Goal: Task Accomplishment & Management: Manage account settings

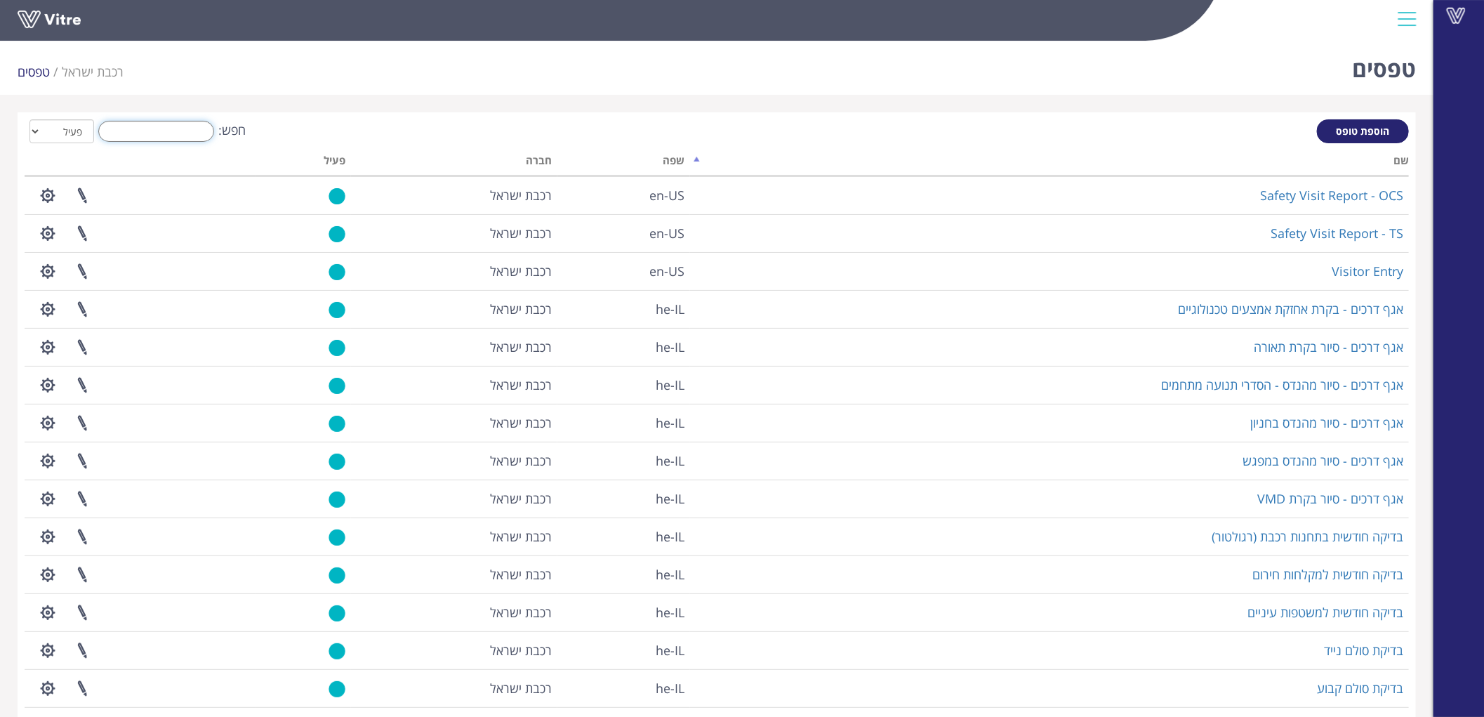
click at [180, 121] on input "חפש:" at bounding box center [156, 131] width 116 height 21
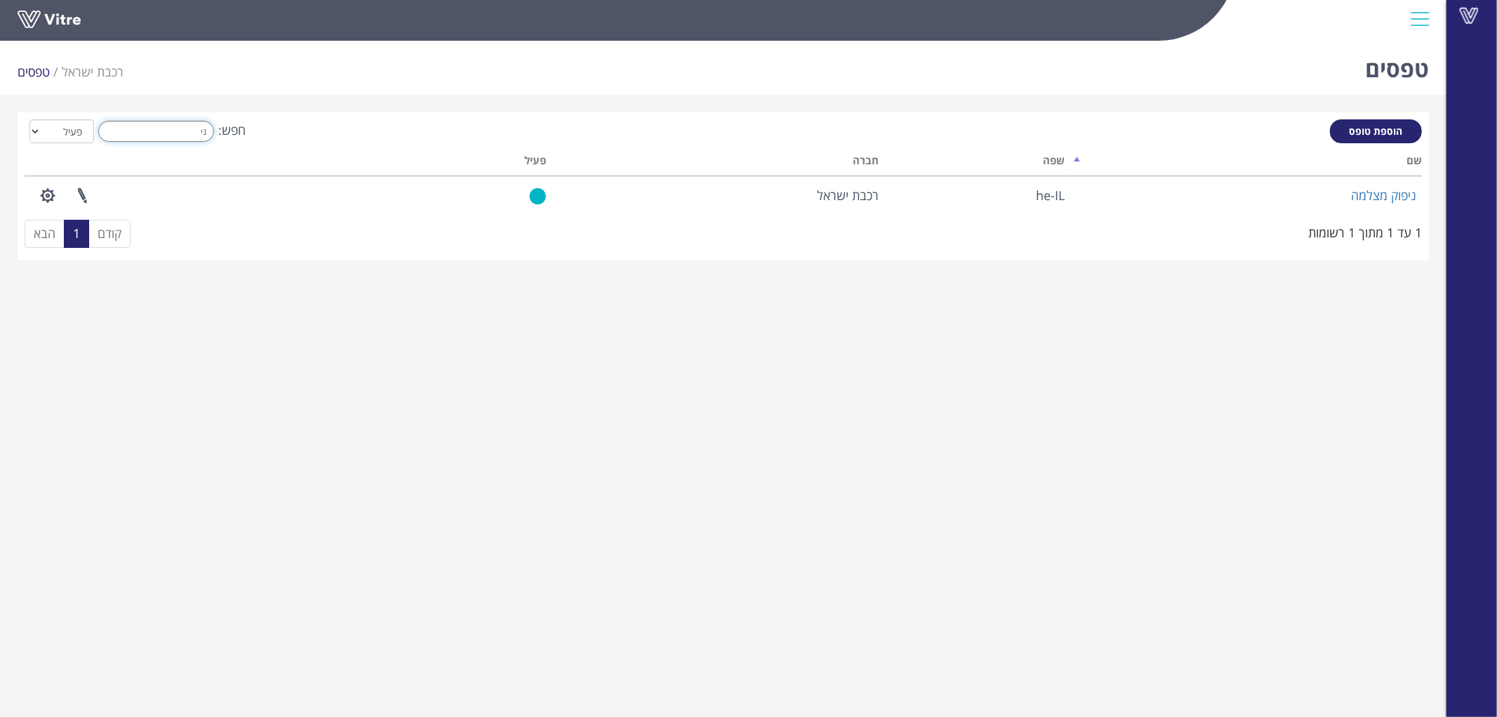
type input "נ"
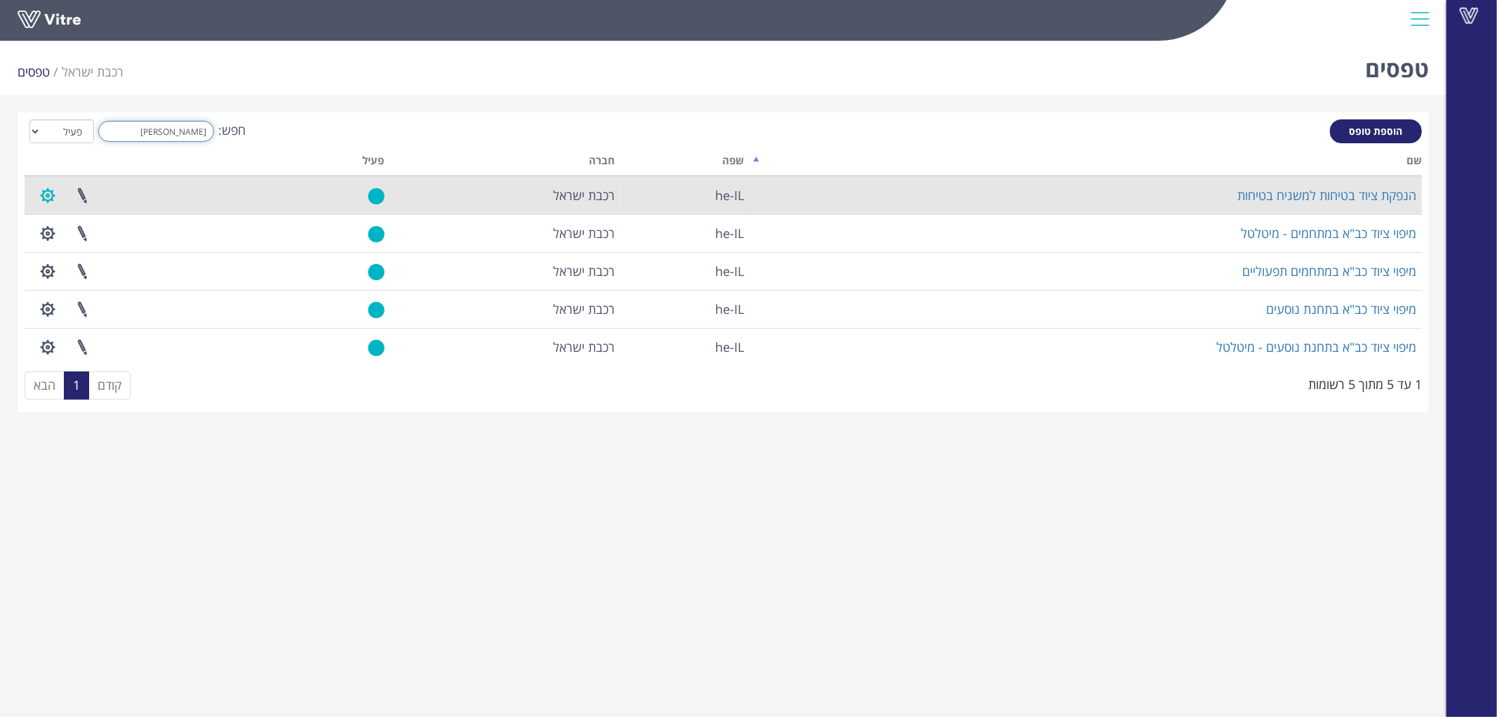
type input "ציו"
click at [54, 190] on button "button" at bounding box center [47, 195] width 35 height 37
click at [99, 248] on link "הגדרת משתמשים" at bounding box center [86, 247] width 111 height 18
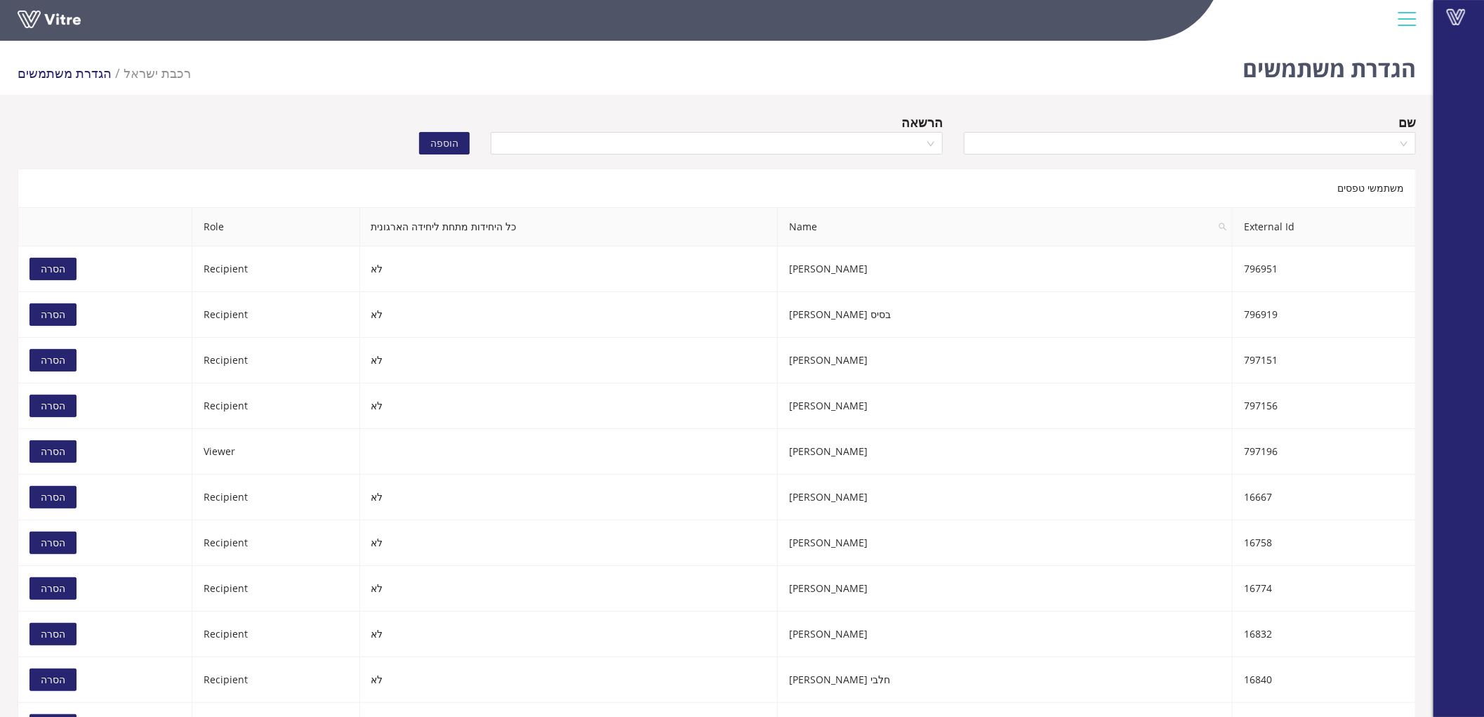
click at [919, 74] on div "הגדרת משתמשים רכבת [PERSON_NAME] הגדרת משתמשים" at bounding box center [716, 65] width 1433 height 60
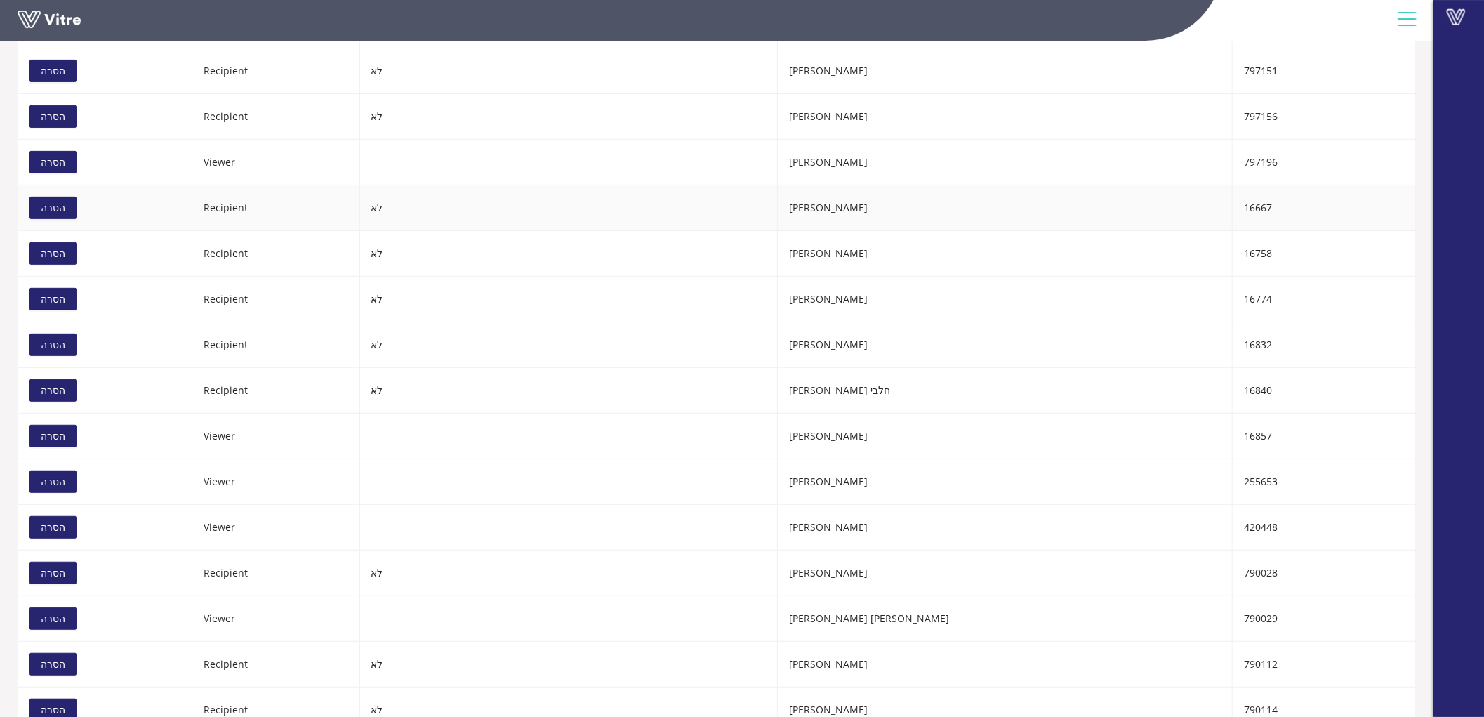
scroll to position [0, 0]
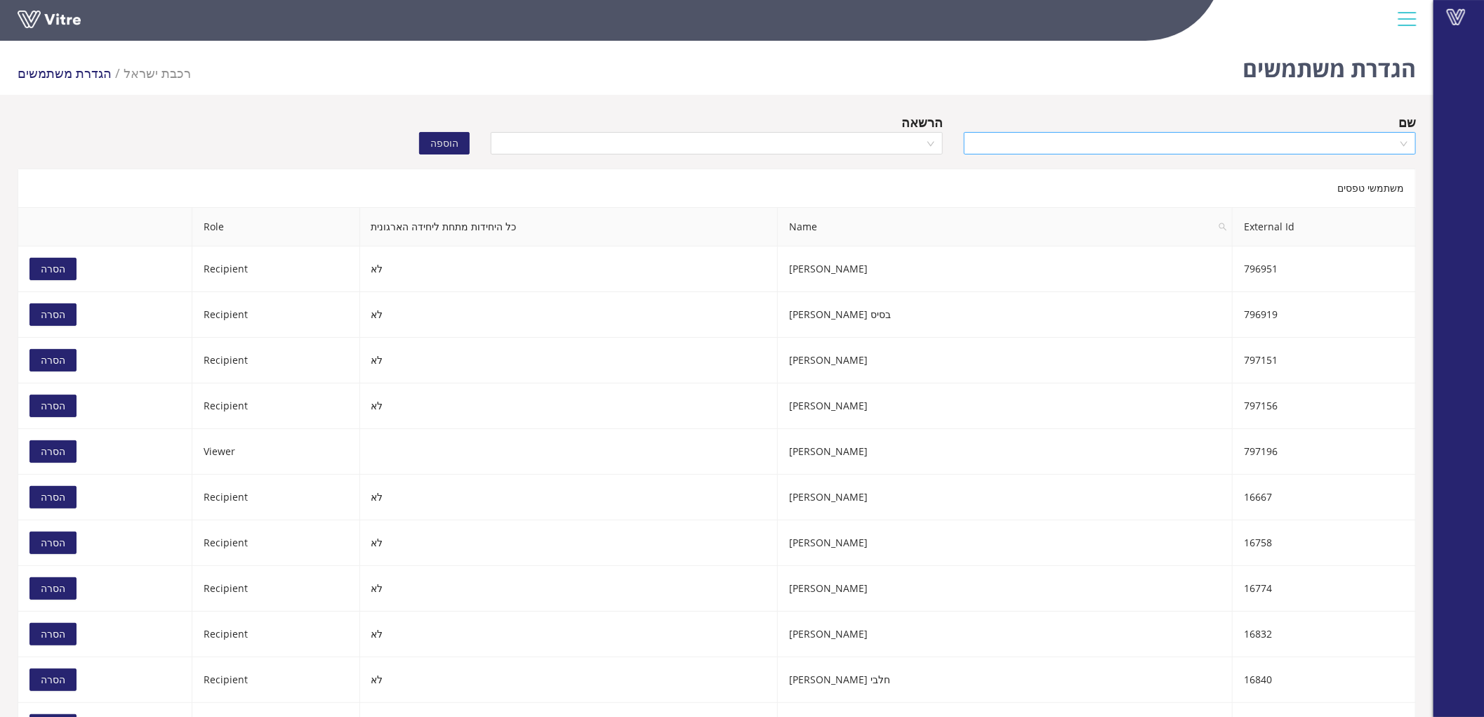
click at [1223, 145] on input "search" at bounding box center [1184, 143] width 425 height 21
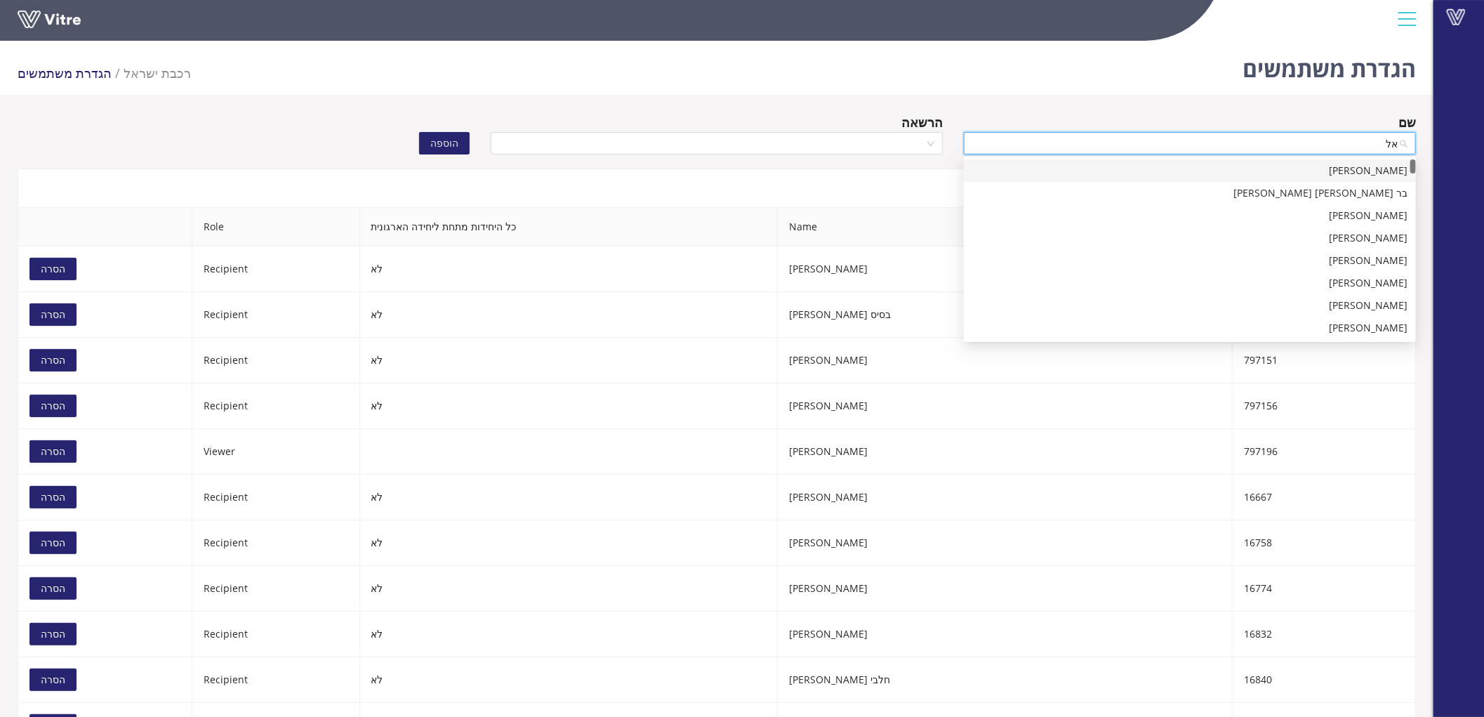
type input "א"
type input "שלג"
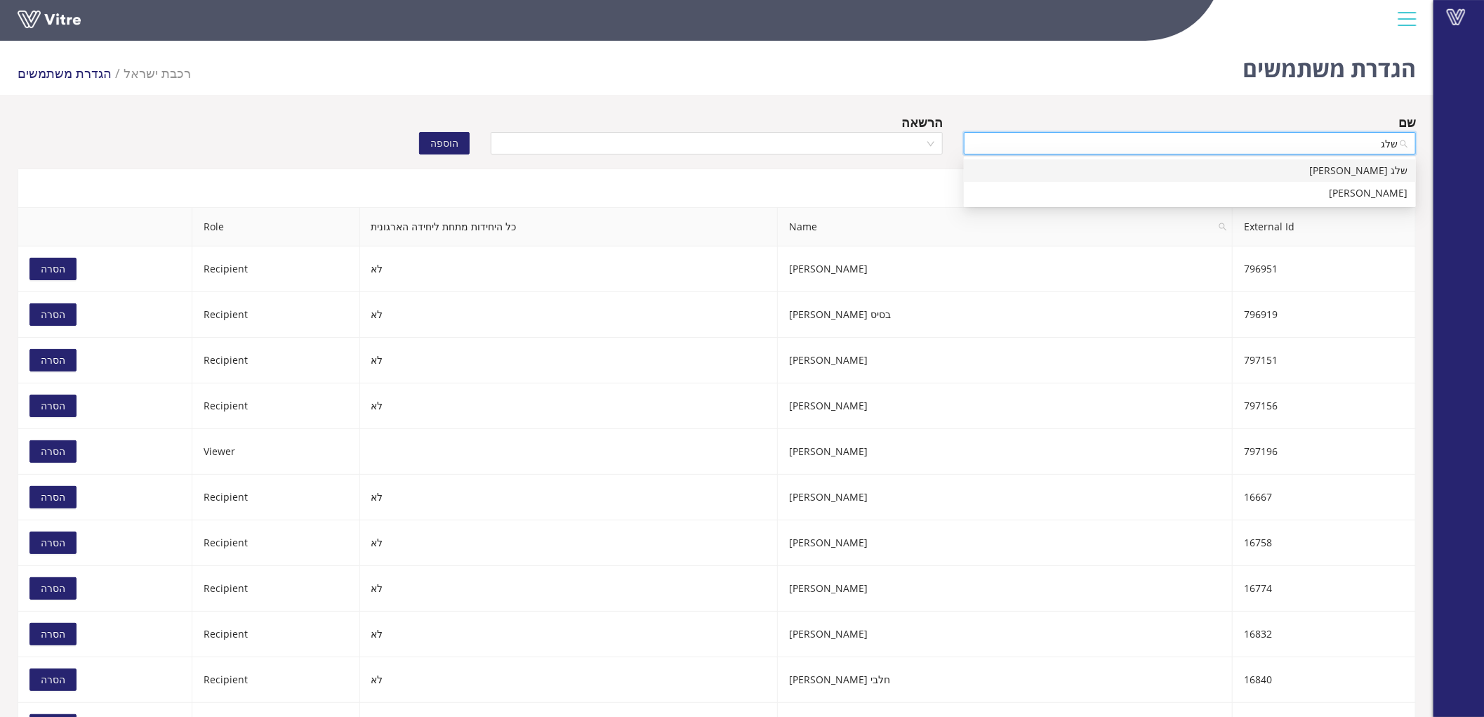
click at [1261, 165] on div "שלג [PERSON_NAME]" at bounding box center [1189, 170] width 435 height 15
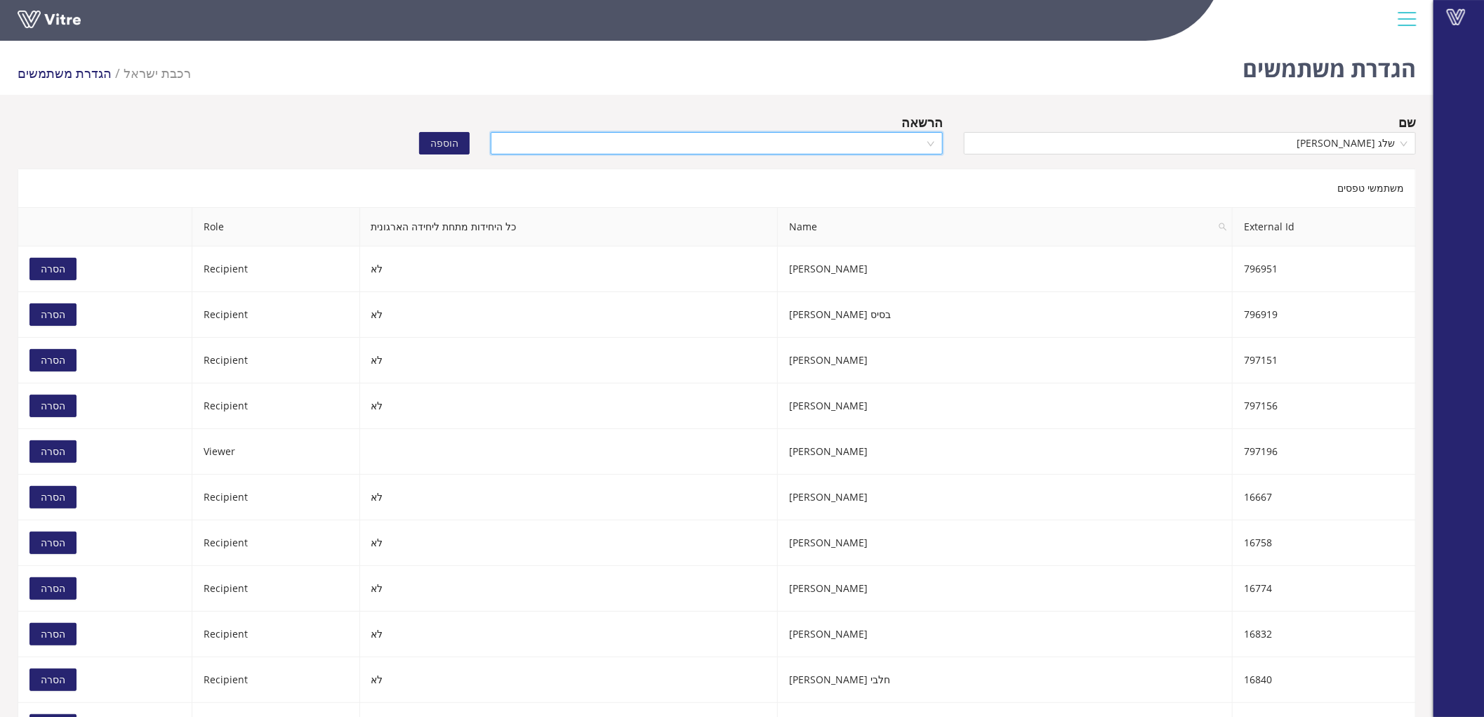
click at [911, 146] on input "search" at bounding box center [711, 143] width 425 height 21
click at [909, 190] on div "Recipient" at bounding box center [716, 192] width 435 height 15
click at [446, 136] on span "הוספה" at bounding box center [444, 142] width 28 height 15
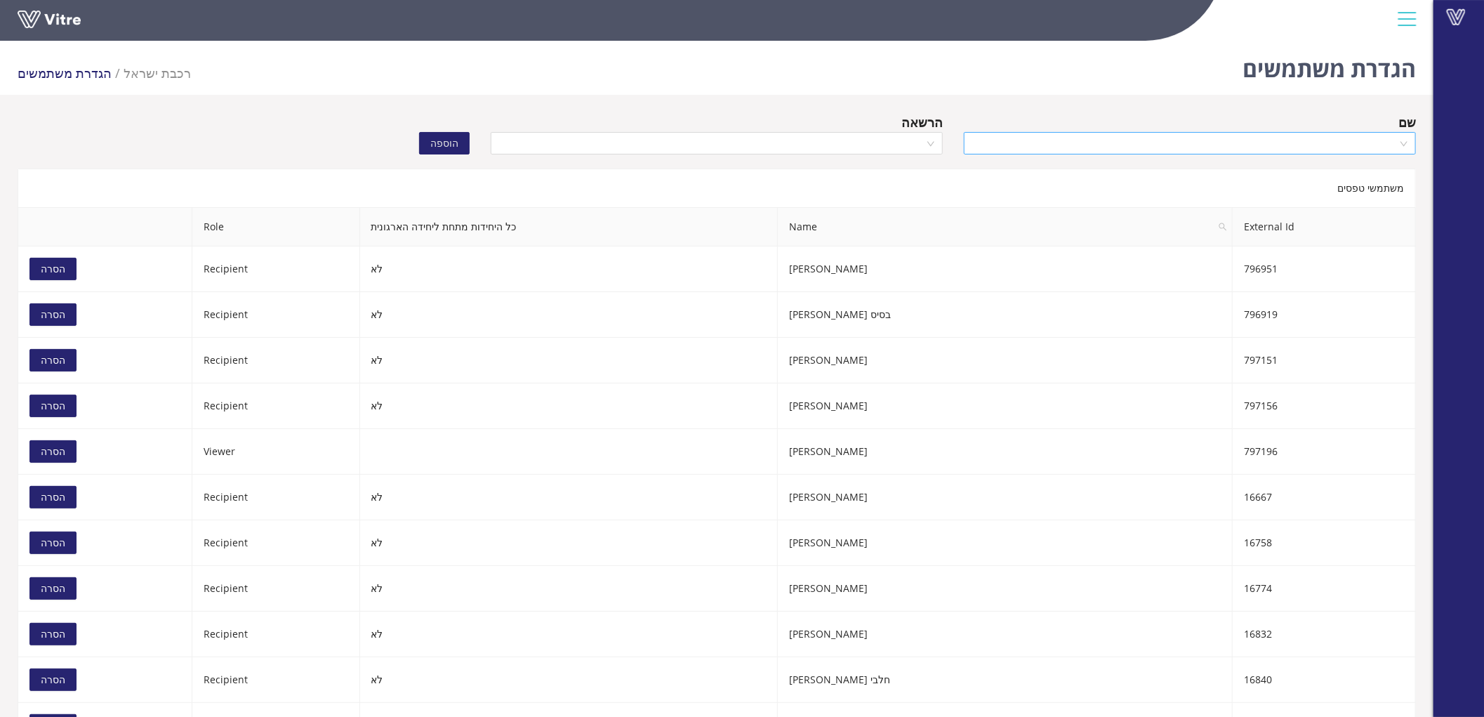
click at [1240, 145] on input "search" at bounding box center [1184, 143] width 425 height 21
type input "רווח עמ"
click at [1238, 178] on div "רווח [PERSON_NAME]" at bounding box center [1189, 170] width 435 height 15
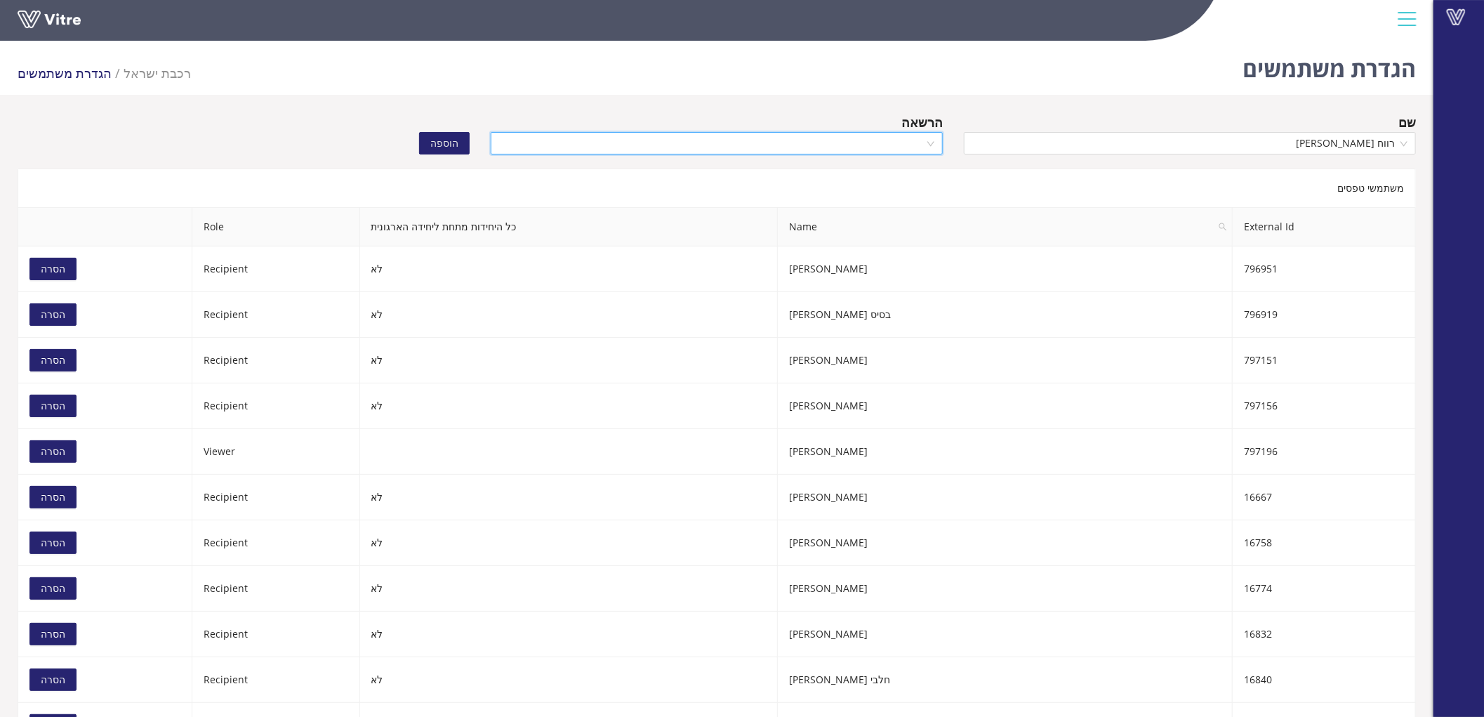
click at [848, 136] on input "search" at bounding box center [711, 143] width 425 height 21
drag, startPoint x: 876, startPoint y: 194, endPoint x: 838, endPoint y: 179, distance: 40.7
click at [875, 194] on div "Recipient" at bounding box center [716, 192] width 435 height 15
click at [445, 135] on span "הוספה" at bounding box center [444, 142] width 28 height 15
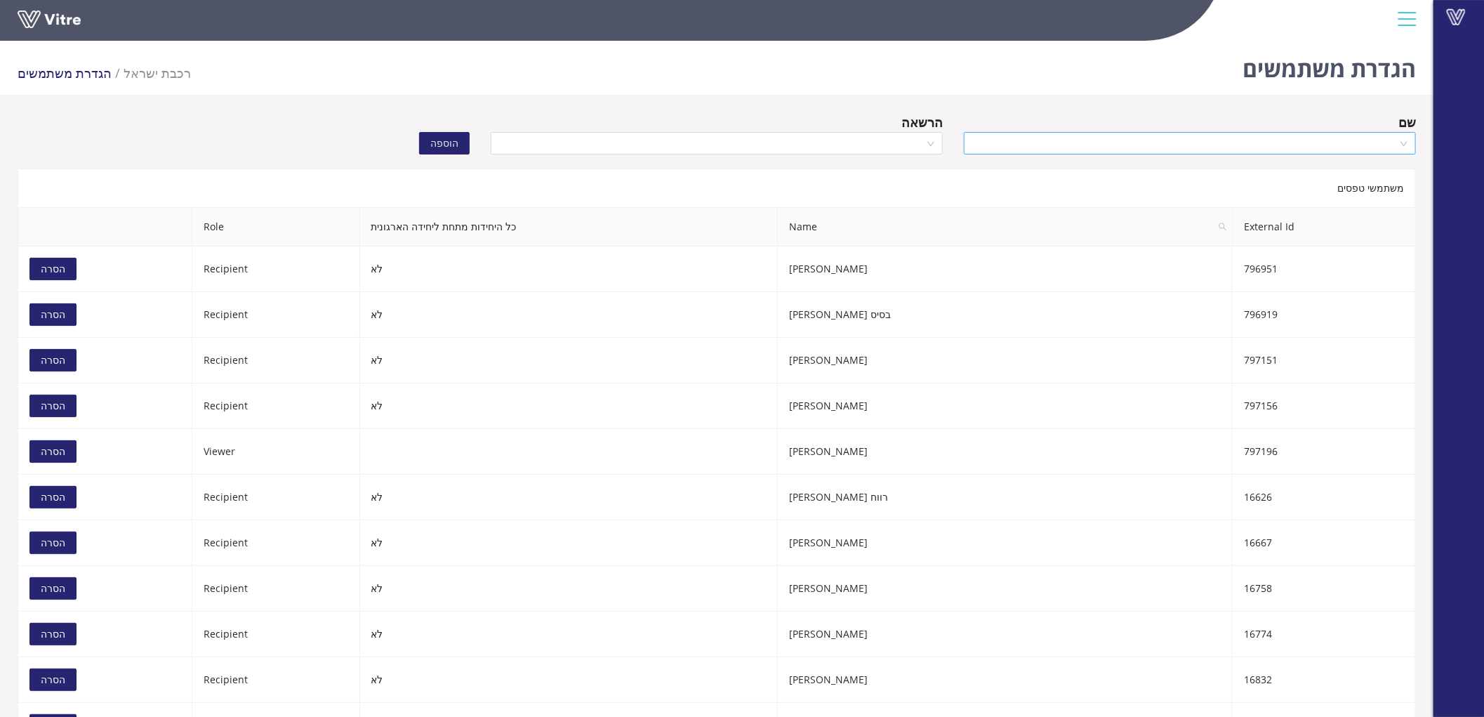
click at [1124, 141] on input "search" at bounding box center [1184, 143] width 425 height 21
type input "עבדה א"
click at [1125, 164] on div "עבדה [PERSON_NAME]" at bounding box center [1189, 170] width 435 height 15
click at [826, 145] on input "search" at bounding box center [711, 143] width 425 height 21
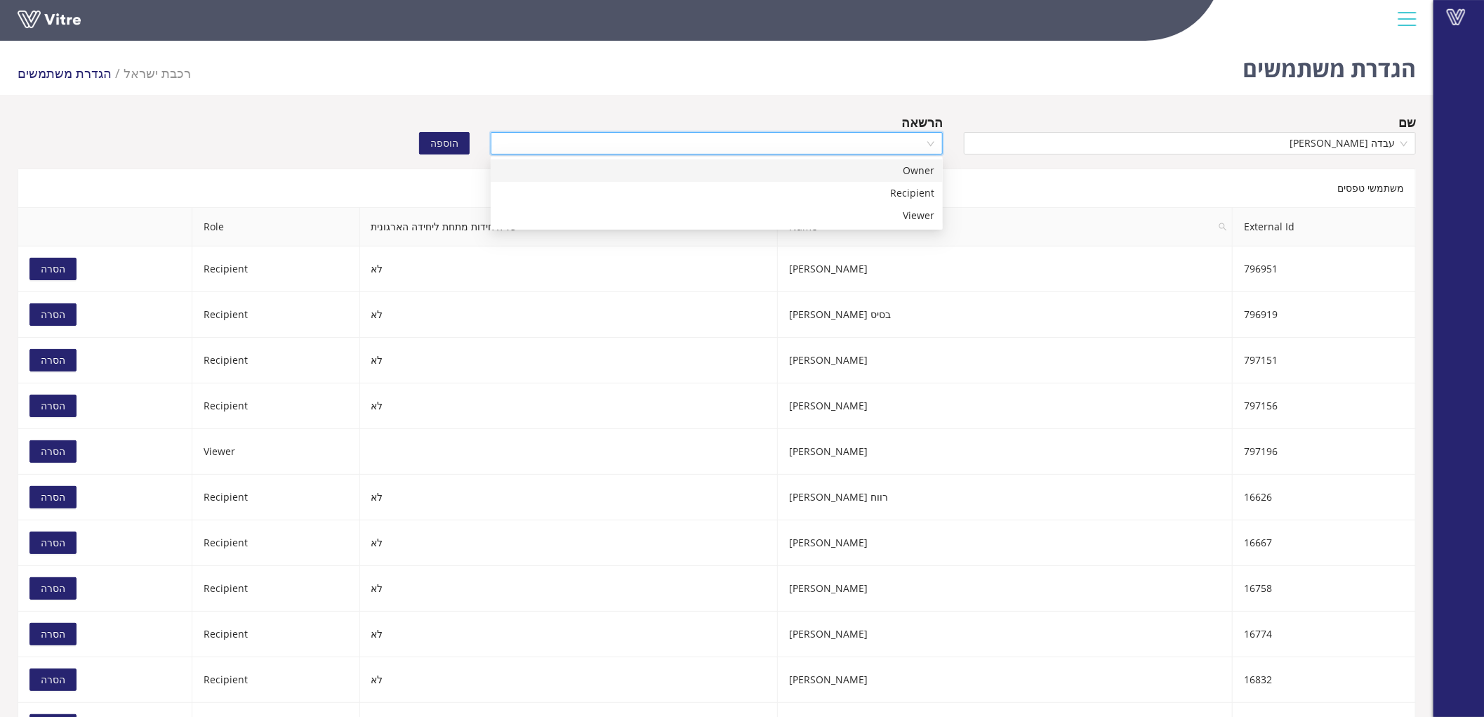
click at [858, 179] on div "Owner" at bounding box center [717, 170] width 452 height 22
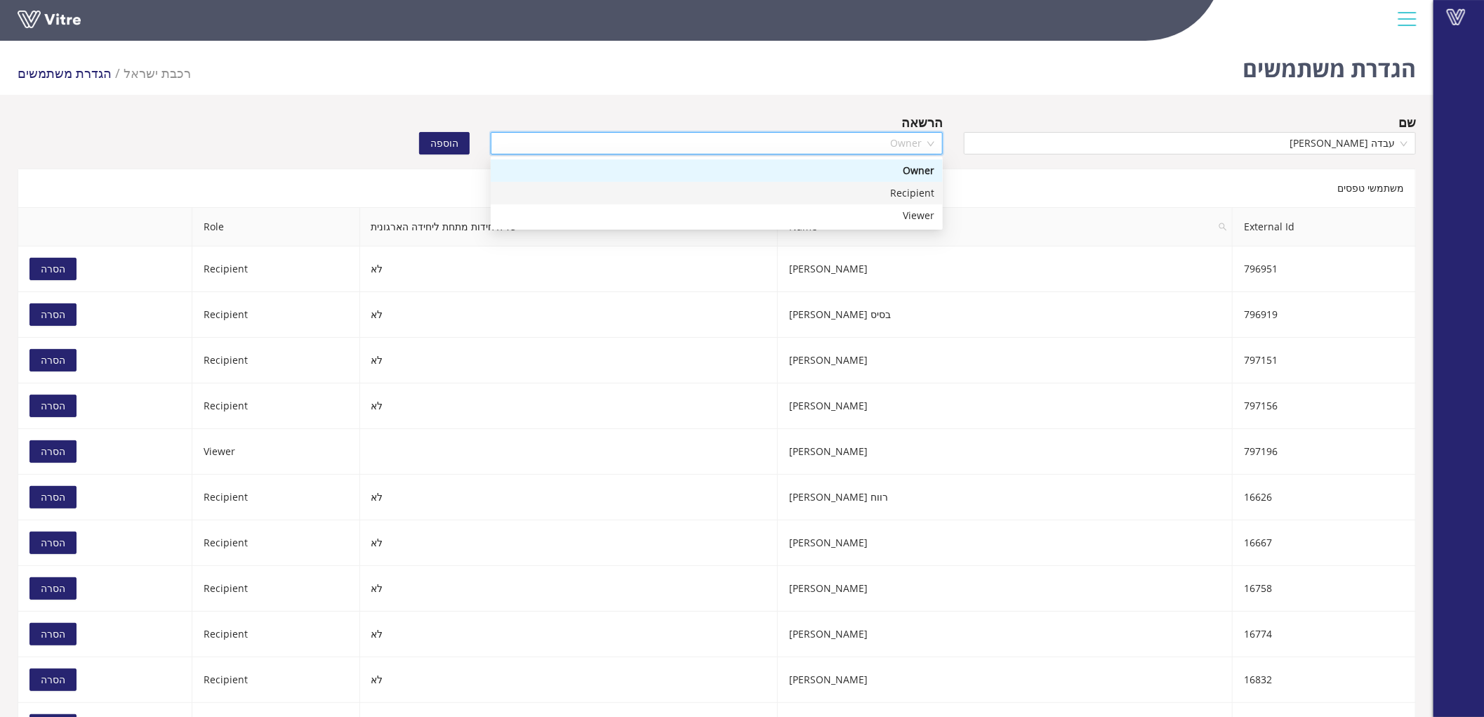
click at [873, 187] on div "Recipient" at bounding box center [716, 192] width 435 height 15
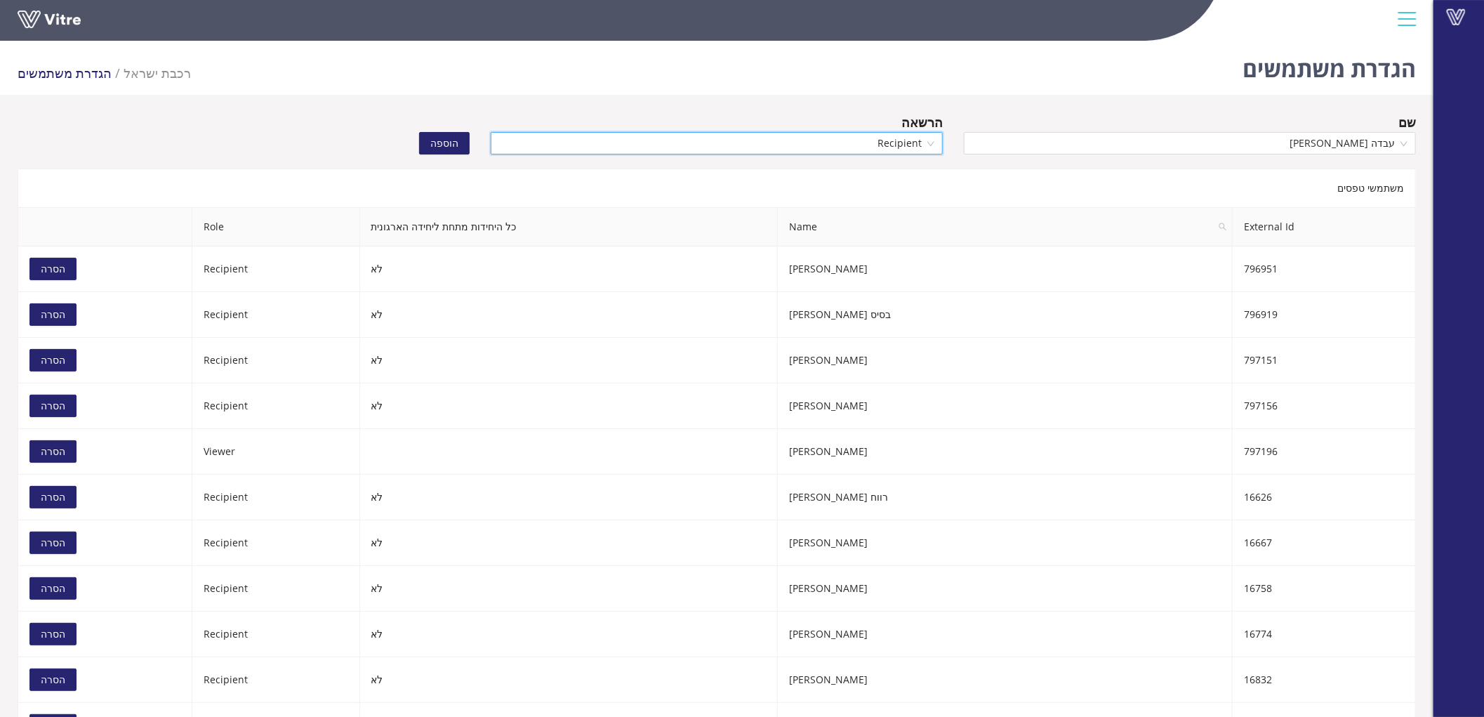
click at [443, 142] on span "הוספה" at bounding box center [444, 142] width 28 height 15
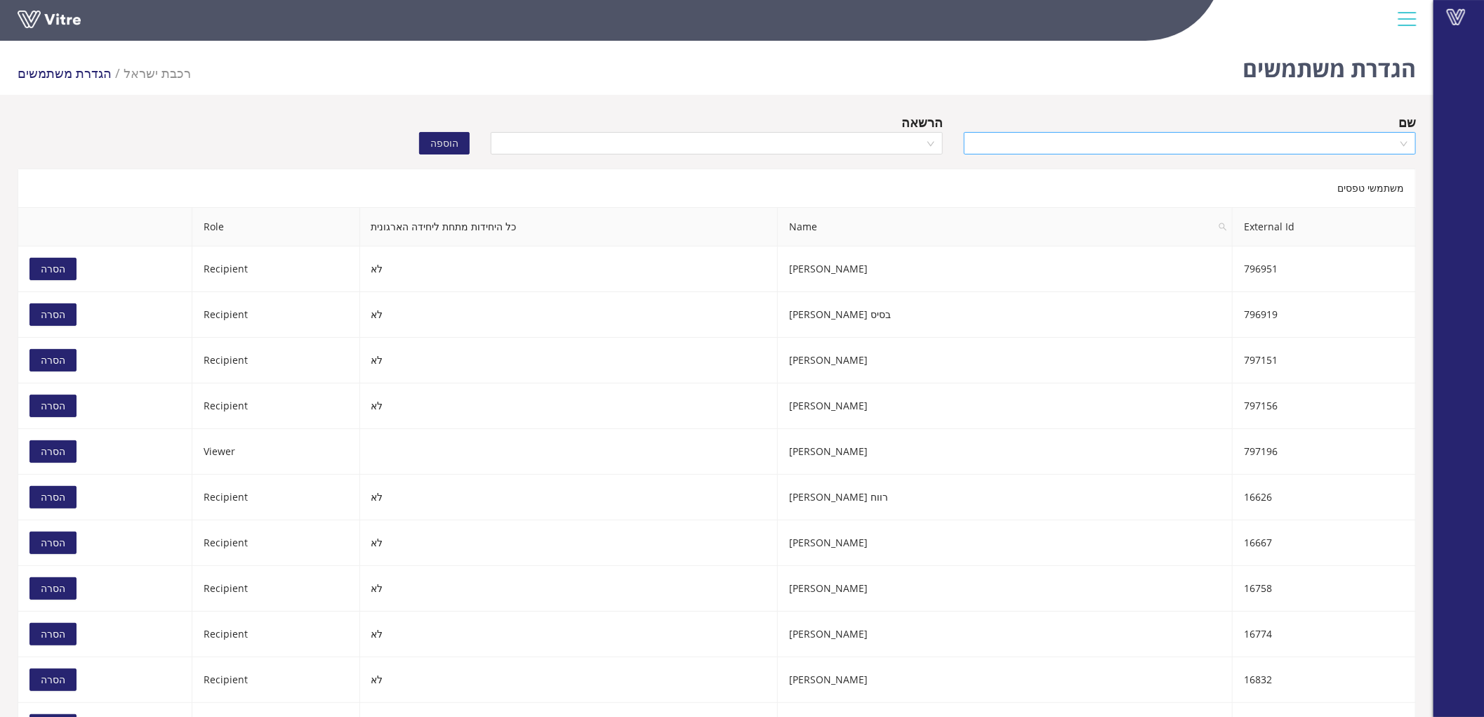
click at [1193, 150] on input "search" at bounding box center [1184, 143] width 425 height 21
type input "דבוש ש"
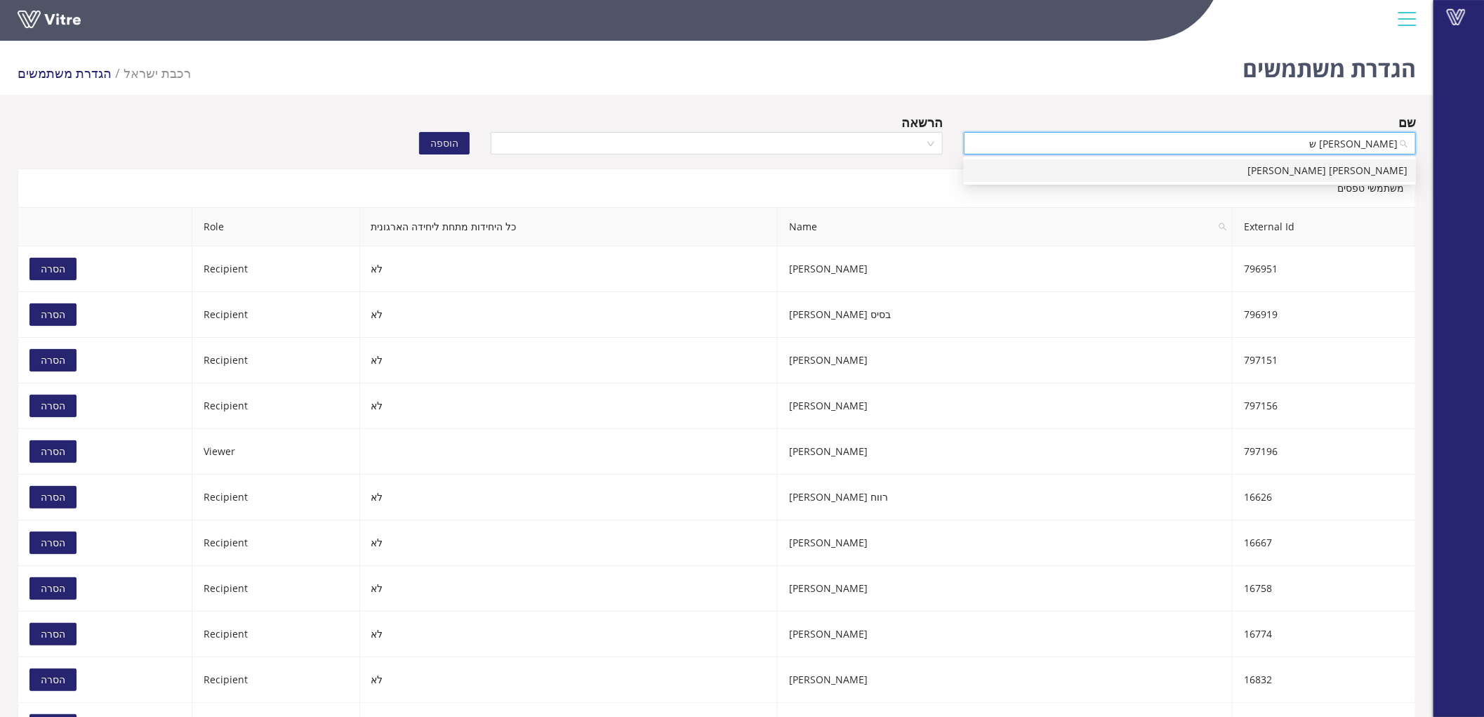
click at [1197, 169] on div "[PERSON_NAME] [PERSON_NAME]" at bounding box center [1189, 170] width 435 height 15
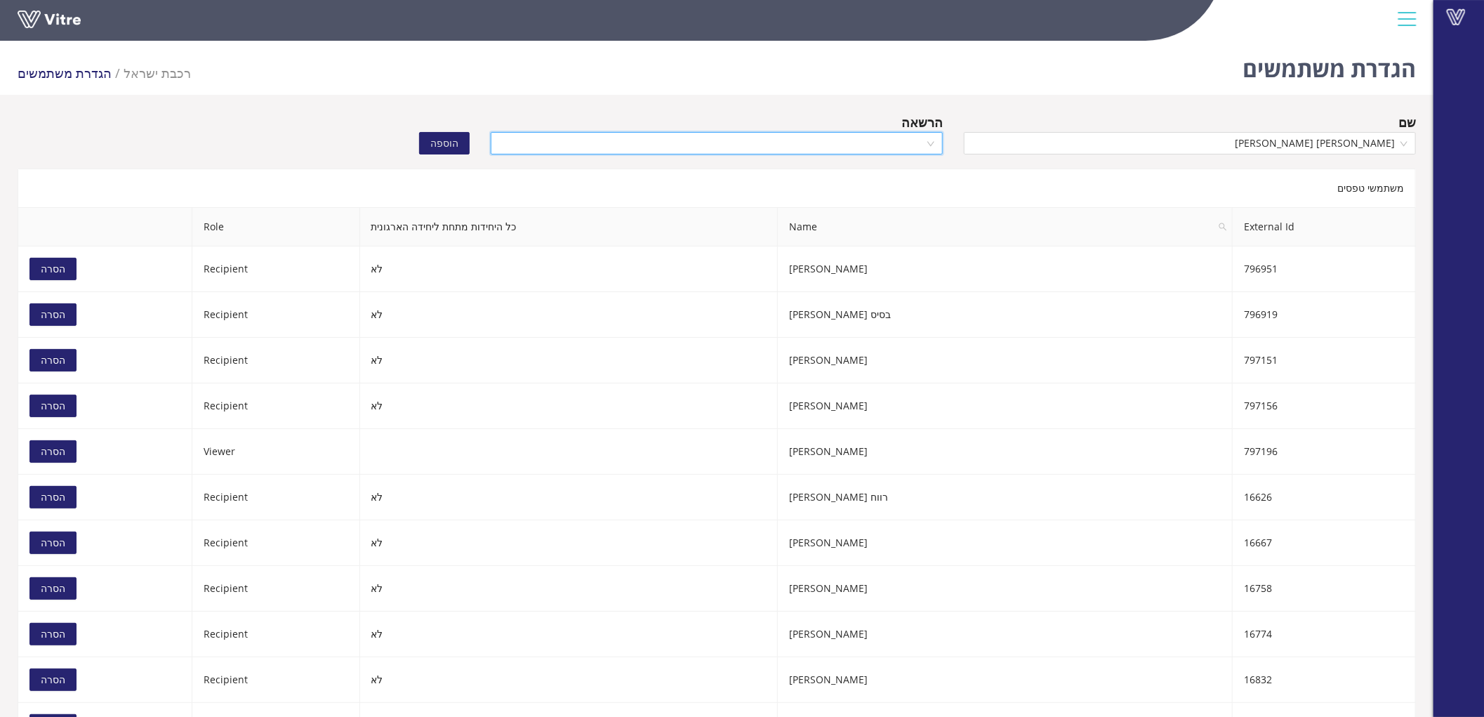
click at [766, 144] on input "search" at bounding box center [711, 143] width 425 height 21
click at [840, 187] on div "Recipient" at bounding box center [716, 192] width 435 height 15
click at [457, 140] on span "הוספה" at bounding box center [444, 142] width 28 height 15
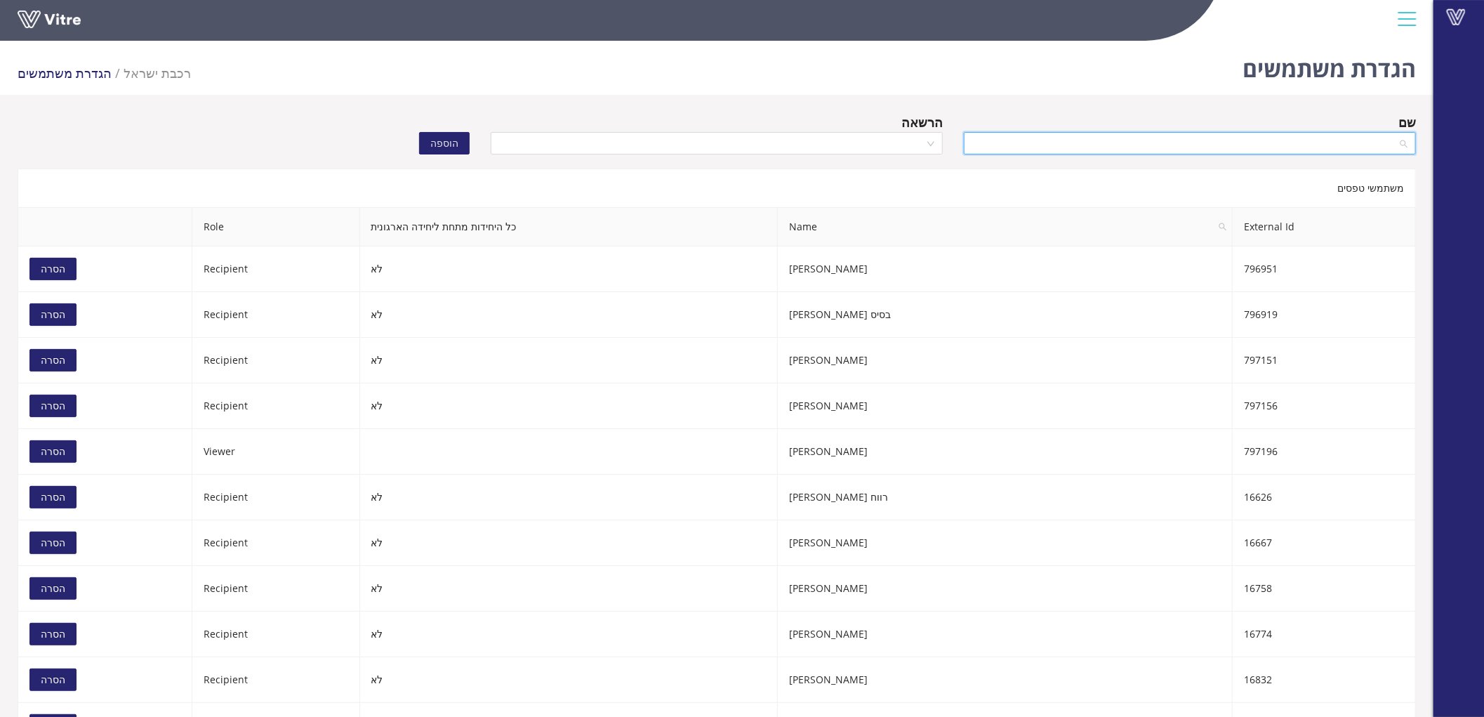
click at [1172, 143] on input "search" at bounding box center [1184, 143] width 425 height 21
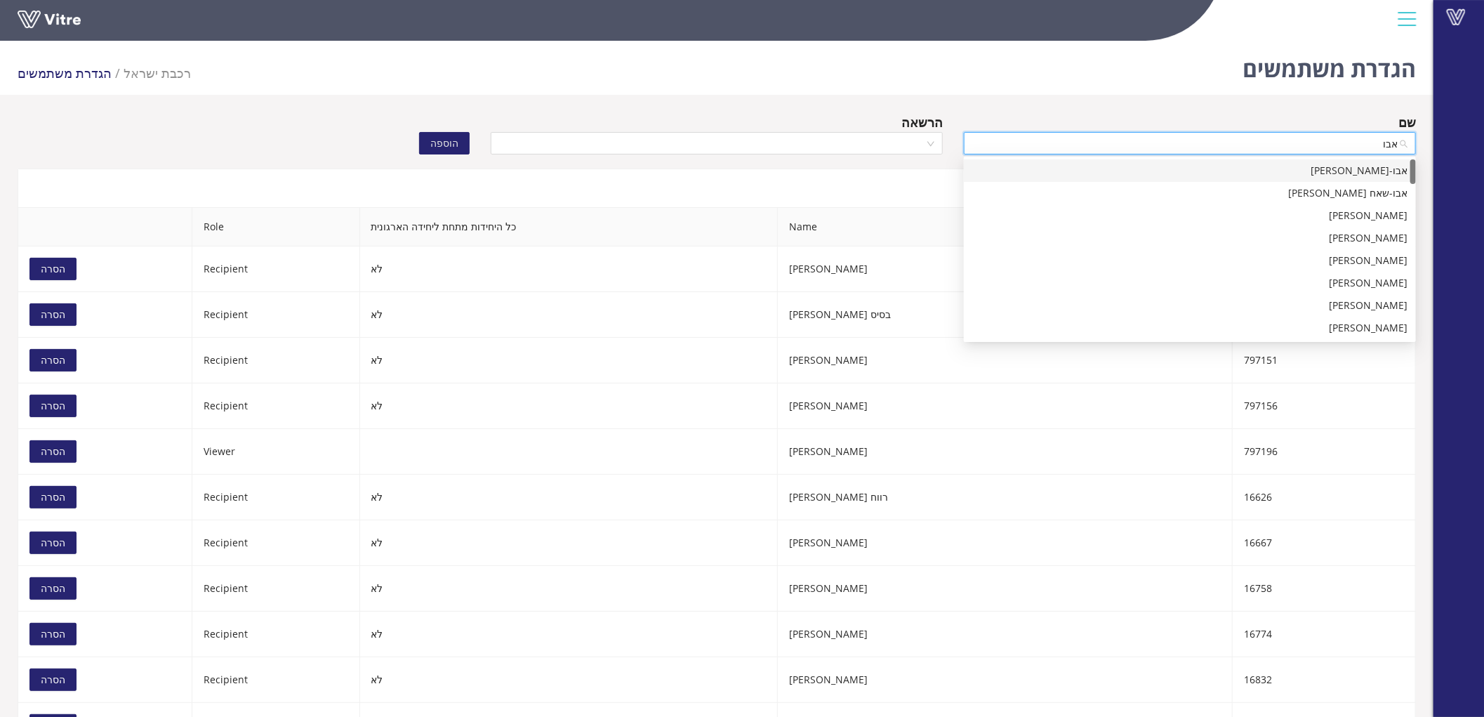
type input "אבו ס"
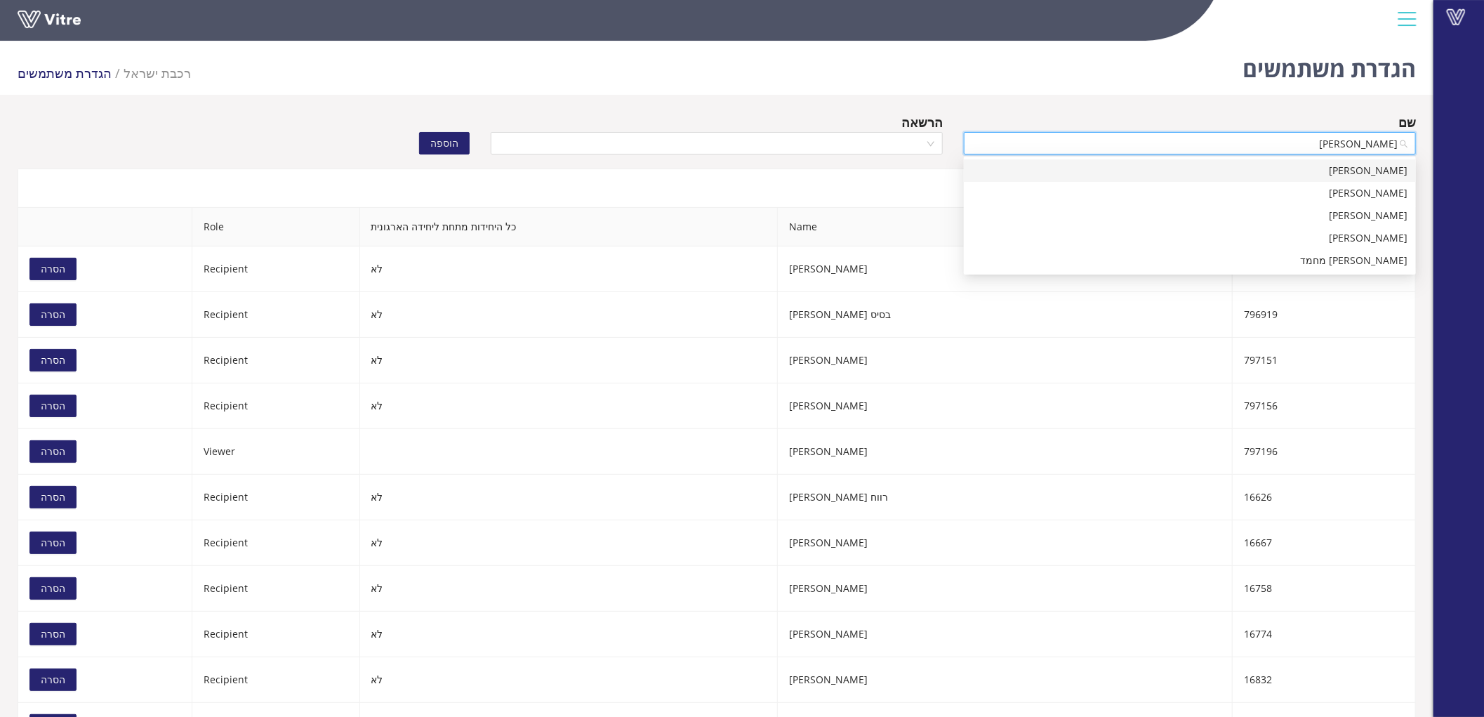
click at [1353, 168] on div "[PERSON_NAME]" at bounding box center [1189, 170] width 435 height 15
click at [852, 151] on input "search" at bounding box center [711, 143] width 425 height 21
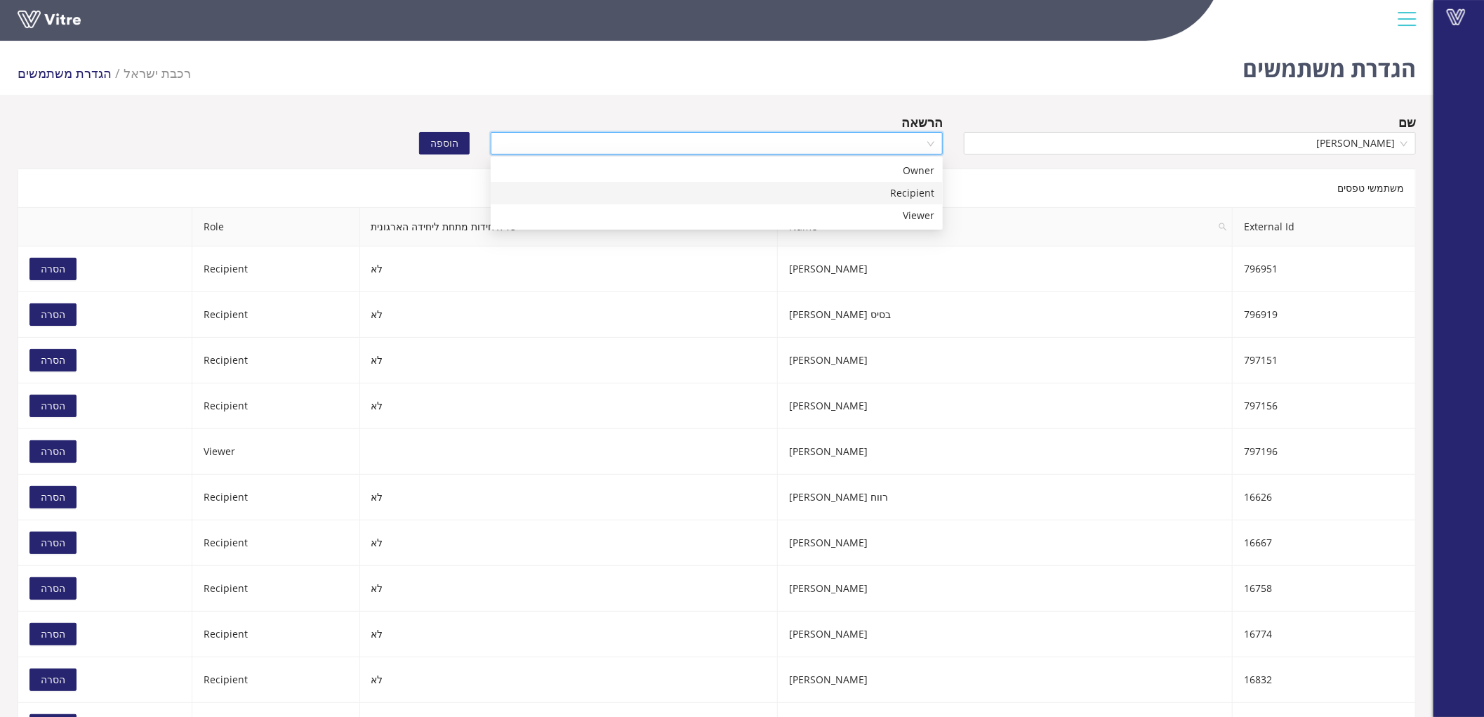
click at [883, 184] on div "Recipient" at bounding box center [717, 193] width 452 height 22
click at [448, 136] on span "הוספה" at bounding box center [444, 142] width 28 height 15
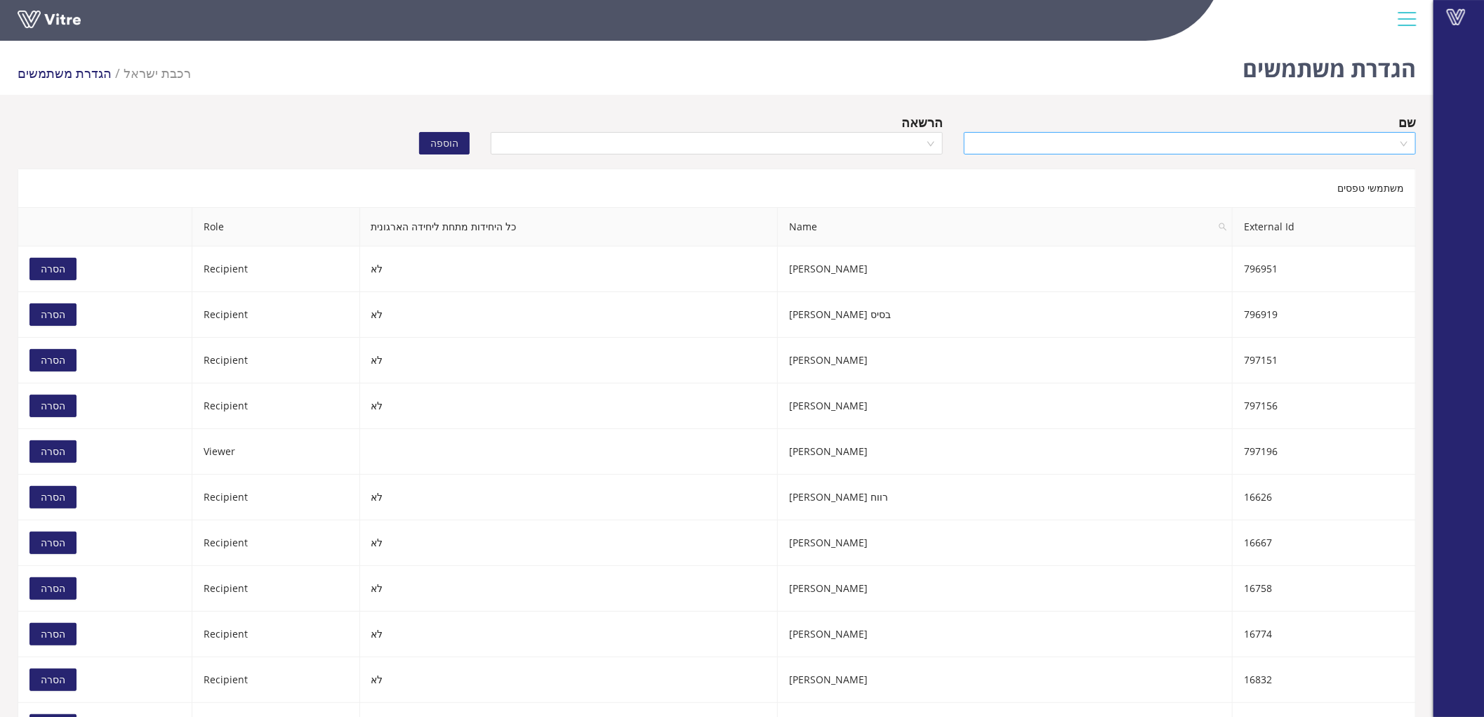
click at [1200, 152] on input "search" at bounding box center [1184, 143] width 425 height 21
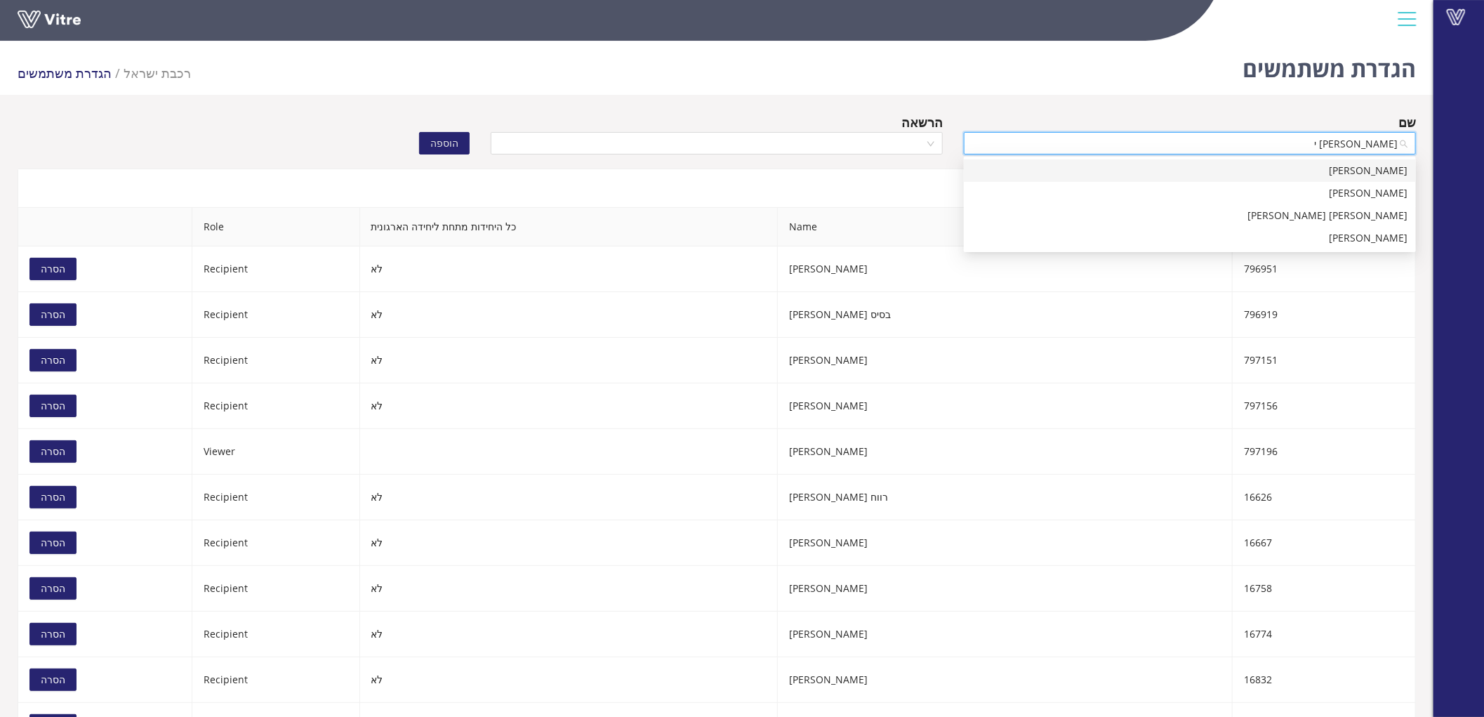
type input "שלו יג"
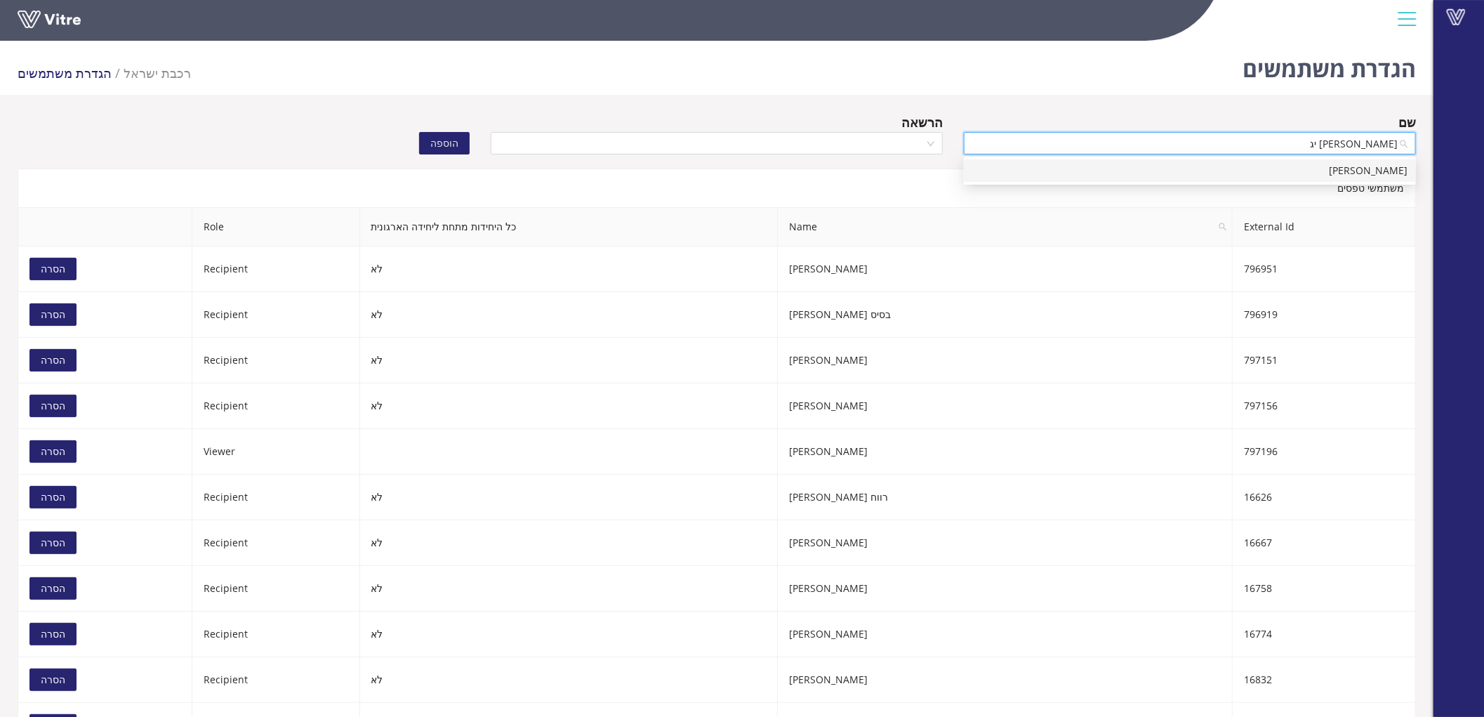
click at [1197, 166] on div "[PERSON_NAME]" at bounding box center [1189, 170] width 435 height 15
click at [818, 152] on input "search" at bounding box center [711, 143] width 425 height 21
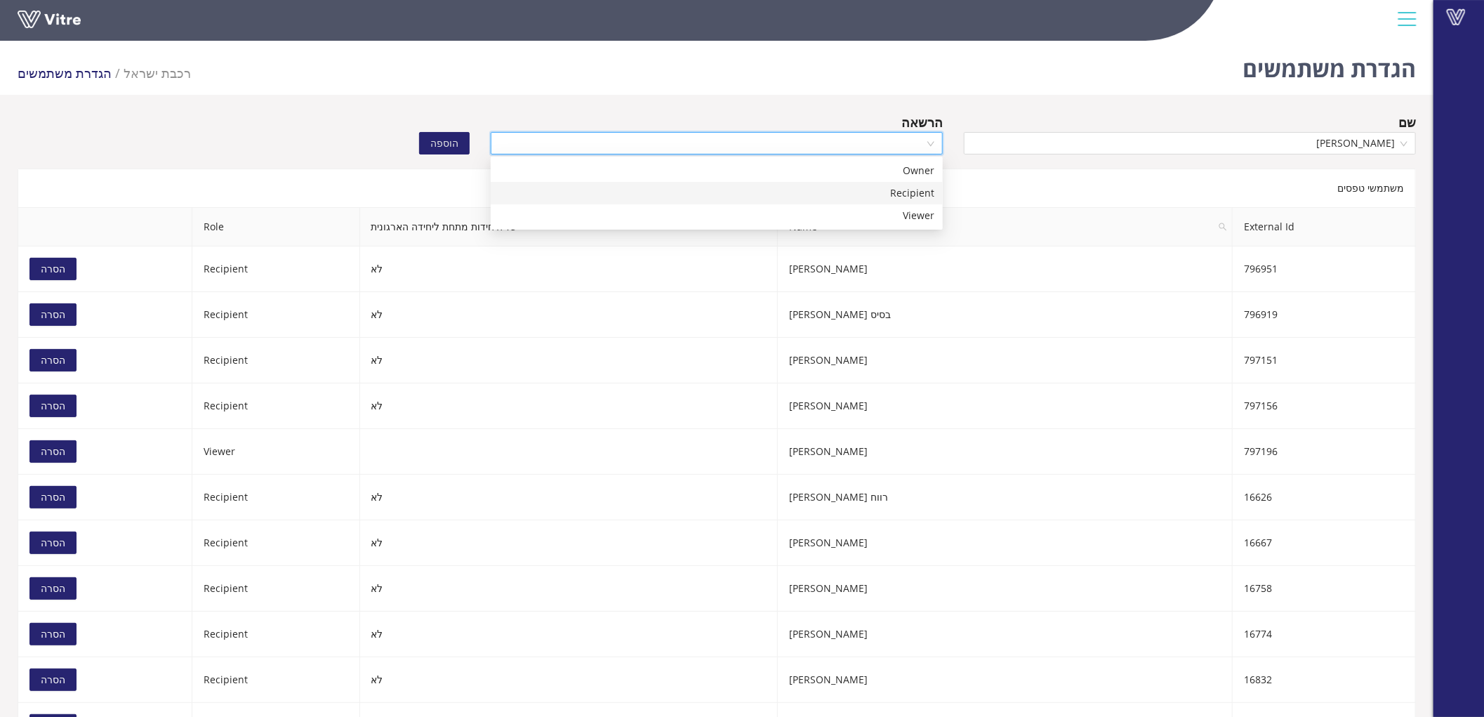
click at [817, 192] on div "Recipient" at bounding box center [716, 192] width 435 height 15
click at [457, 139] on span "הוספה" at bounding box center [444, 142] width 28 height 15
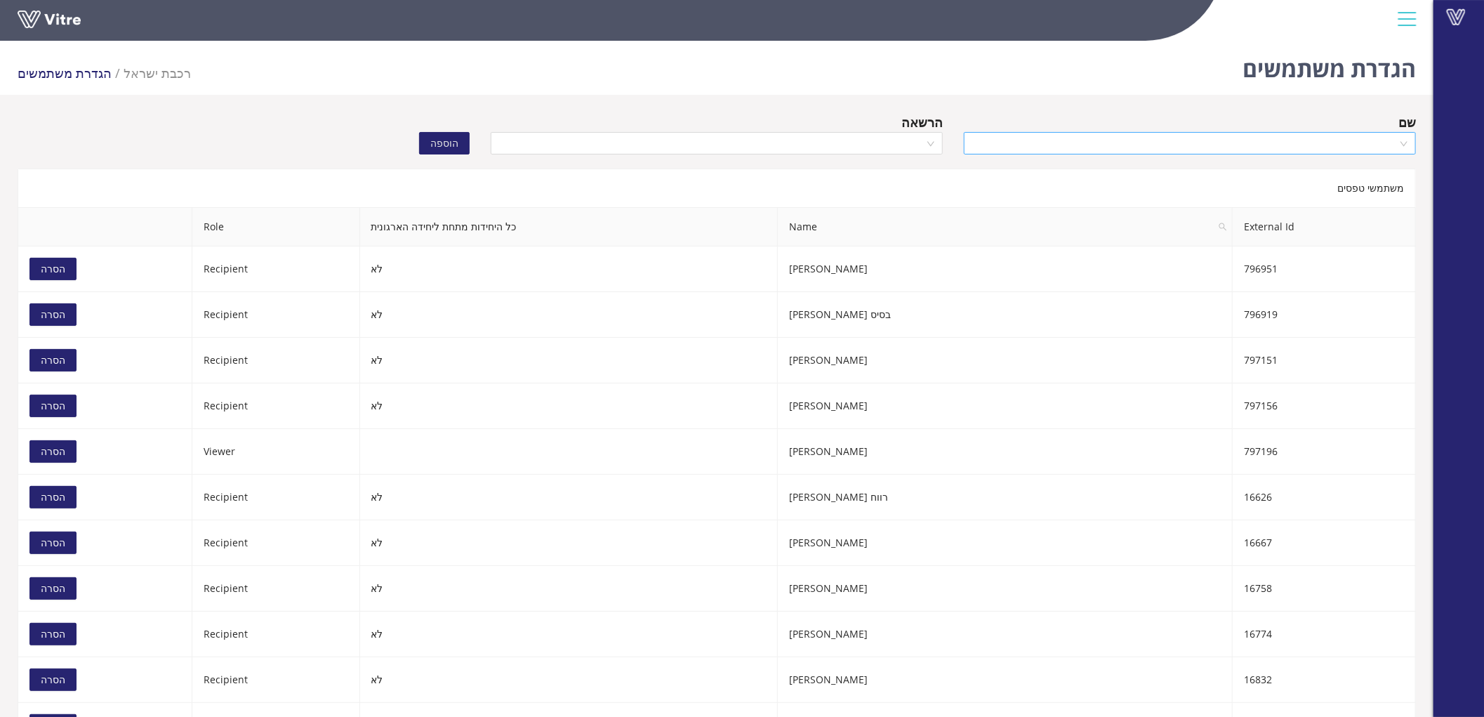
click at [1070, 139] on input "search" at bounding box center [1184, 143] width 425 height 21
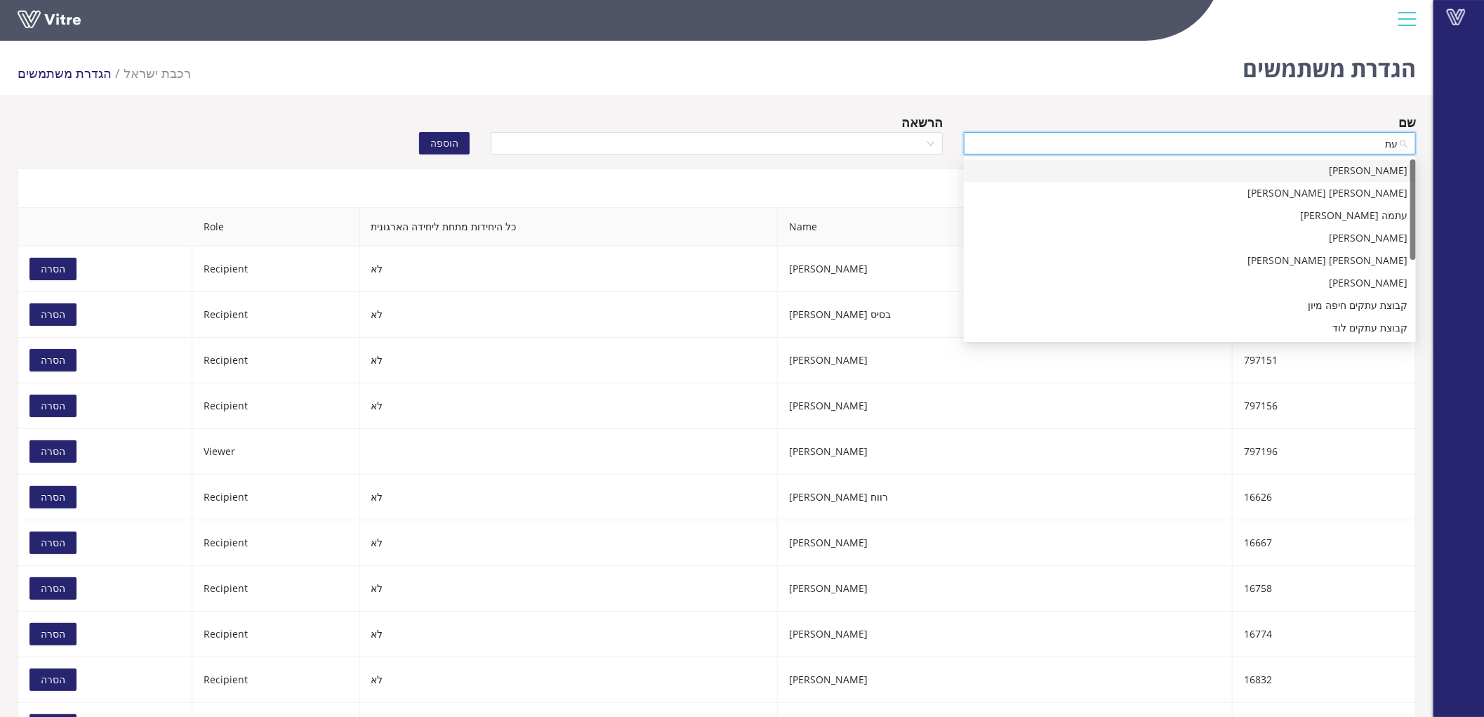
type input "עתא"
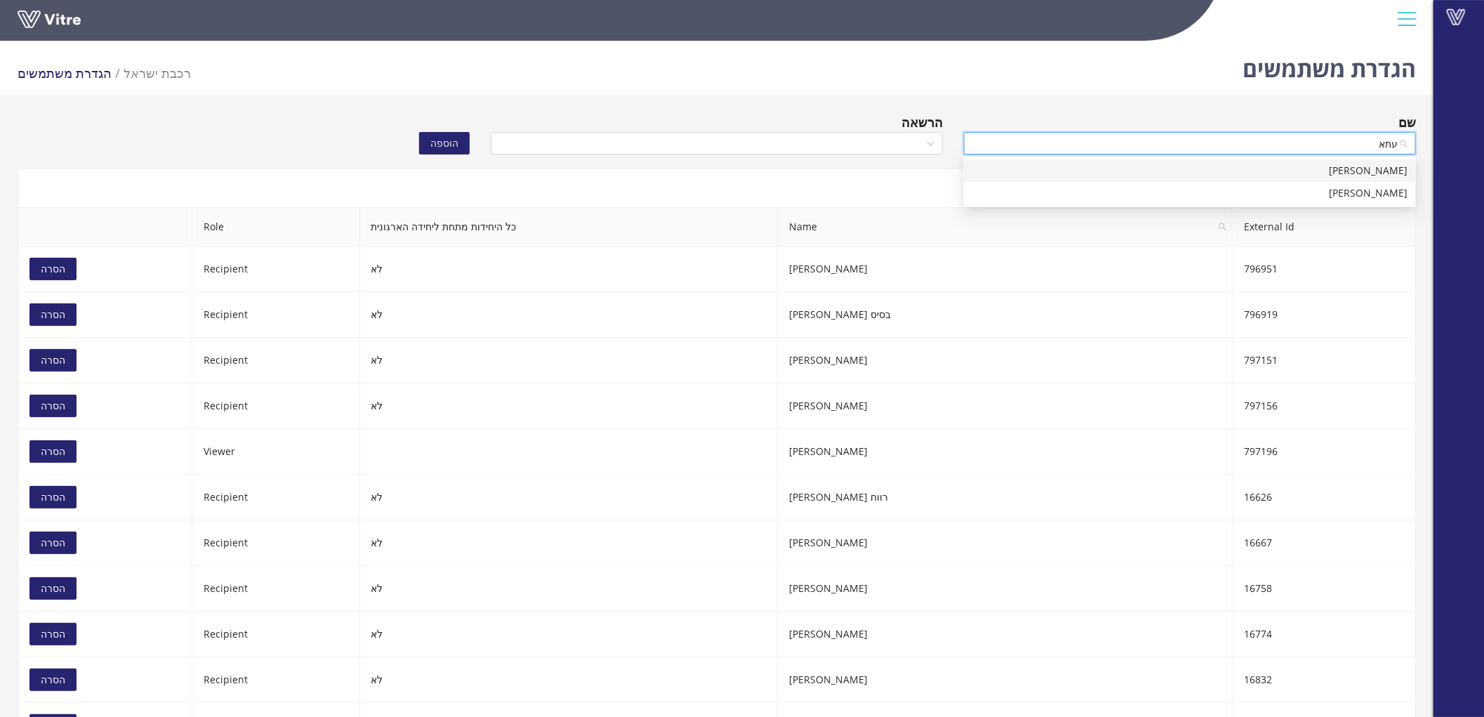
click at [1155, 166] on div "[PERSON_NAME]" at bounding box center [1189, 170] width 435 height 15
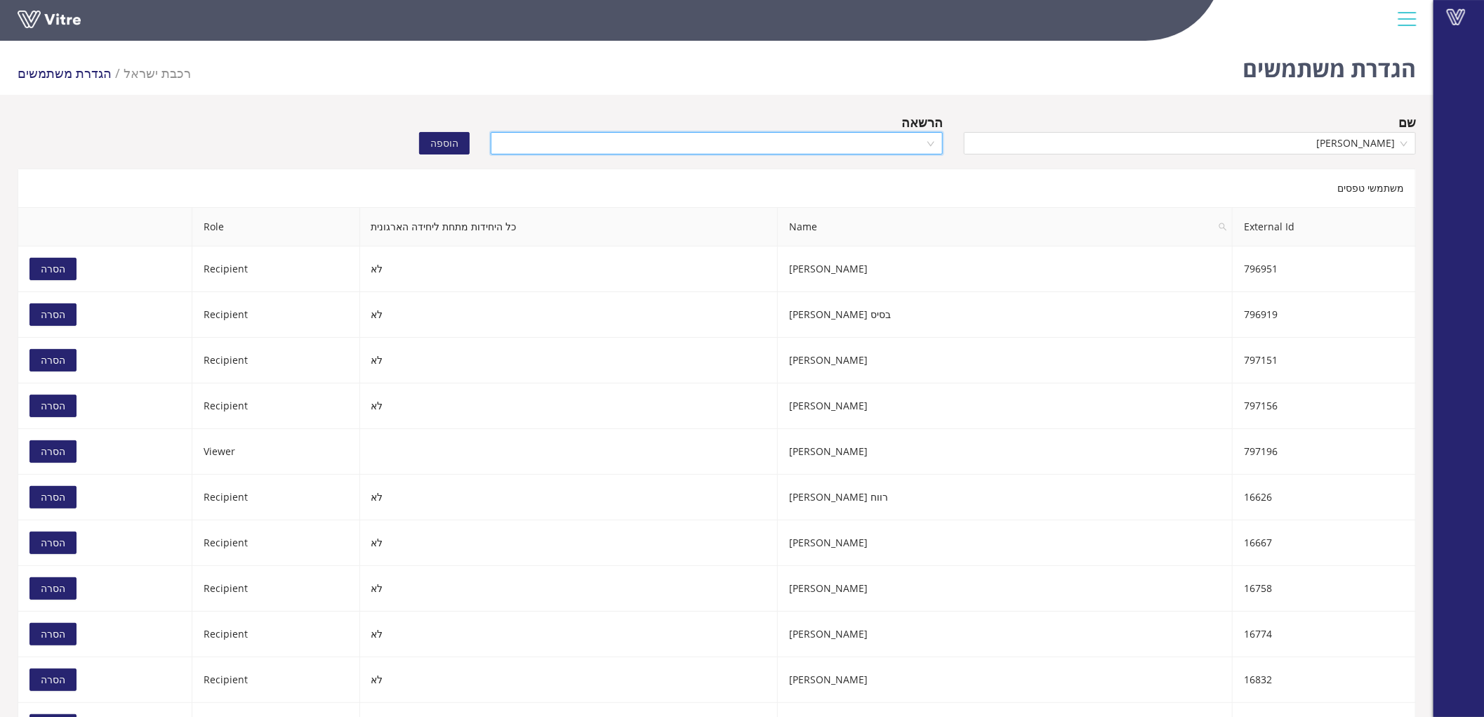
click at [907, 134] on input "search" at bounding box center [711, 143] width 425 height 21
click at [915, 201] on div "Recipient" at bounding box center [717, 193] width 452 height 22
click at [453, 139] on span "הוספה" at bounding box center [444, 142] width 28 height 15
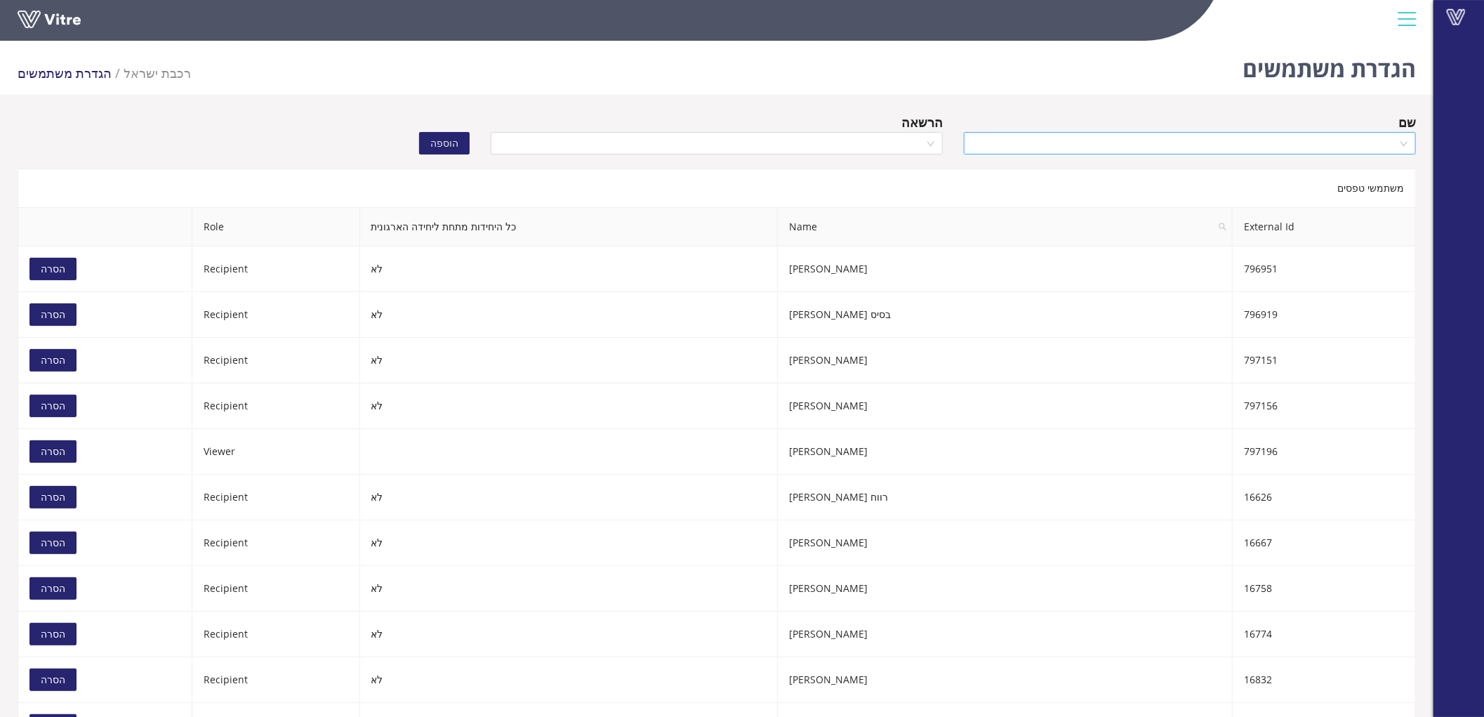
click at [1047, 135] on input "search" at bounding box center [1184, 143] width 425 height 21
type input "לוי דור"
click at [1241, 153] on input "search" at bounding box center [1184, 143] width 425 height 21
paste input "אלבז פואד"
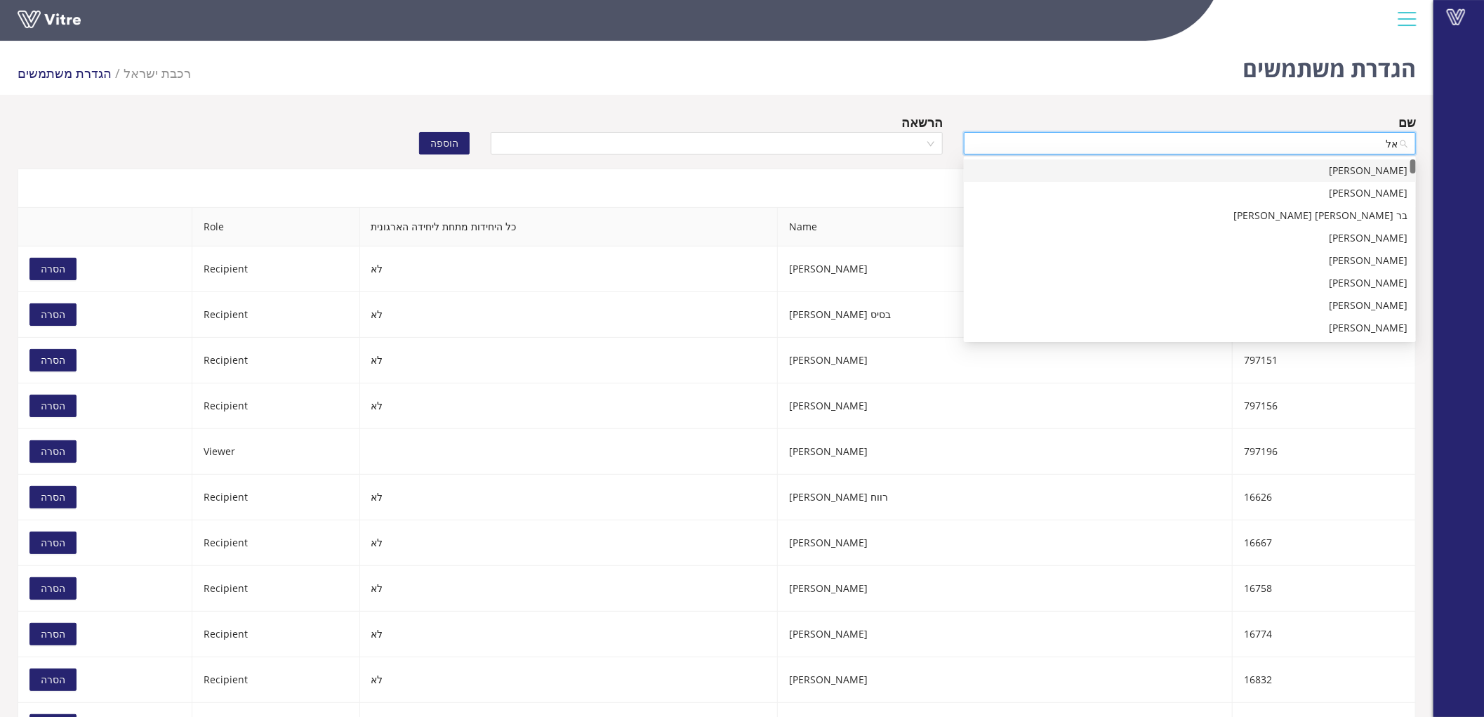
type input "א"
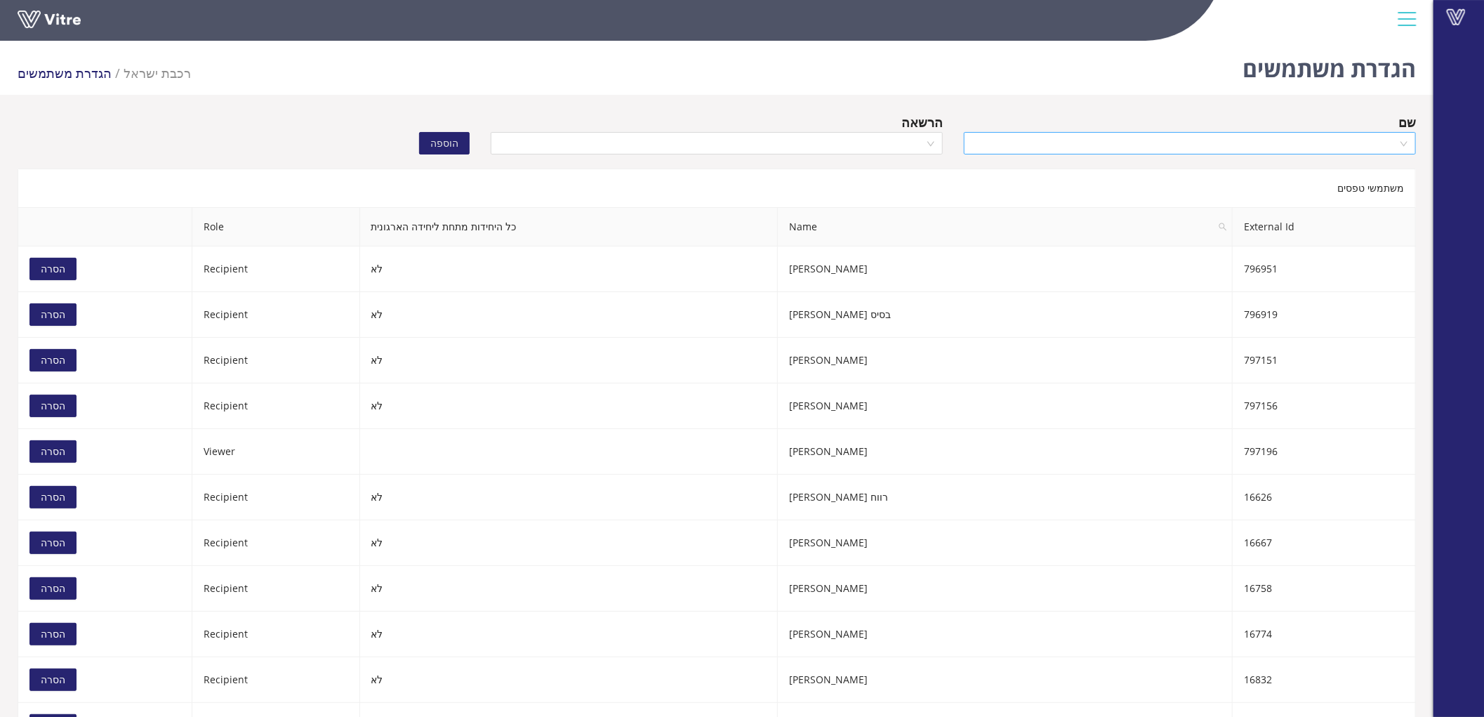
click at [1370, 136] on input "search" at bounding box center [1184, 143] width 425 height 21
type input "גואטה אל"
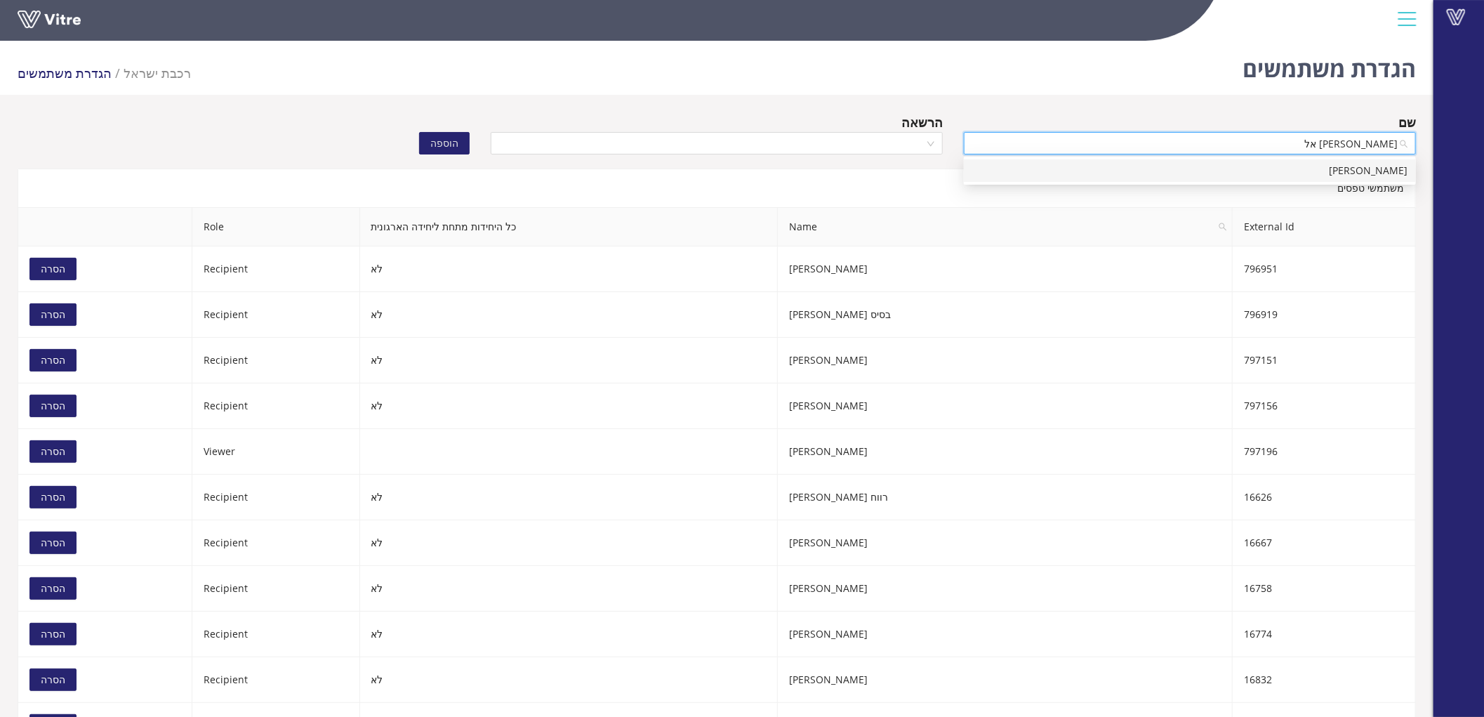
click at [1373, 173] on div "[PERSON_NAME]" at bounding box center [1189, 170] width 435 height 15
click at [903, 135] on input "search" at bounding box center [711, 143] width 425 height 21
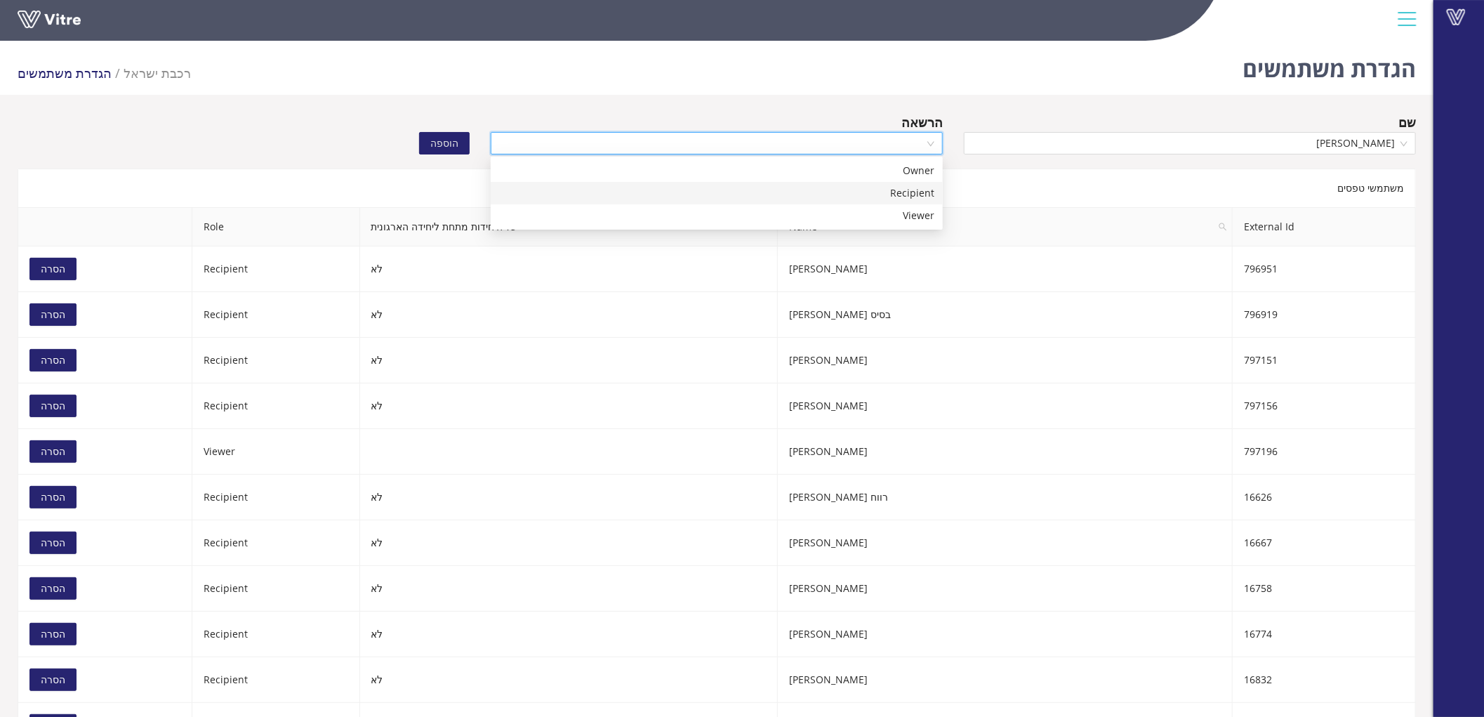
click at [896, 186] on div "Recipient" at bounding box center [716, 192] width 435 height 15
click at [439, 138] on span "הוספה" at bounding box center [444, 142] width 28 height 15
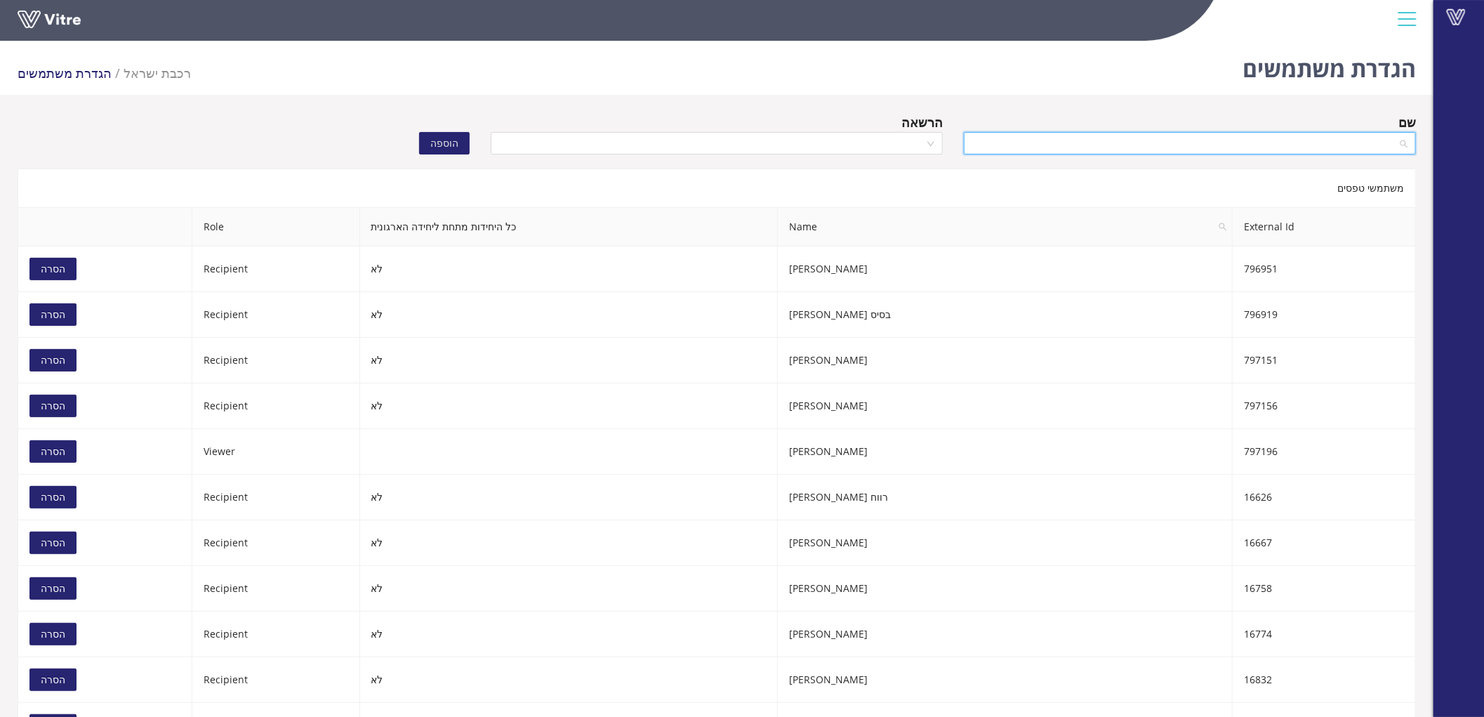
click at [1216, 148] on input "search" at bounding box center [1184, 143] width 425 height 21
type input "אבו פ"
click at [1193, 138] on input "search" at bounding box center [1184, 143] width 425 height 21
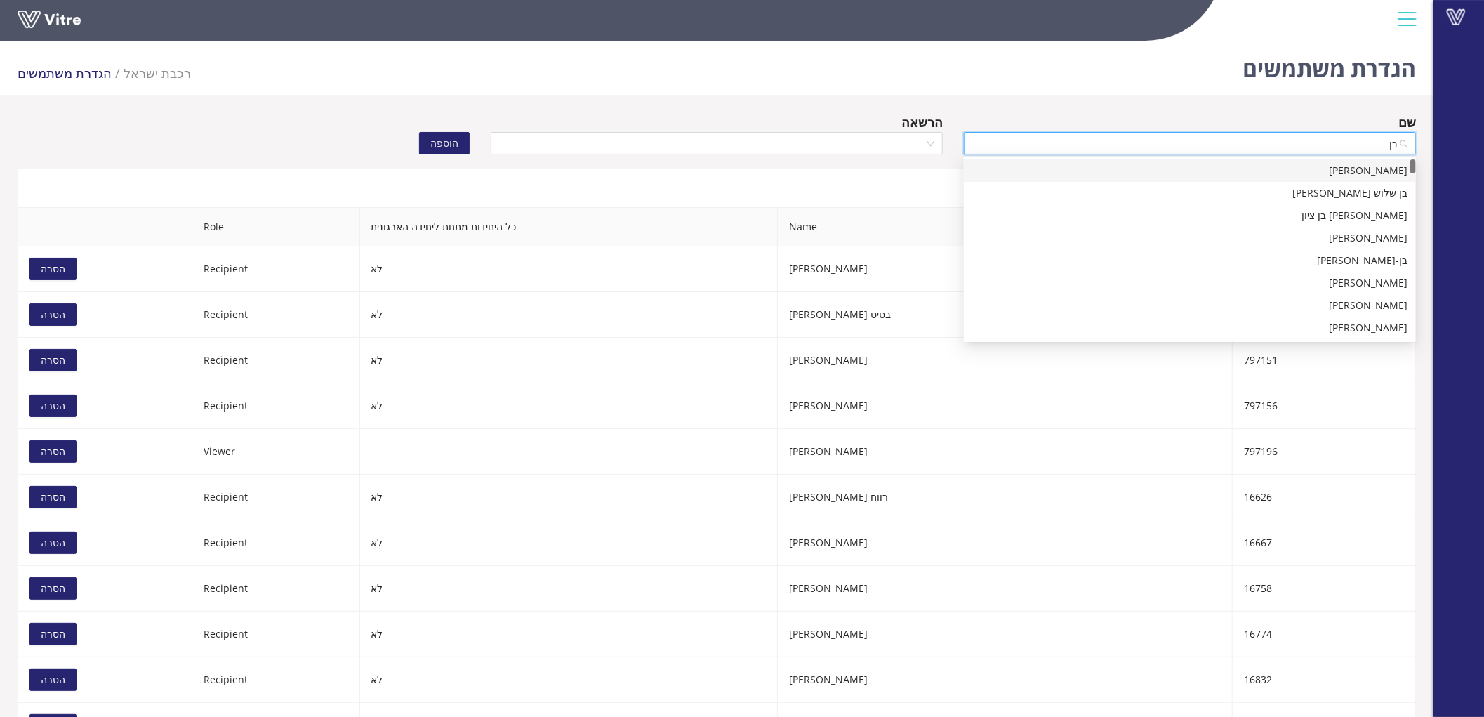
type input "ב"
type input "טל ב"
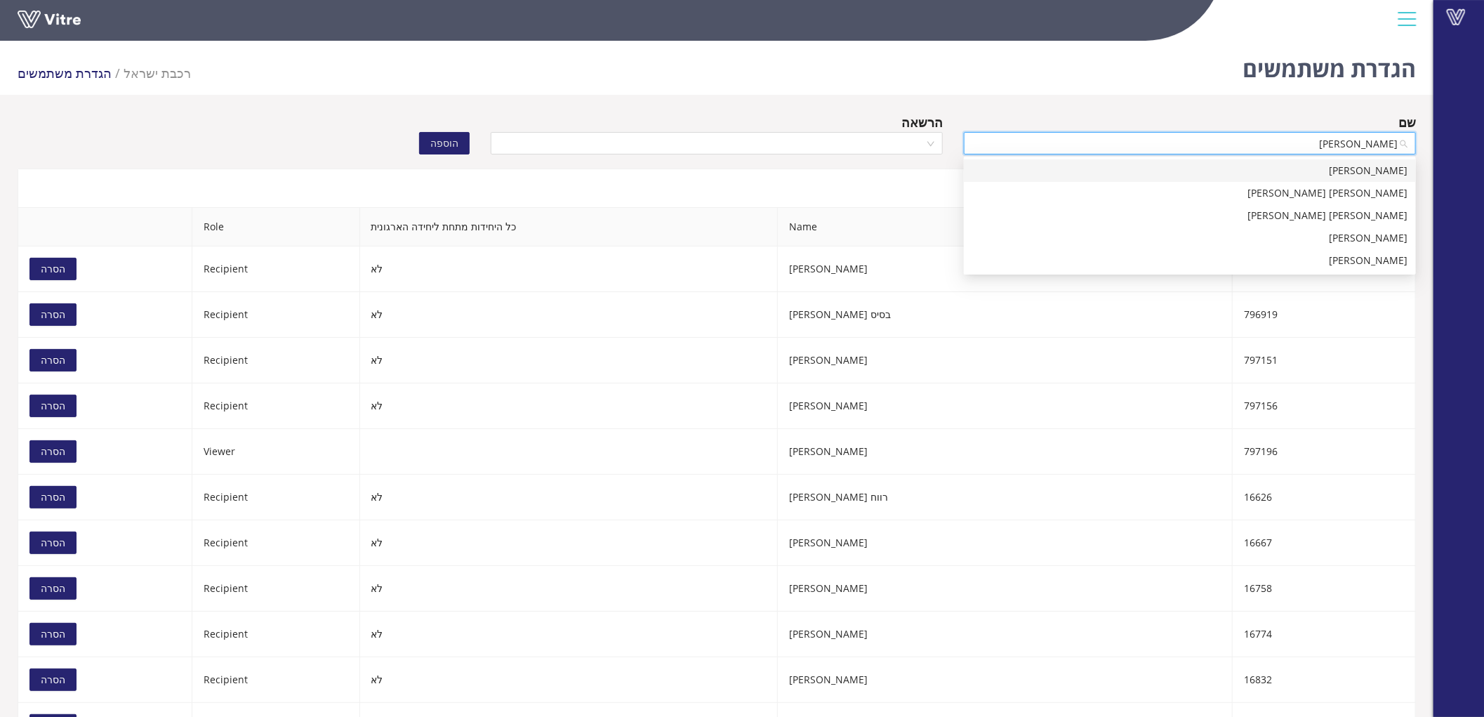
click at [1202, 170] on div "[PERSON_NAME]" at bounding box center [1189, 170] width 435 height 15
click at [822, 150] on input "search" at bounding box center [711, 143] width 425 height 21
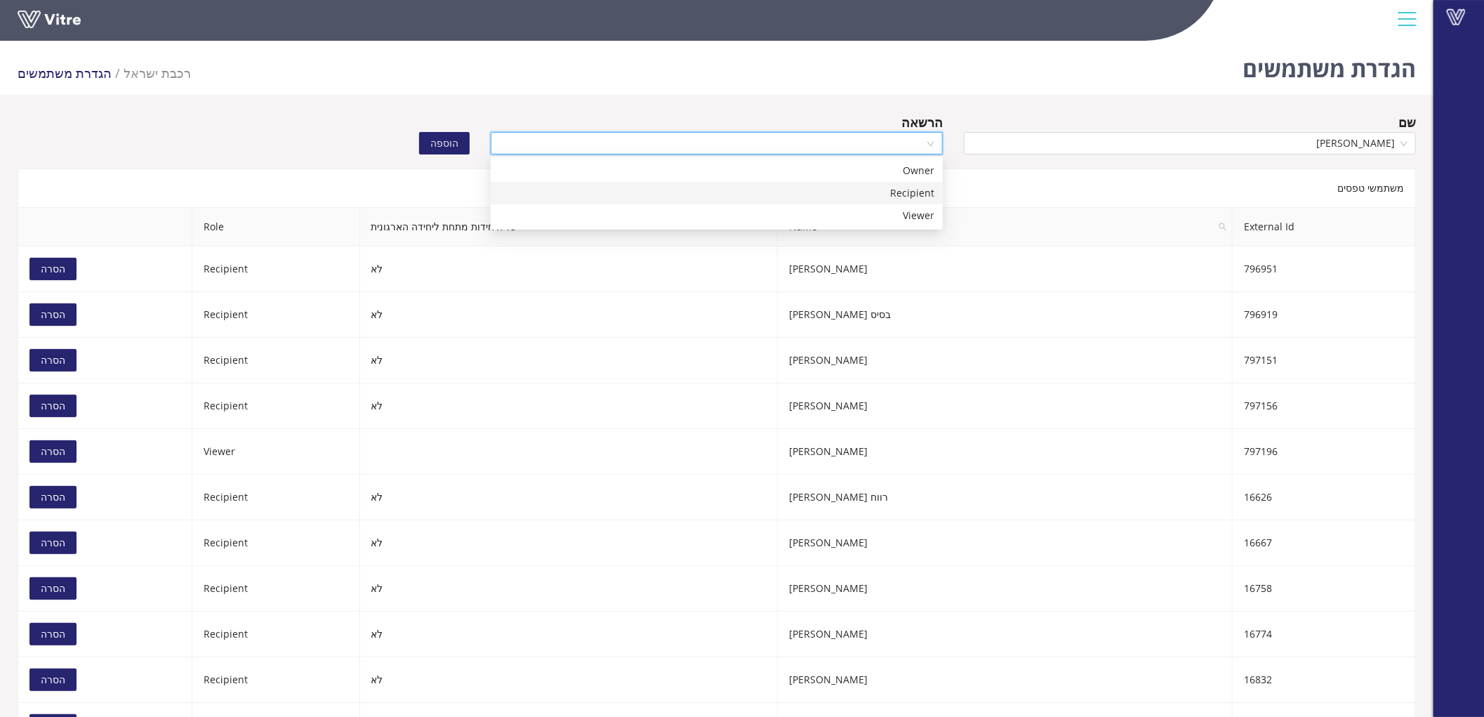
click at [828, 190] on div "Recipient" at bounding box center [716, 192] width 435 height 15
click at [434, 149] on span "הוספה" at bounding box center [444, 142] width 28 height 15
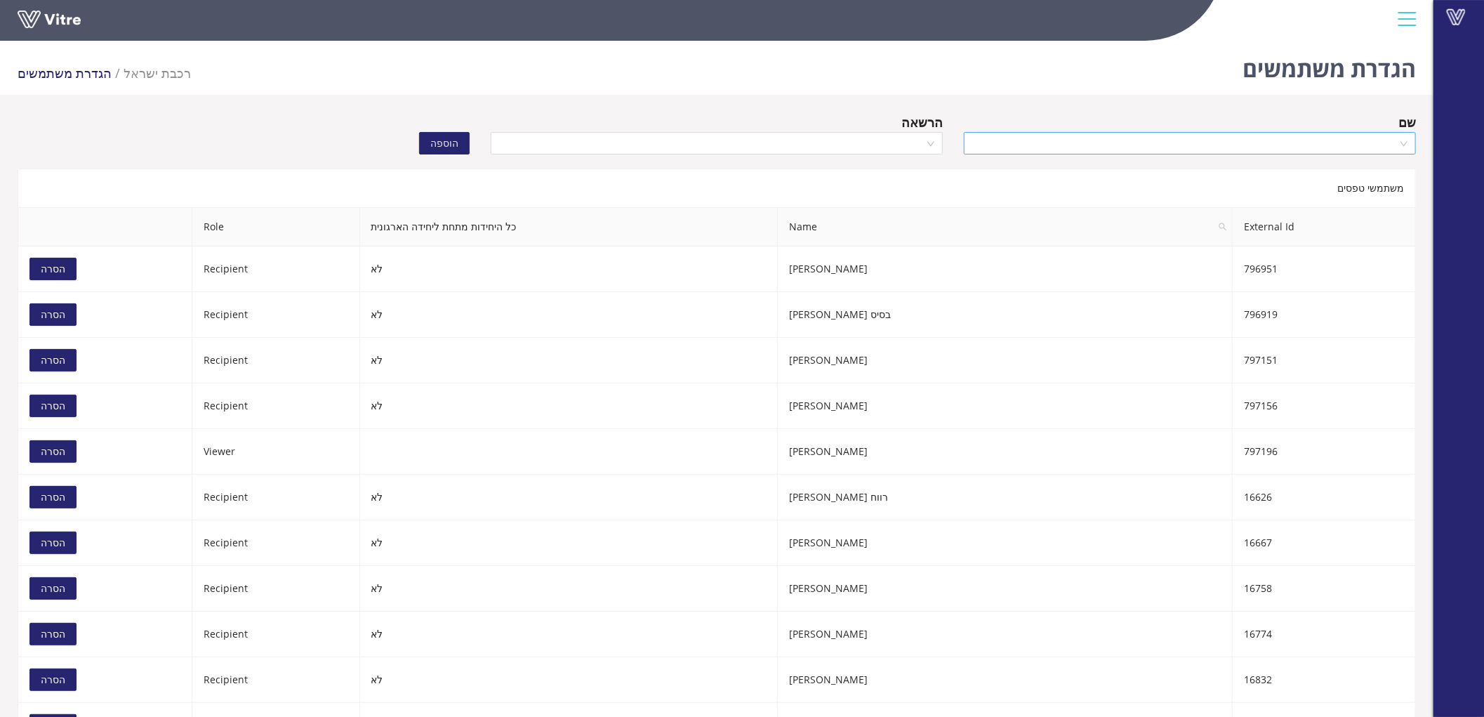
click at [1352, 152] on input "search" at bounding box center [1184, 143] width 425 height 21
type input "[PERSON_NAME]"
click at [1310, 150] on input "search" at bounding box center [1184, 143] width 425 height 21
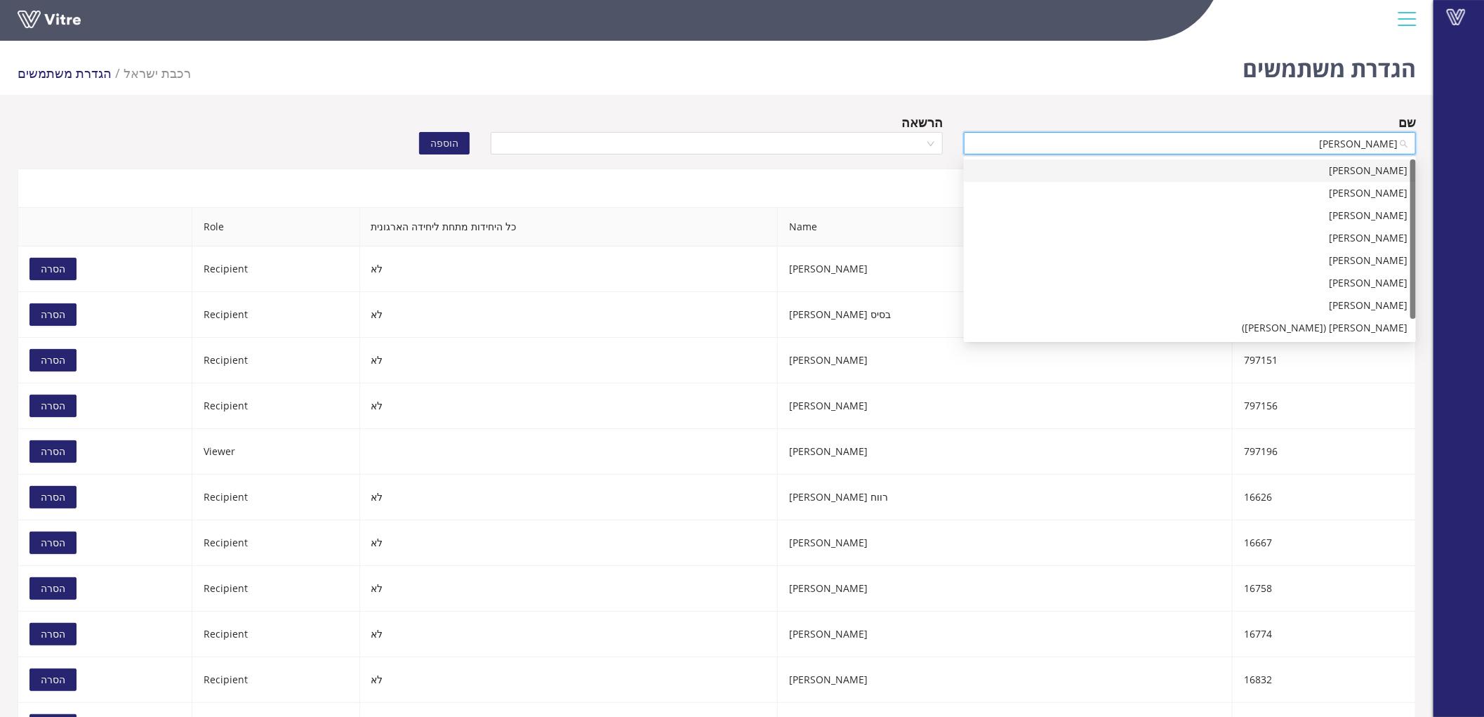
type input "אבו חמ"
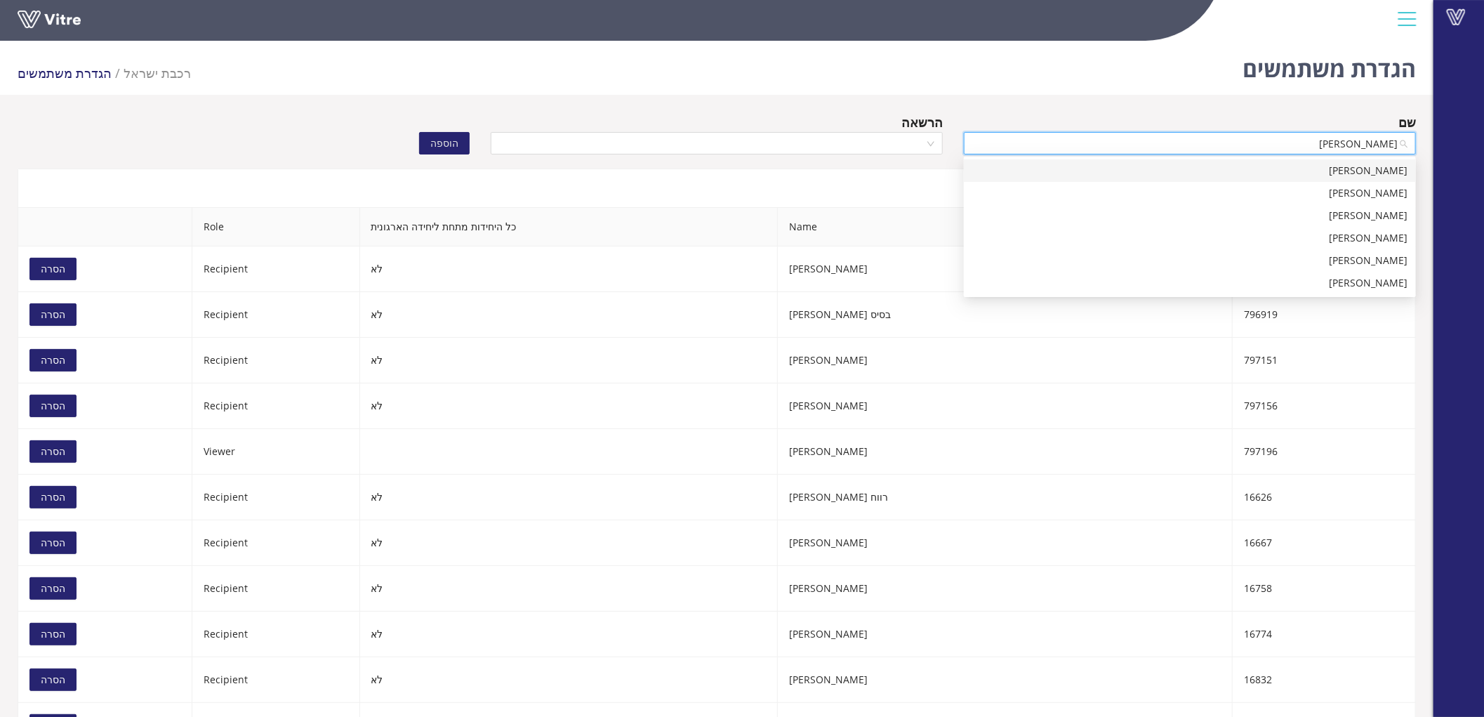
click at [1331, 174] on div "[PERSON_NAME]" at bounding box center [1189, 170] width 435 height 15
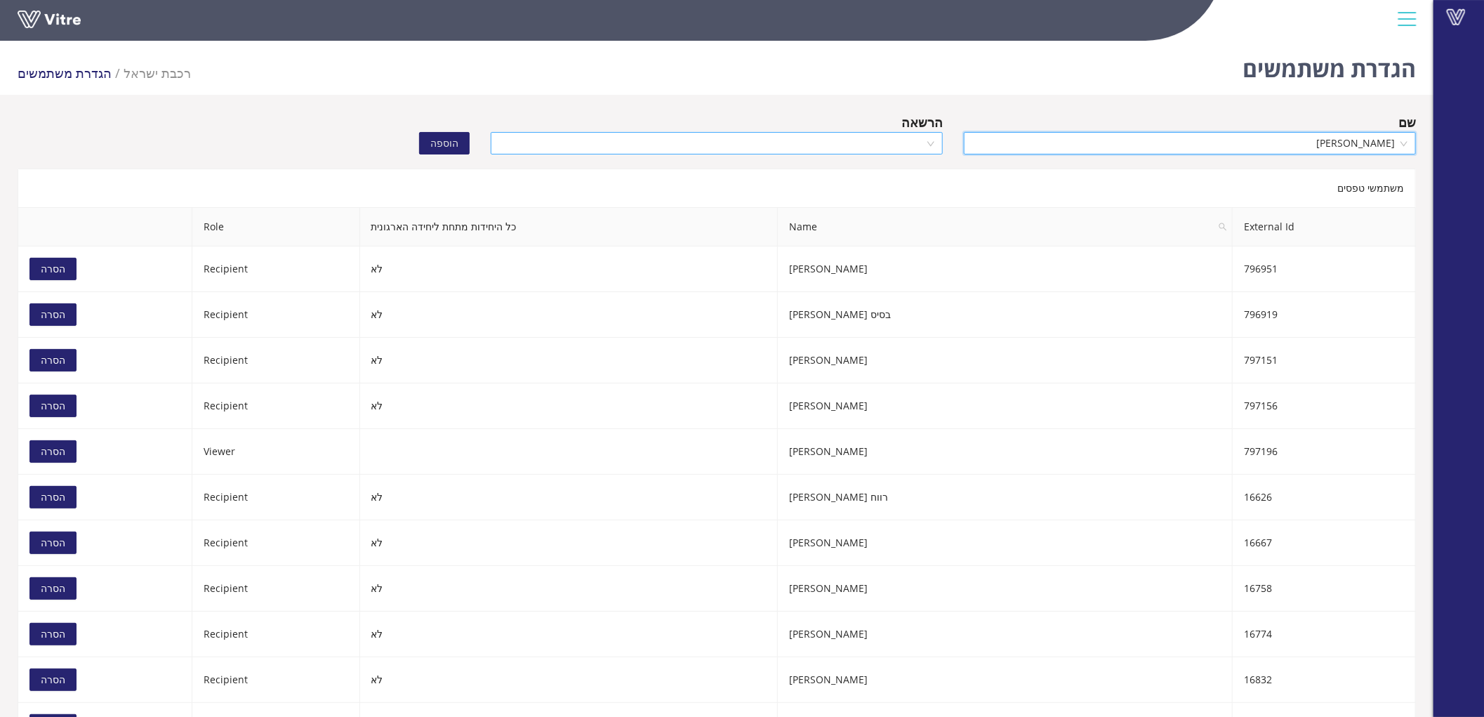
click at [780, 140] on input "search" at bounding box center [711, 143] width 425 height 21
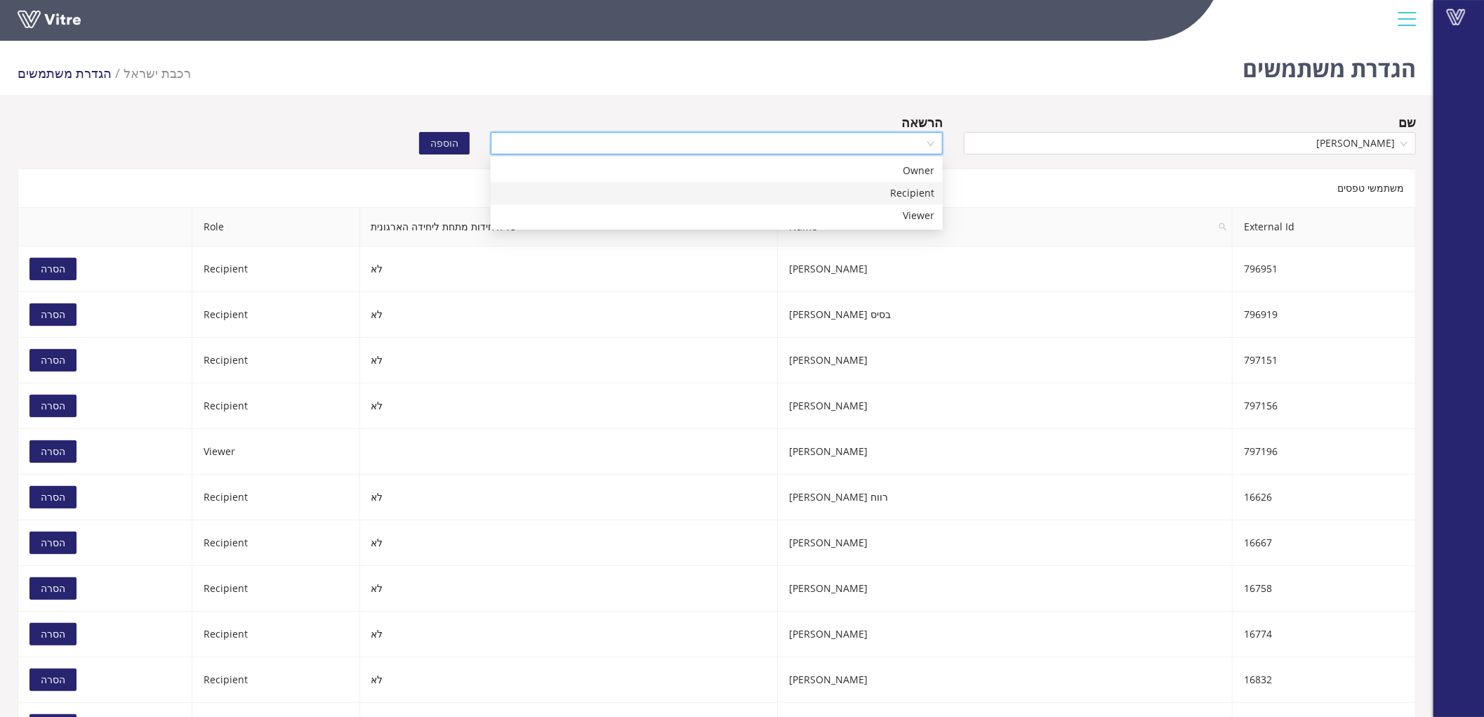
click at [860, 186] on div "Recipient" at bounding box center [716, 192] width 435 height 15
click at [452, 148] on span "הוספה" at bounding box center [444, 142] width 28 height 15
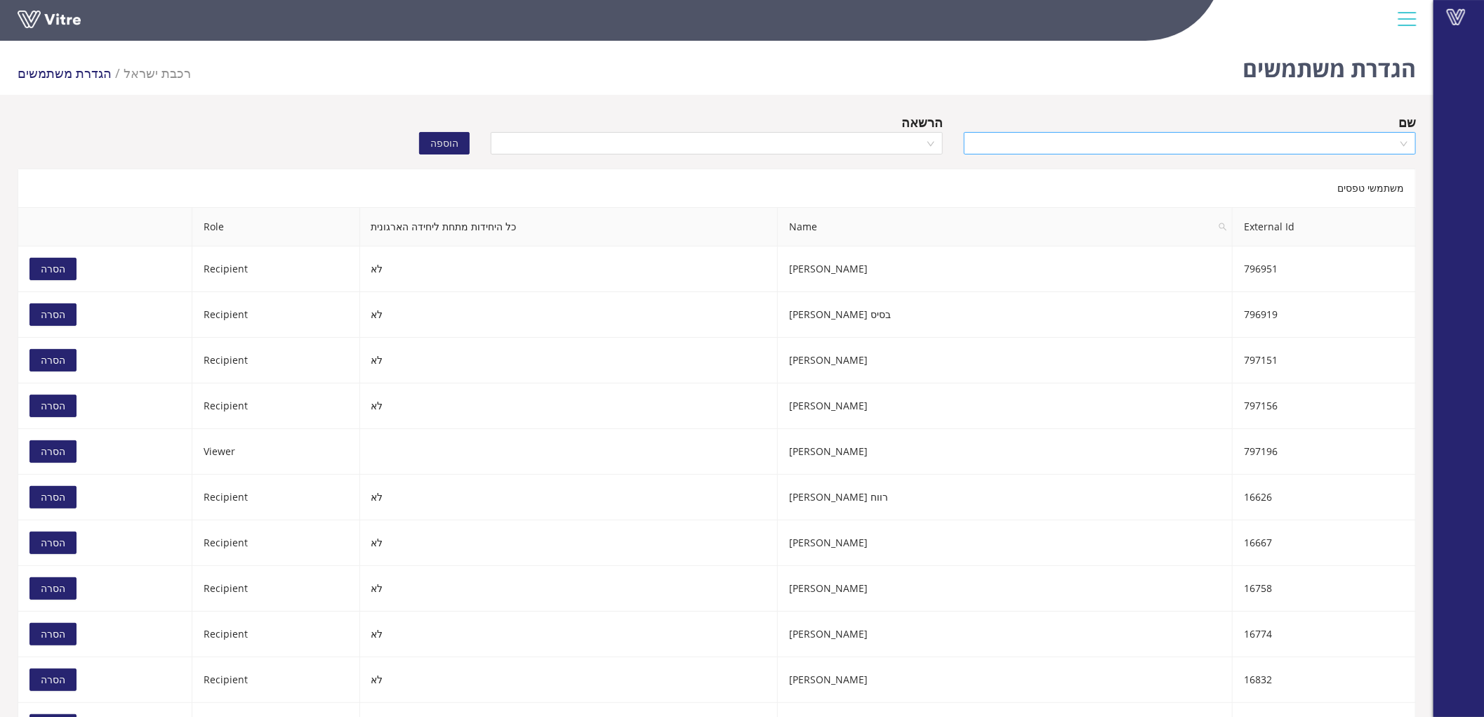
click at [1288, 142] on input "search" at bounding box center [1184, 143] width 425 height 21
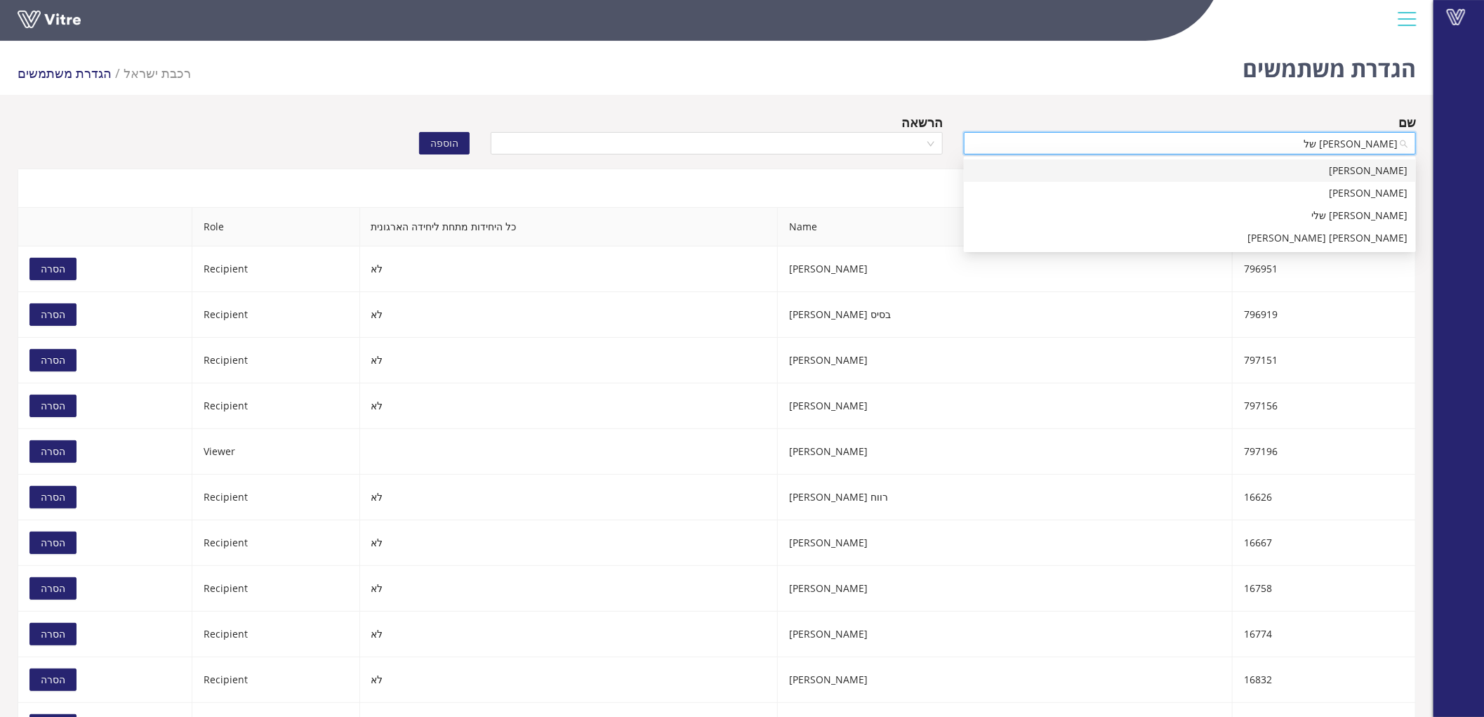
type input "[PERSON_NAME] שלי"
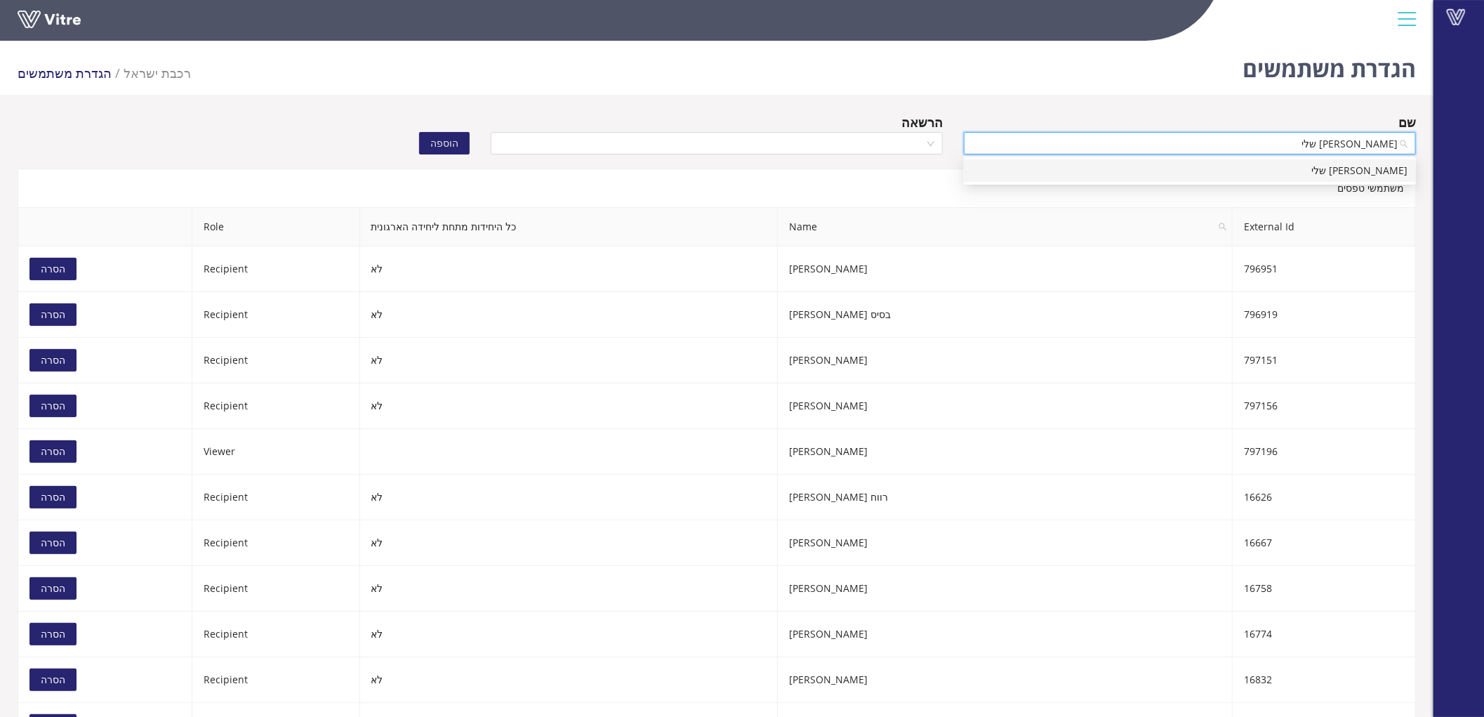
click at [1287, 171] on div "[PERSON_NAME] שלי" at bounding box center [1189, 170] width 435 height 15
click at [900, 147] on input "search" at bounding box center [711, 143] width 425 height 21
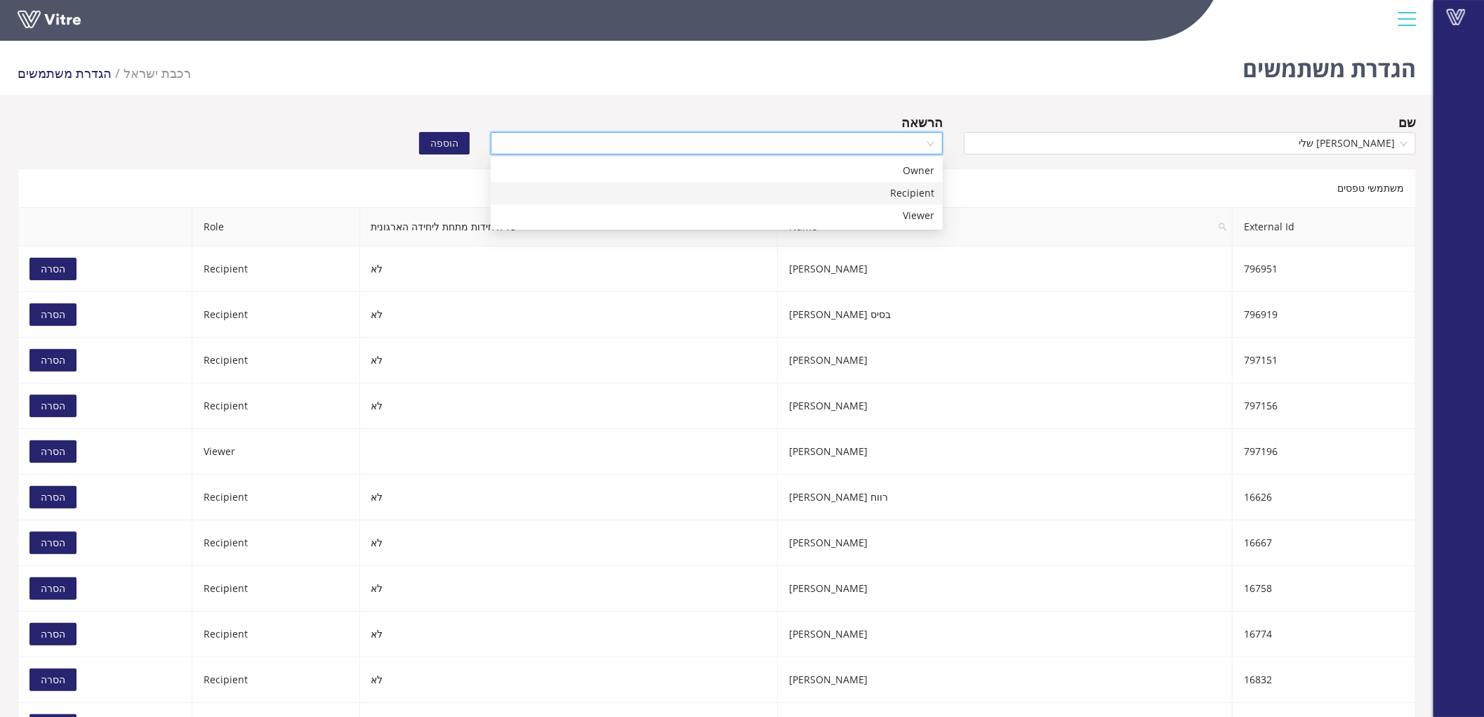
click at [898, 197] on div "Recipient" at bounding box center [716, 192] width 435 height 15
click at [438, 135] on span "הוספה" at bounding box center [444, 142] width 28 height 15
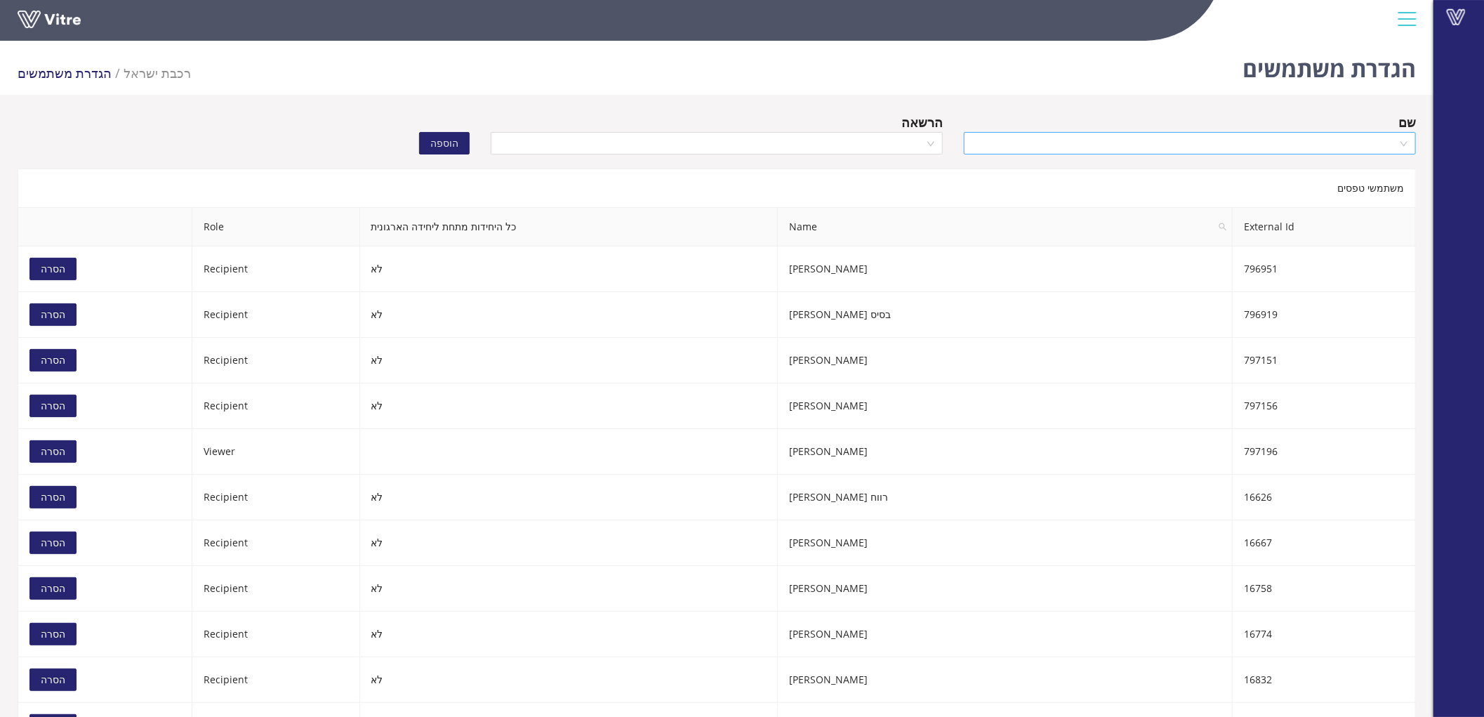
click at [1350, 138] on input "search" at bounding box center [1184, 143] width 425 height 21
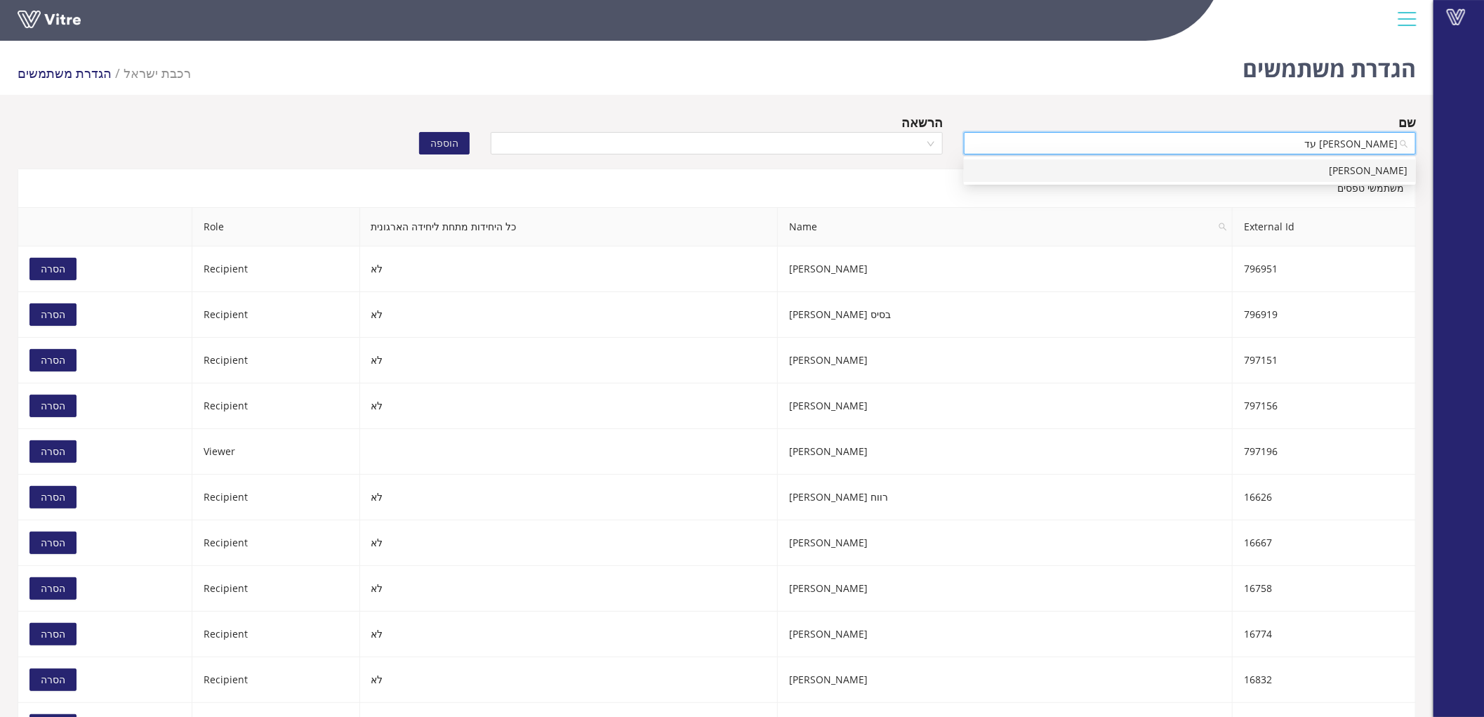
type input "[PERSON_NAME]"
click at [1348, 168] on div "[PERSON_NAME]" at bounding box center [1189, 170] width 435 height 15
click at [823, 140] on input "search" at bounding box center [711, 143] width 425 height 21
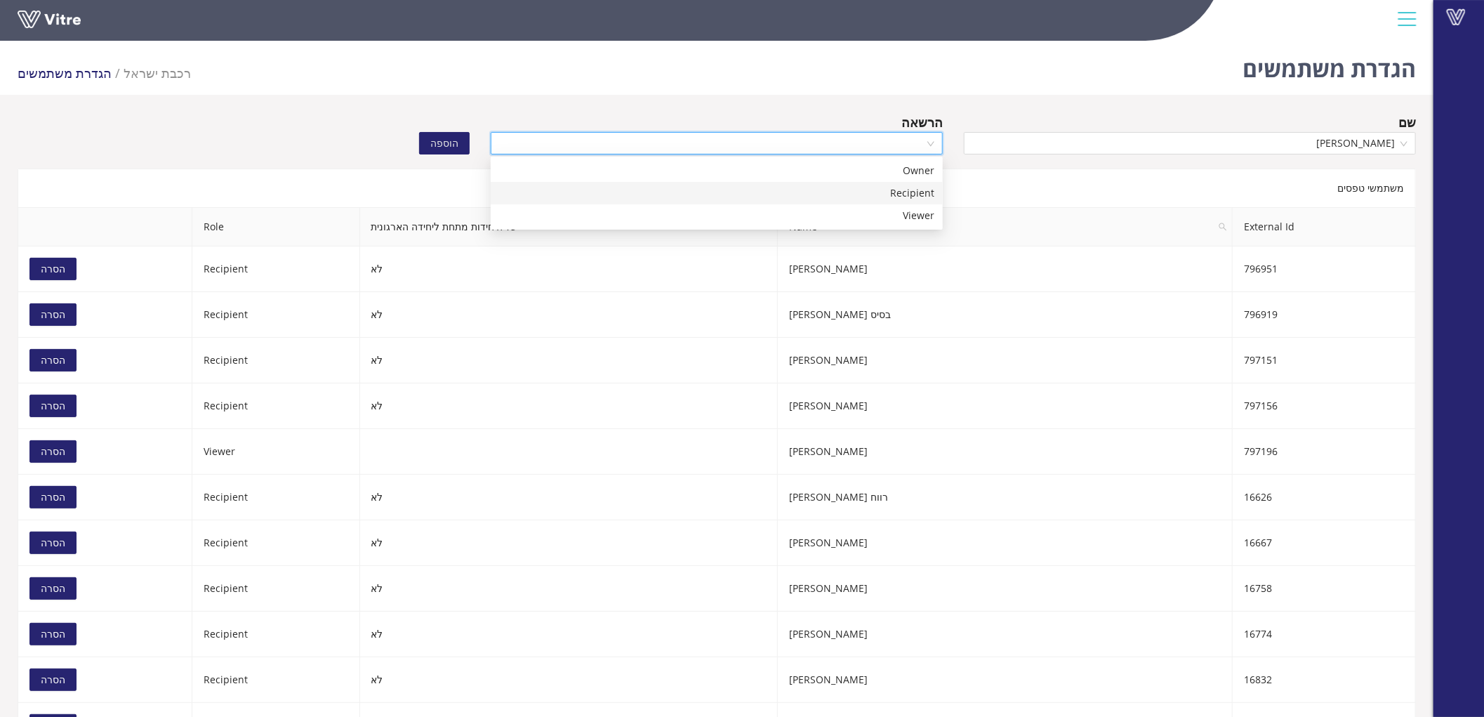
click at [870, 192] on div "Recipient" at bounding box center [716, 192] width 435 height 15
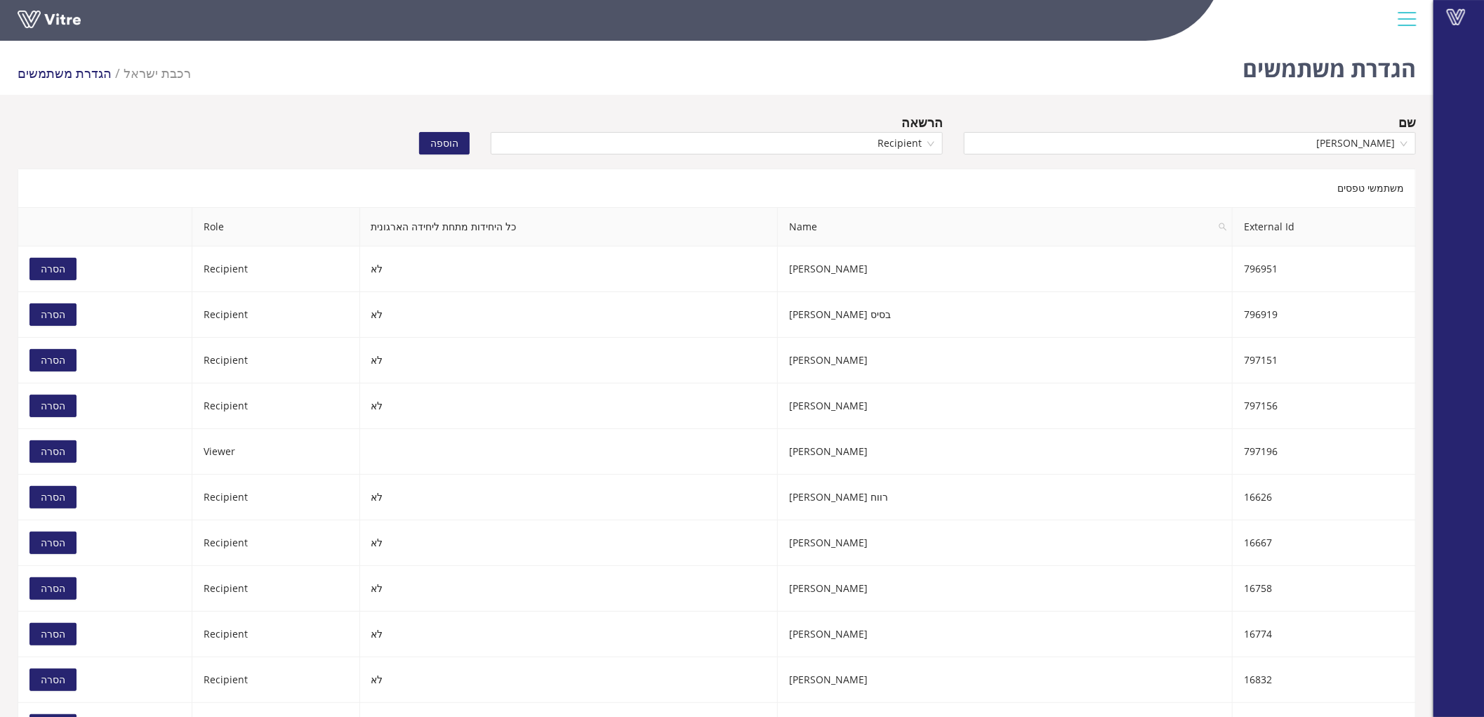
click at [456, 143] on span "הוספה" at bounding box center [444, 142] width 28 height 15
click at [1299, 133] on input "search" at bounding box center [1184, 143] width 425 height 21
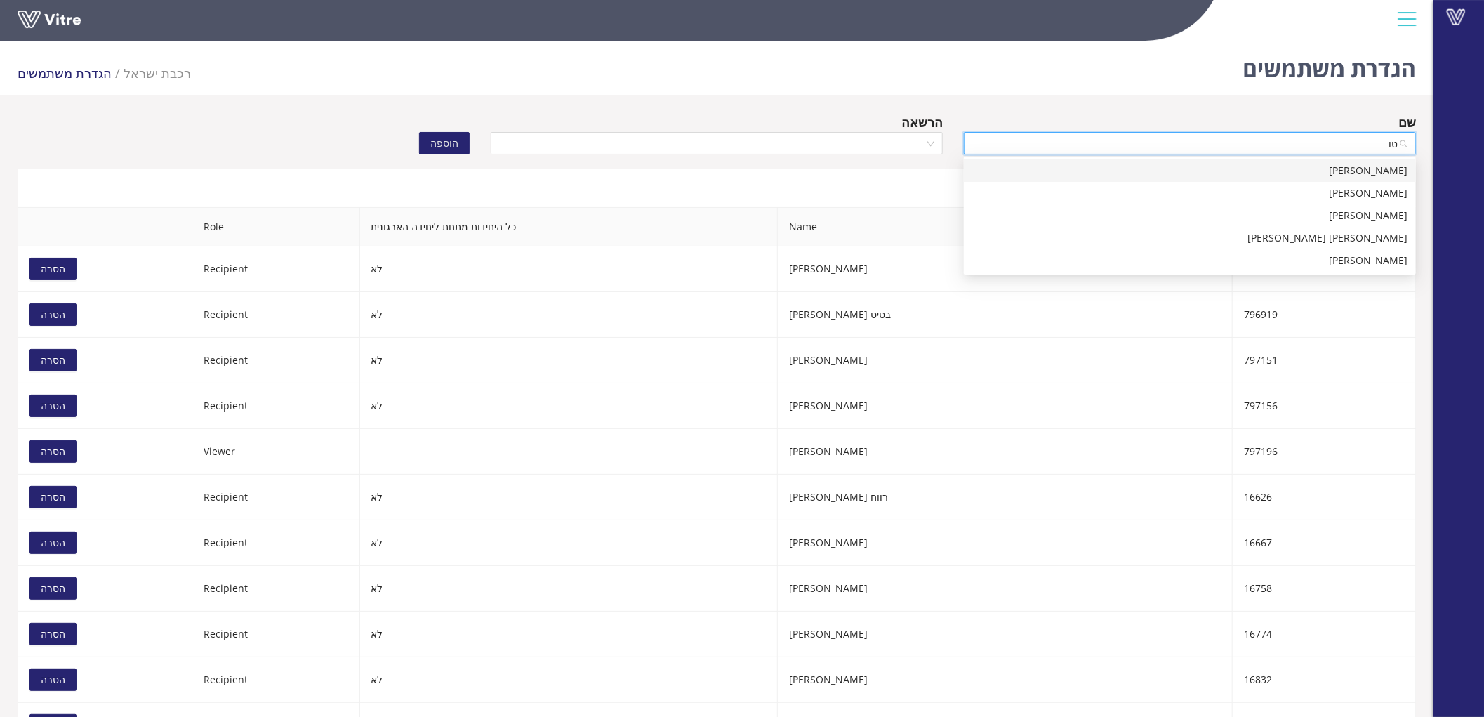
type input "ט"
type input "ק"
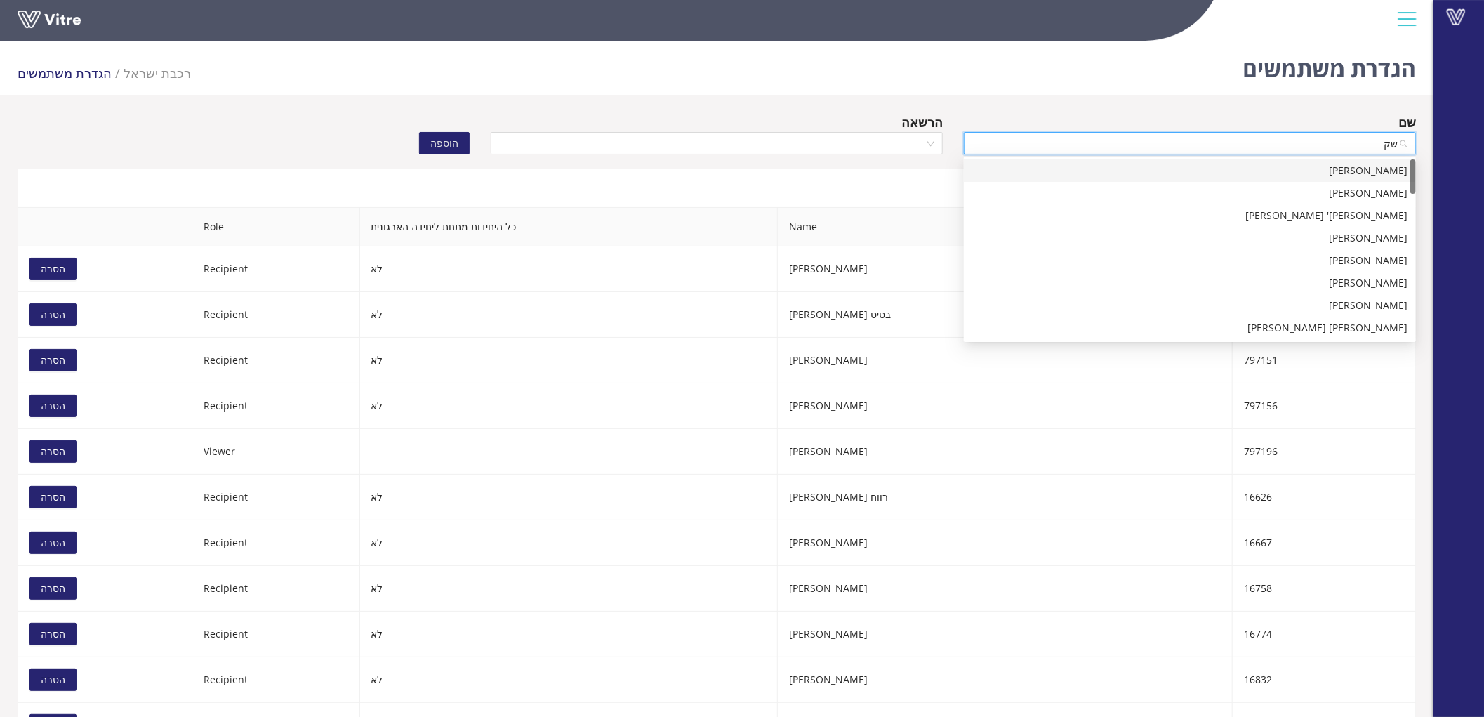
type input "שקד"
click at [1320, 218] on div "[PERSON_NAME] [PERSON_NAME]" at bounding box center [1189, 215] width 435 height 15
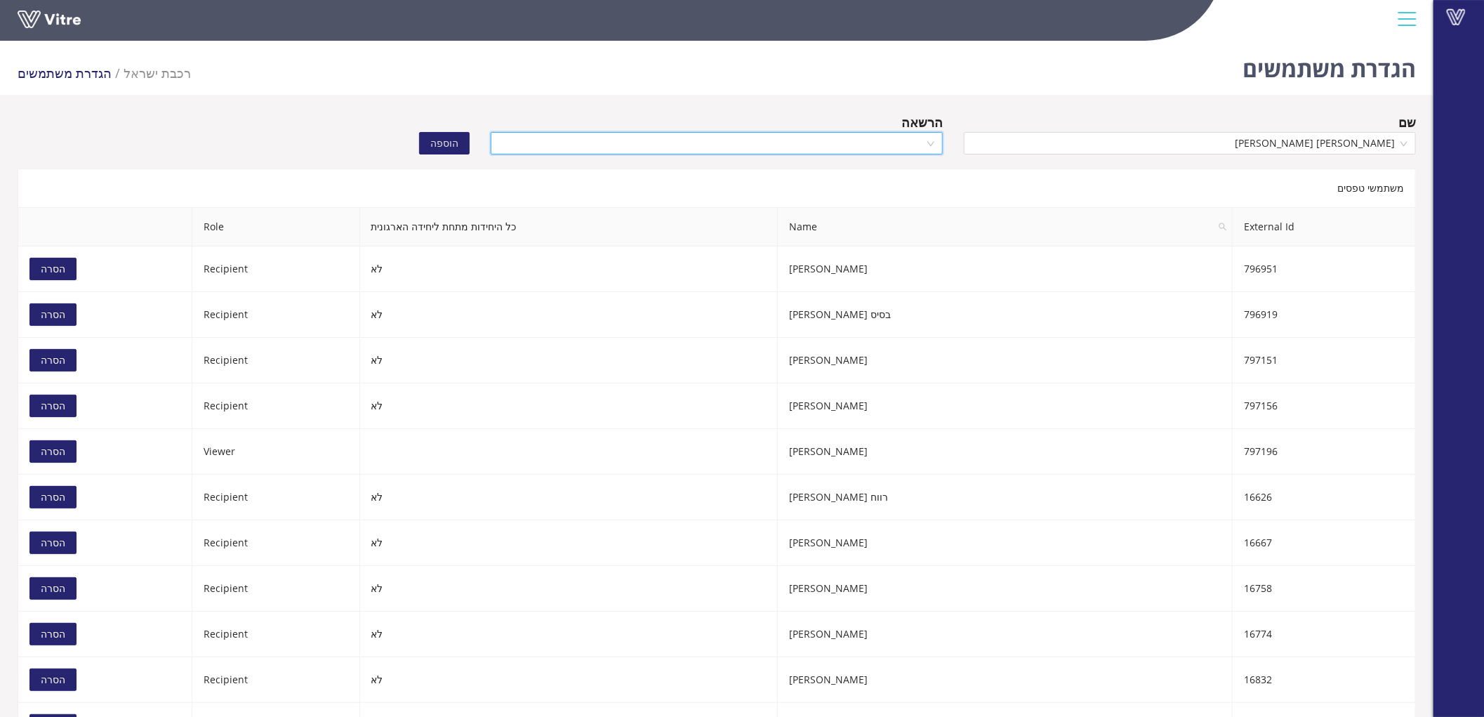
click at [734, 139] on input "search" at bounding box center [711, 143] width 425 height 21
click at [864, 194] on div "Recipient" at bounding box center [716, 192] width 435 height 15
click at [456, 142] on span "הוספה" at bounding box center [444, 142] width 28 height 15
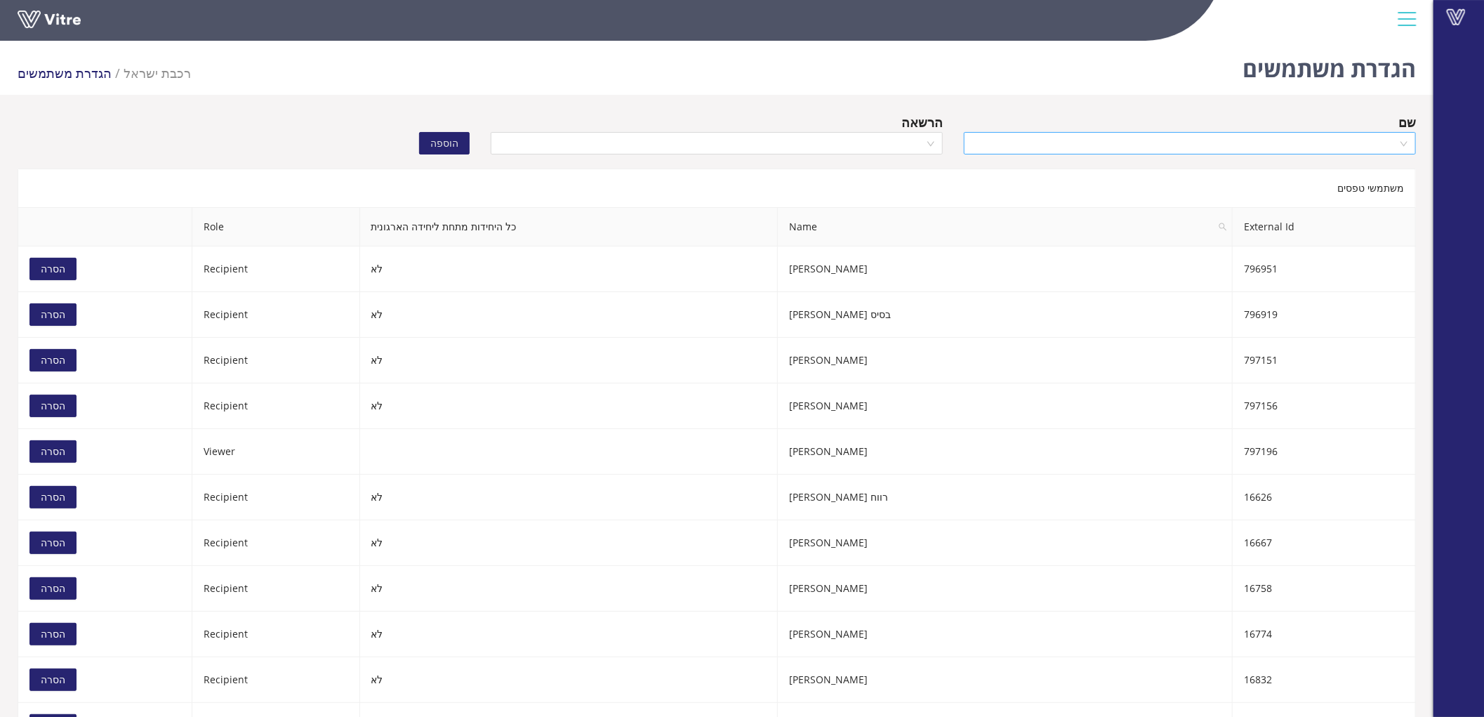
click at [1308, 149] on input "search" at bounding box center [1184, 143] width 425 height 21
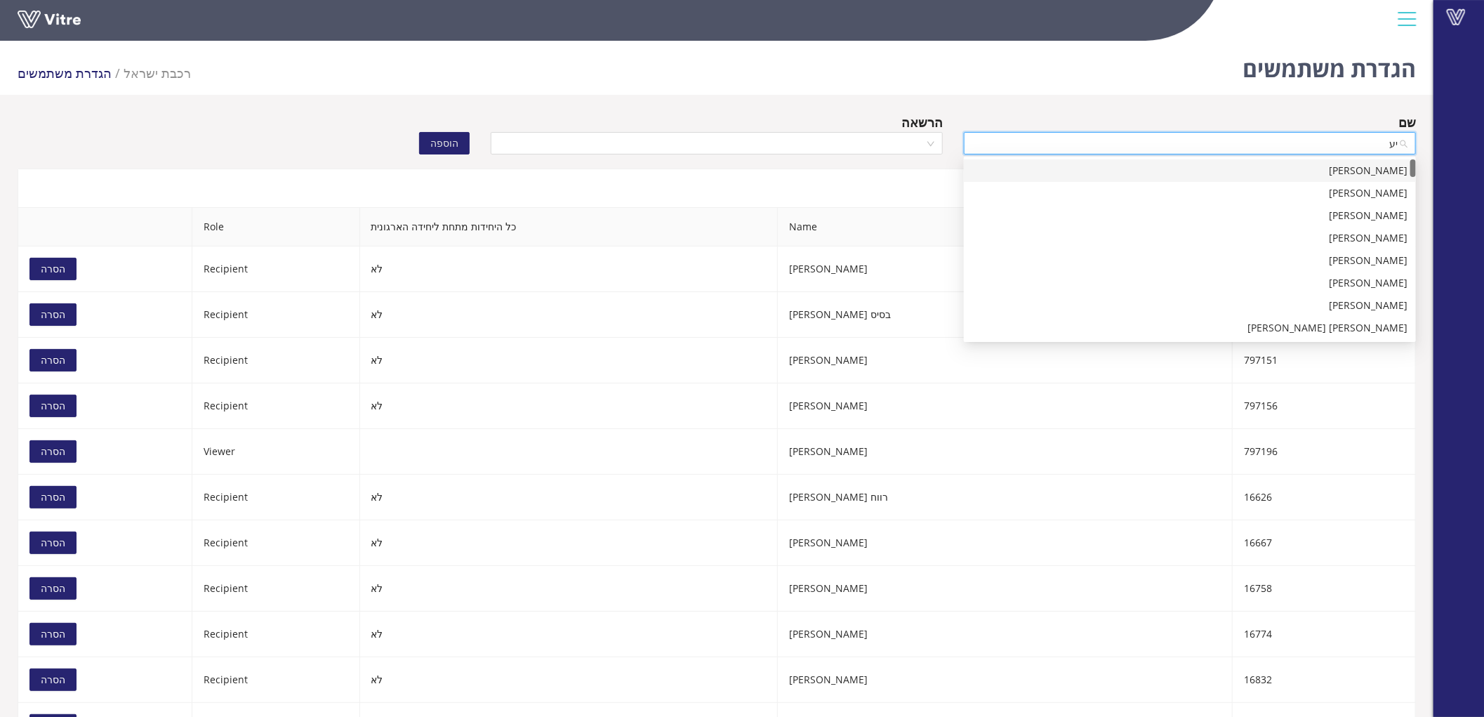
type input "י"
type input "מור י"
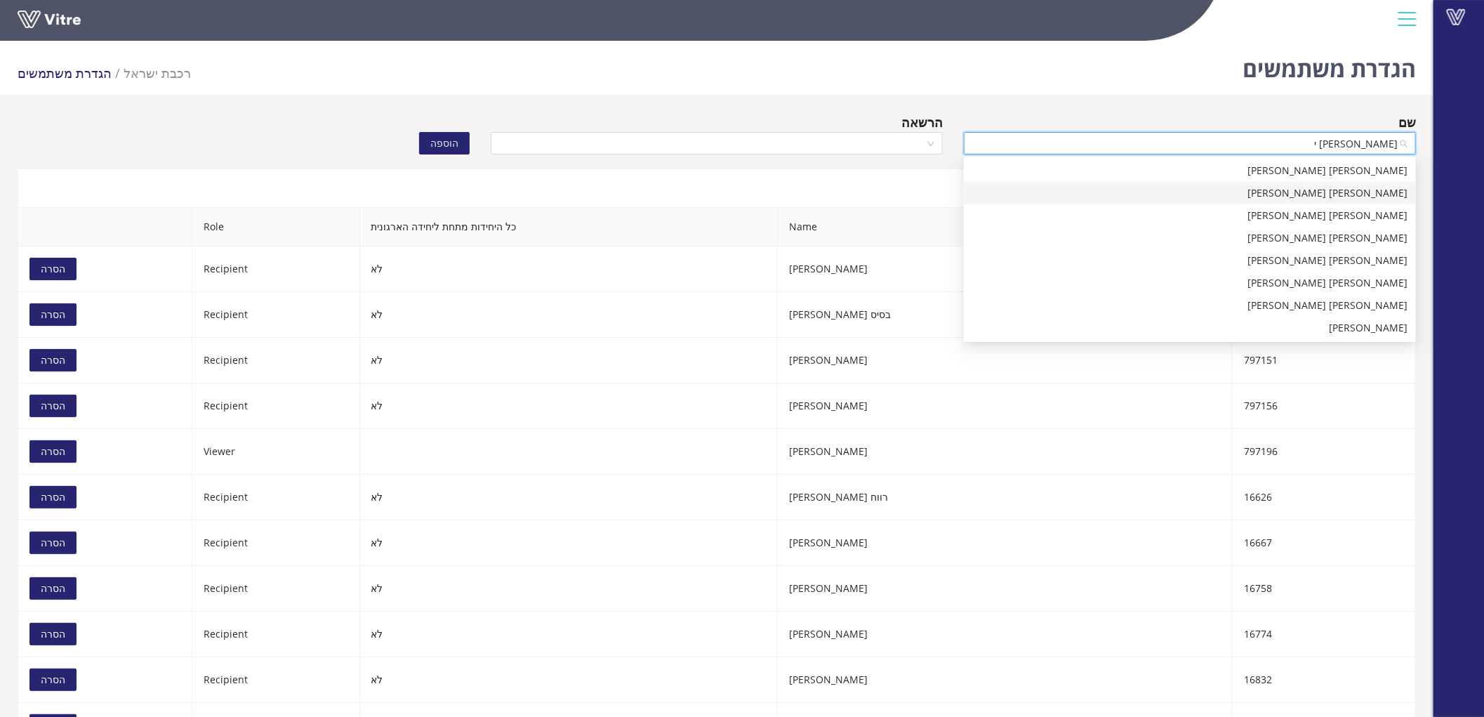
click at [1324, 193] on div "[PERSON_NAME] [PERSON_NAME]" at bounding box center [1189, 192] width 435 height 15
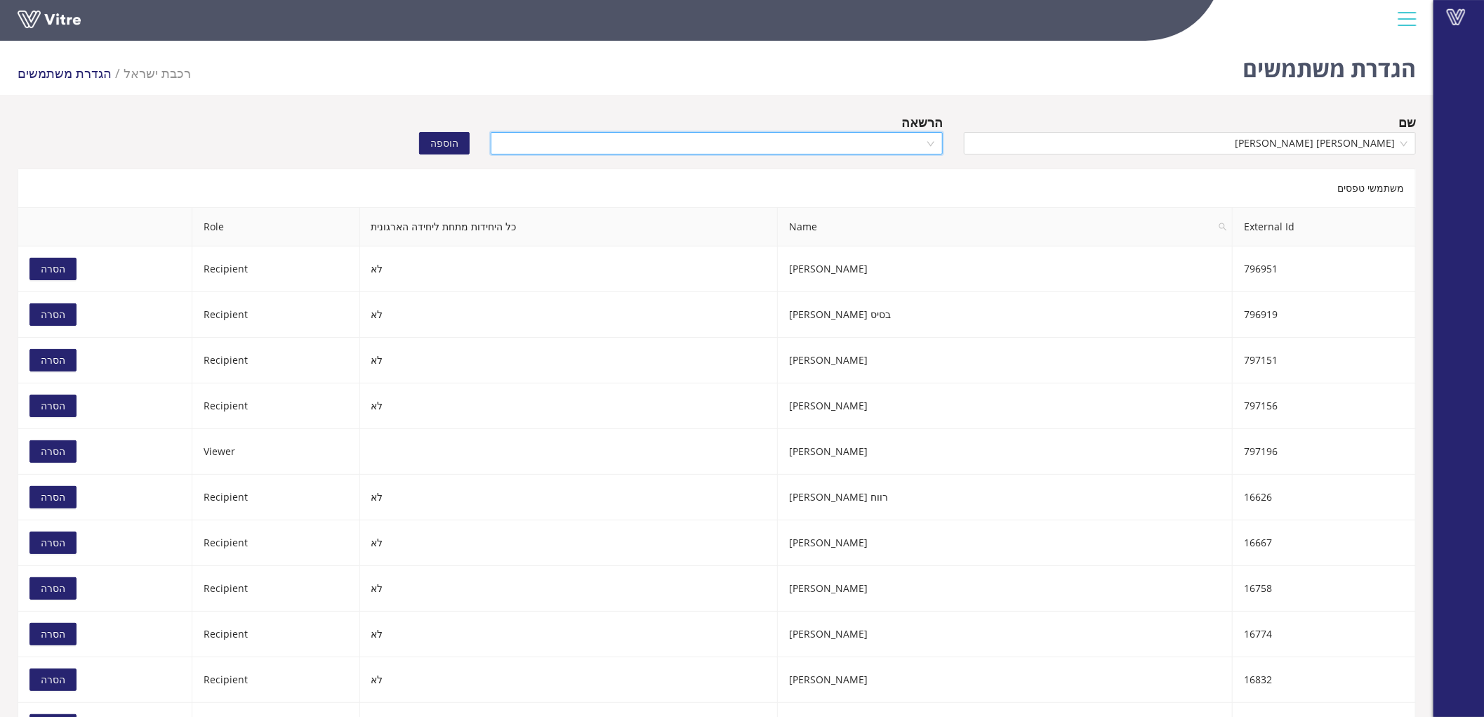
click at [868, 151] on input "search" at bounding box center [711, 143] width 425 height 21
click at [875, 192] on div "Recipient" at bounding box center [716, 192] width 435 height 15
click at [429, 144] on button "הוספה" at bounding box center [444, 143] width 51 height 22
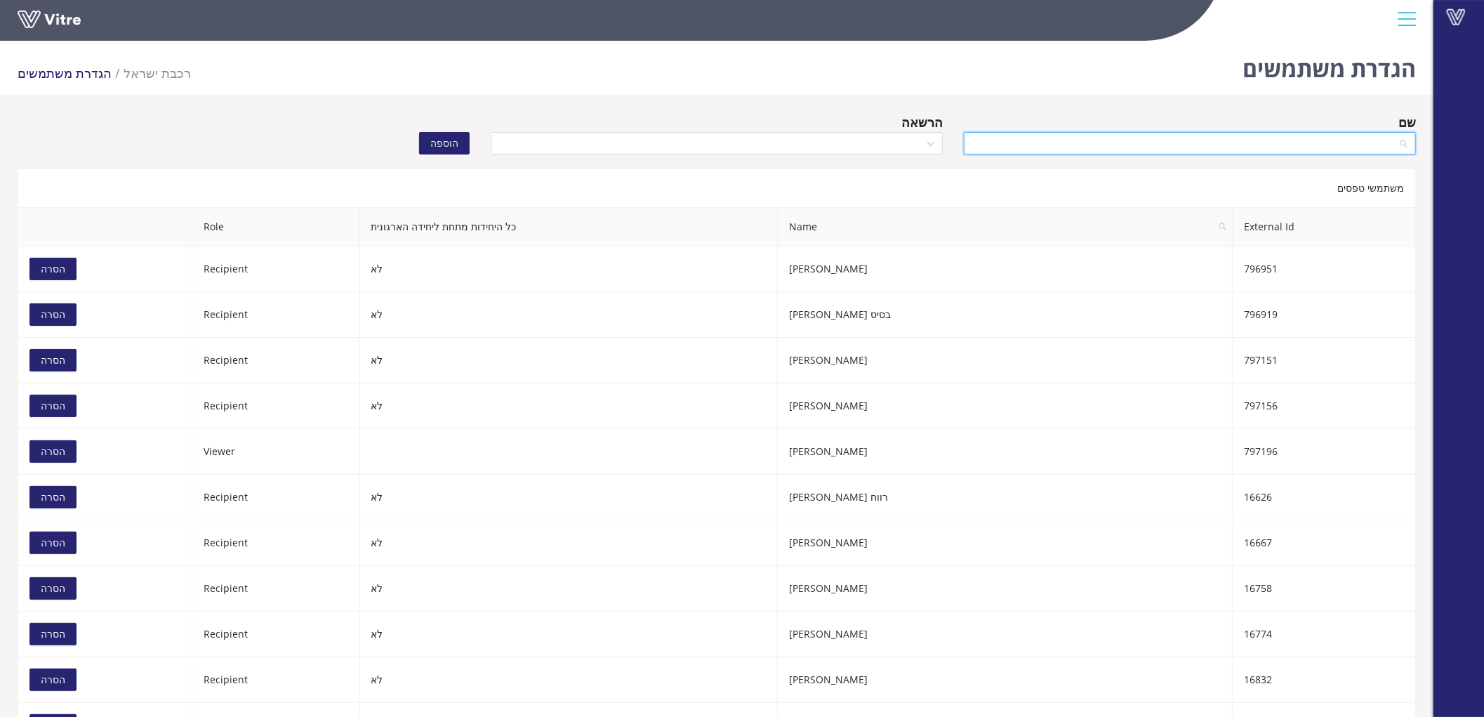
click at [1315, 140] on input "search" at bounding box center [1184, 143] width 425 height 21
type input "אריה ר"
click at [1311, 168] on div "[PERSON_NAME]" at bounding box center [1189, 170] width 435 height 15
click at [812, 158] on div "הרשאה" at bounding box center [716, 136] width 473 height 49
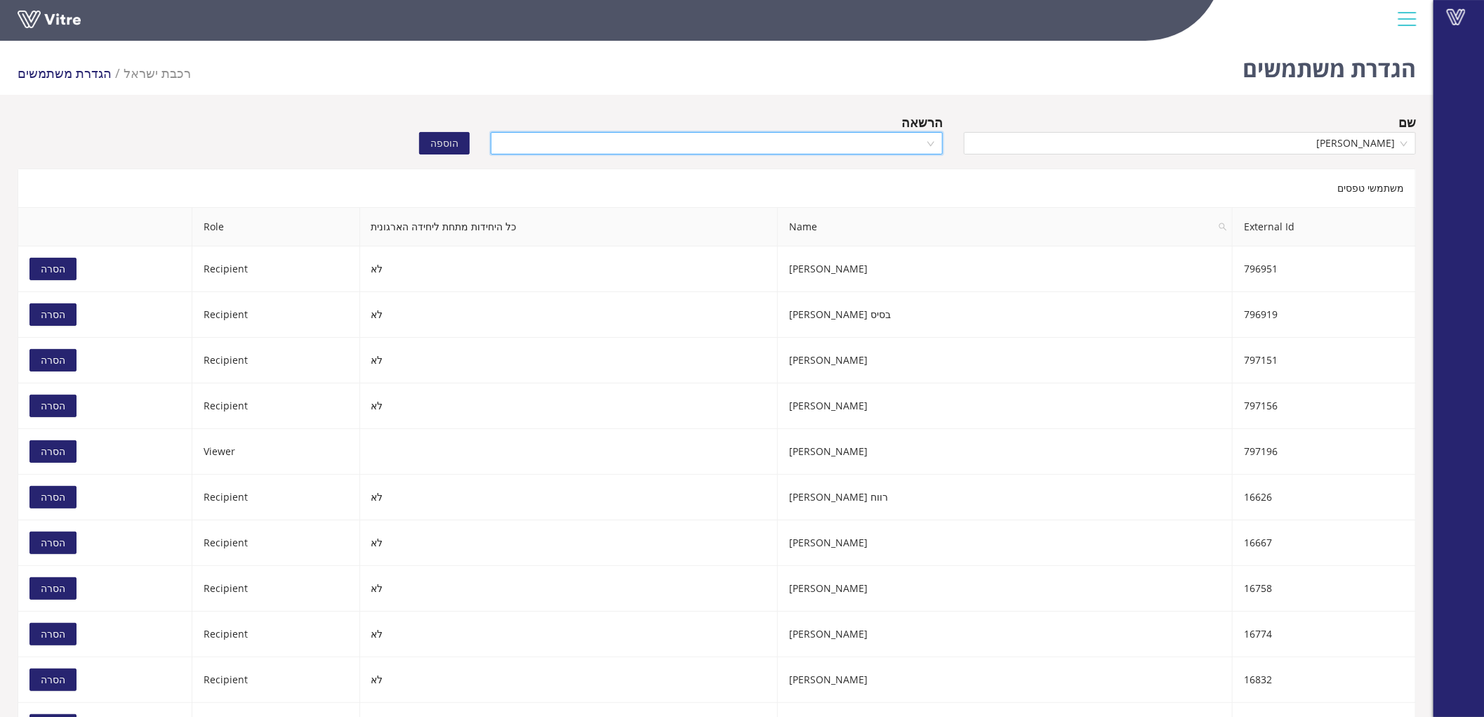
click at [814, 133] on input "search" at bounding box center [711, 143] width 425 height 21
click at [836, 187] on div "Recipient" at bounding box center [716, 192] width 435 height 15
click at [457, 143] on span "הוספה" at bounding box center [444, 142] width 28 height 15
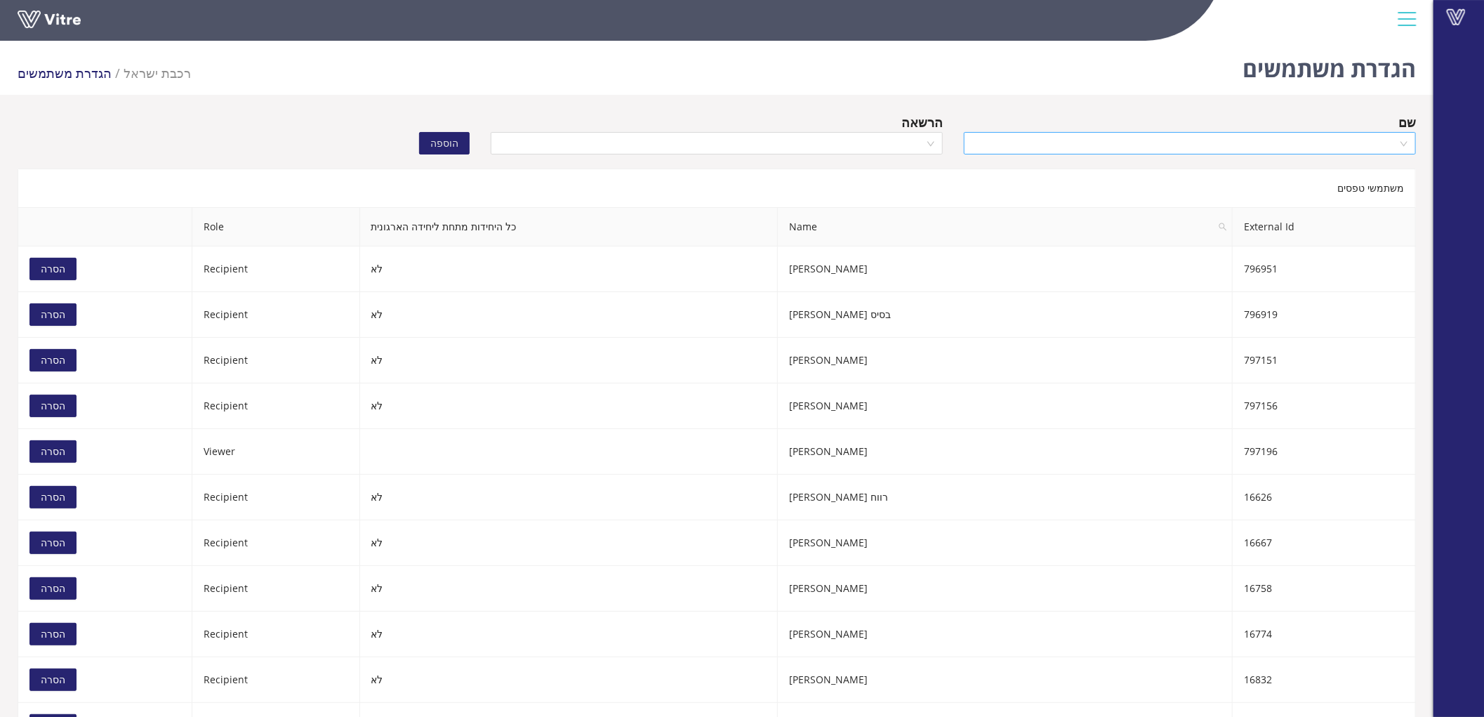
click at [1341, 145] on input "search" at bounding box center [1184, 143] width 425 height 21
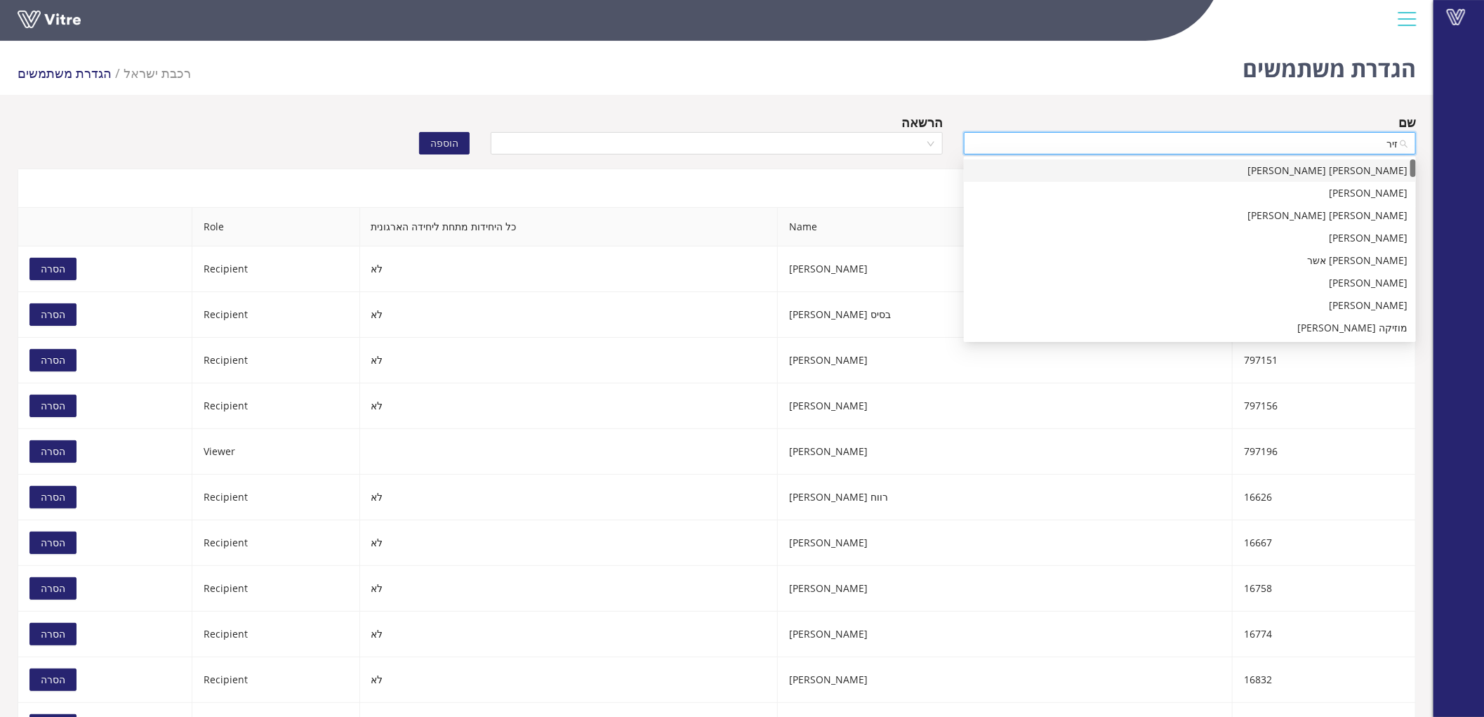
type input "זירי"
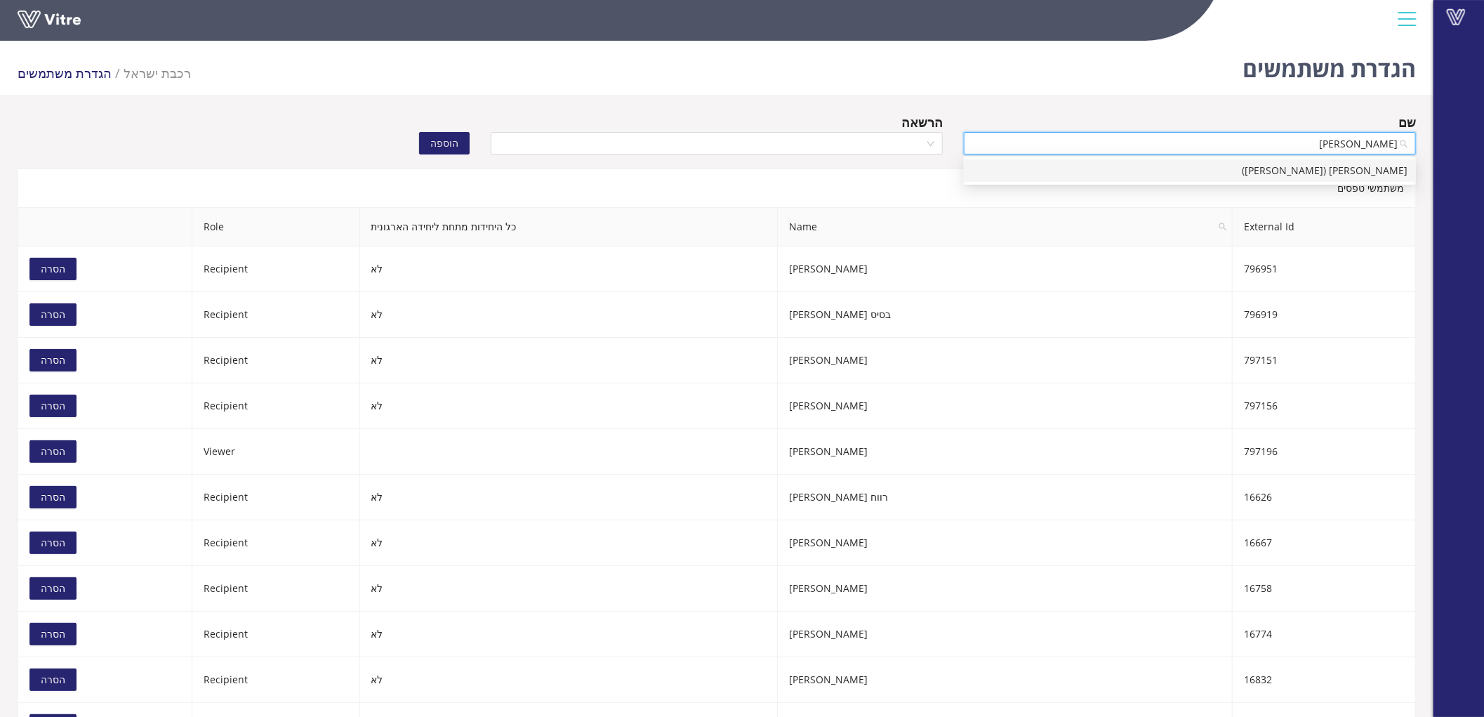
click at [1334, 173] on div "[PERSON_NAME] ([PERSON_NAME])" at bounding box center [1189, 170] width 435 height 15
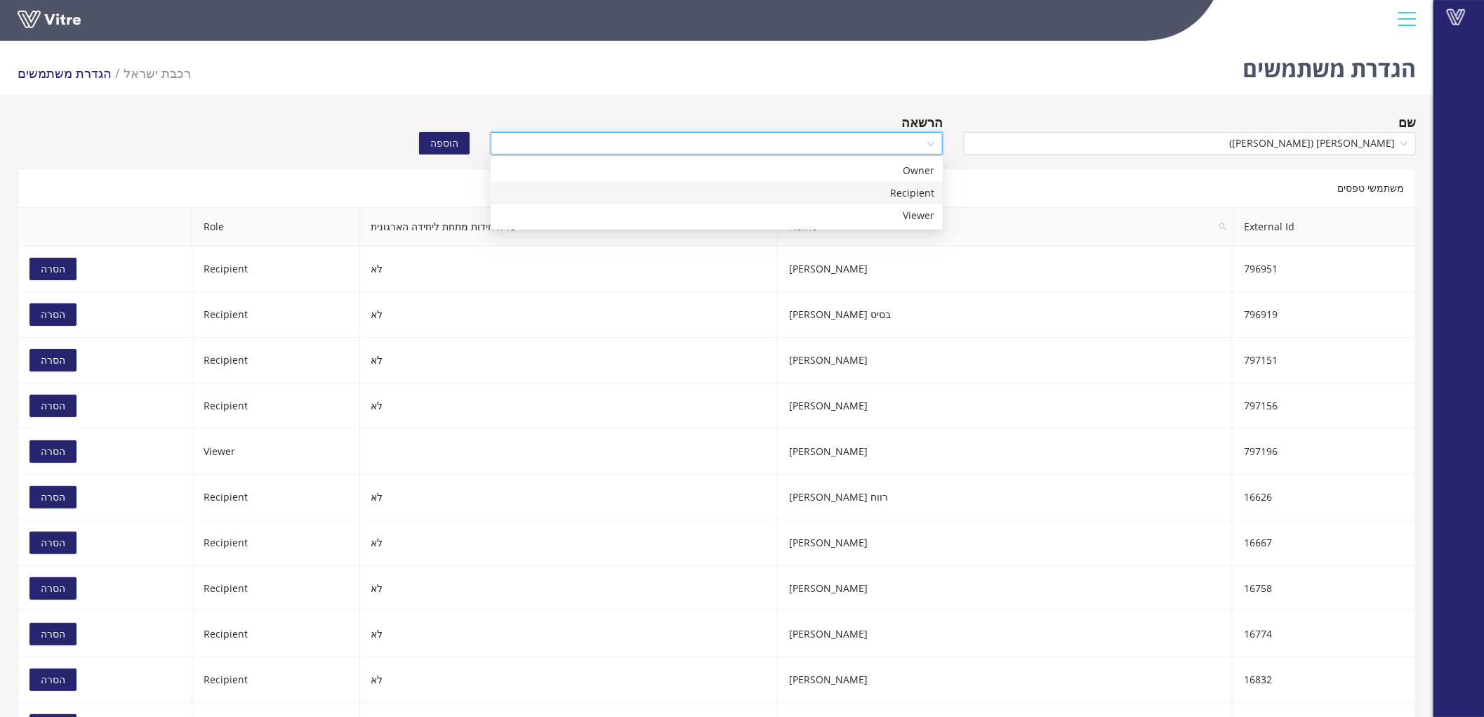
click at [849, 144] on input "search" at bounding box center [711, 143] width 425 height 21
click at [875, 185] on div "Recipient" at bounding box center [716, 192] width 435 height 15
click at [451, 142] on span "הוספה" at bounding box center [444, 142] width 28 height 15
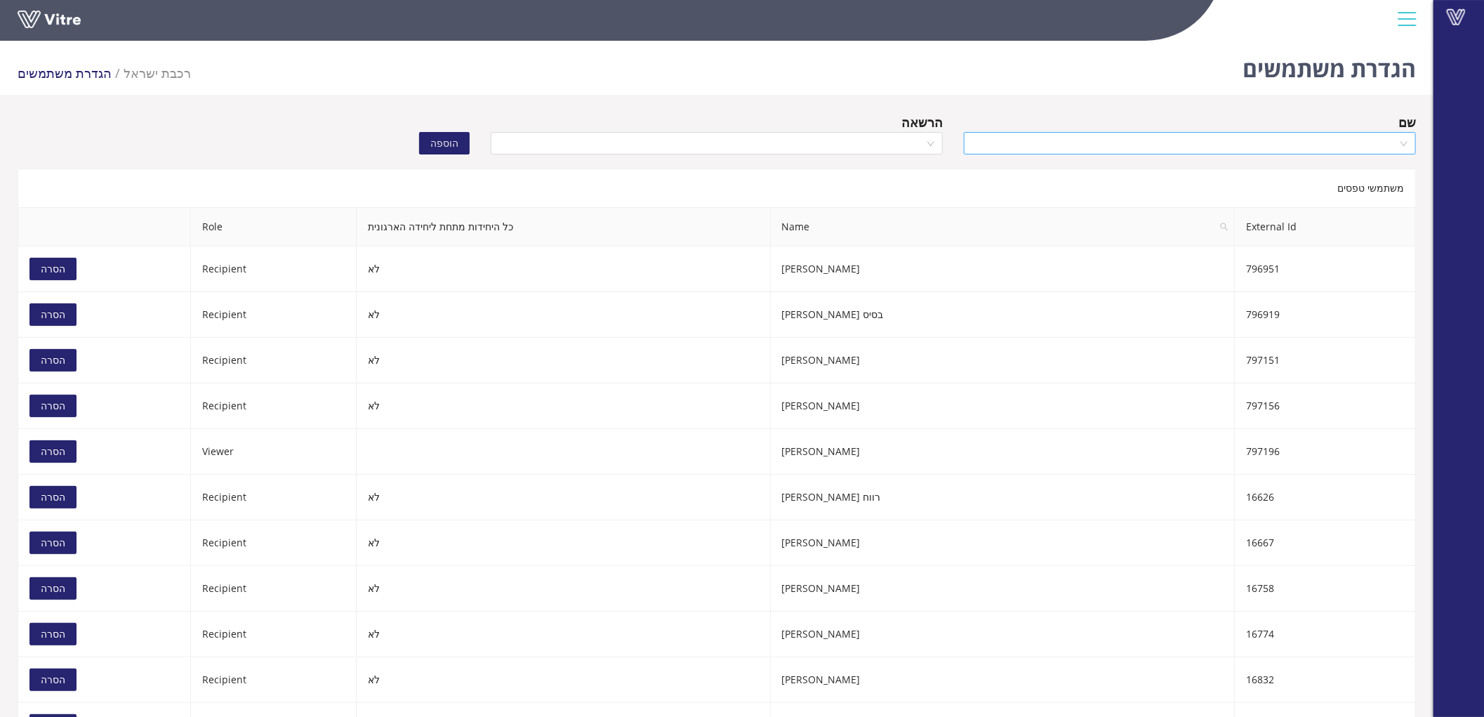
click at [1370, 150] on input "search" at bounding box center [1184, 143] width 425 height 21
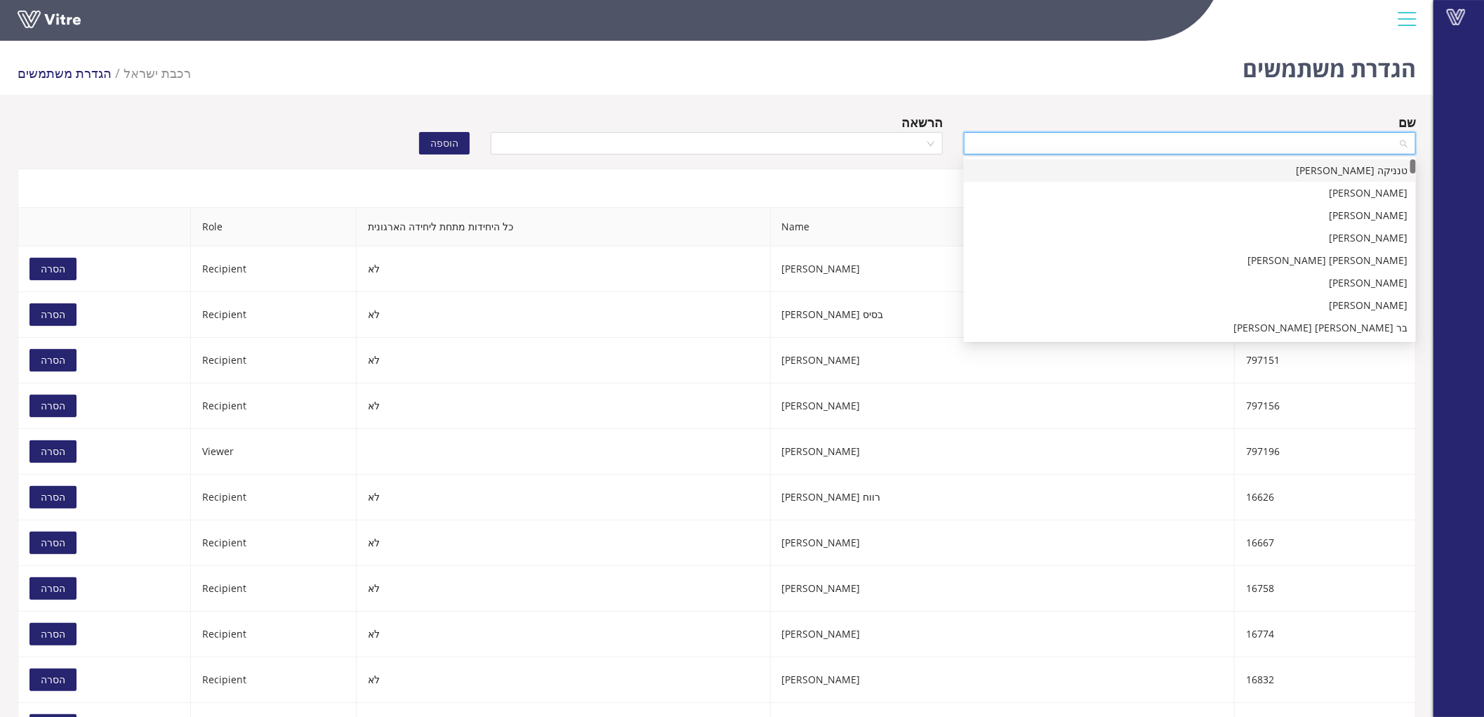
paste input "מלכוב"
type input "מלכוב"
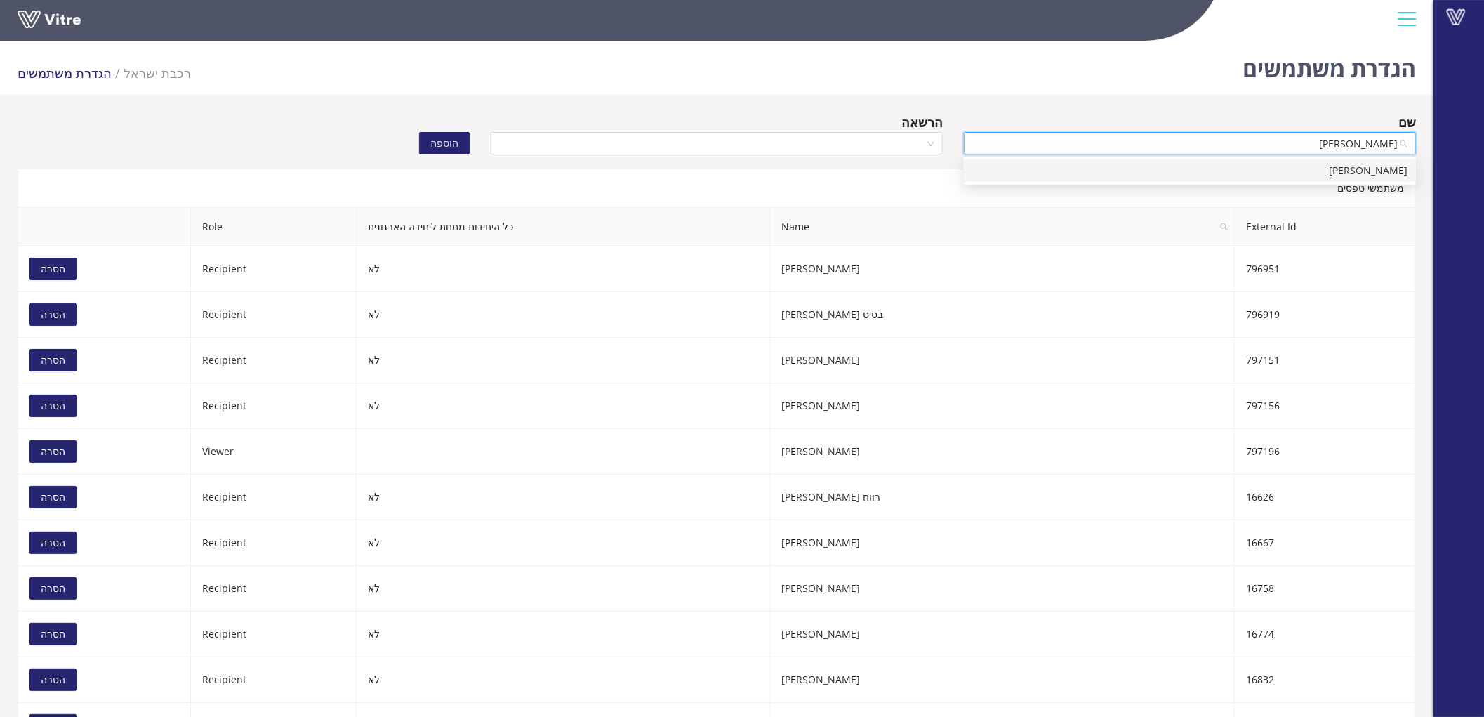
click at [1360, 167] on div "[PERSON_NAME]" at bounding box center [1189, 170] width 435 height 15
click at [907, 142] on input "search" at bounding box center [711, 143] width 425 height 21
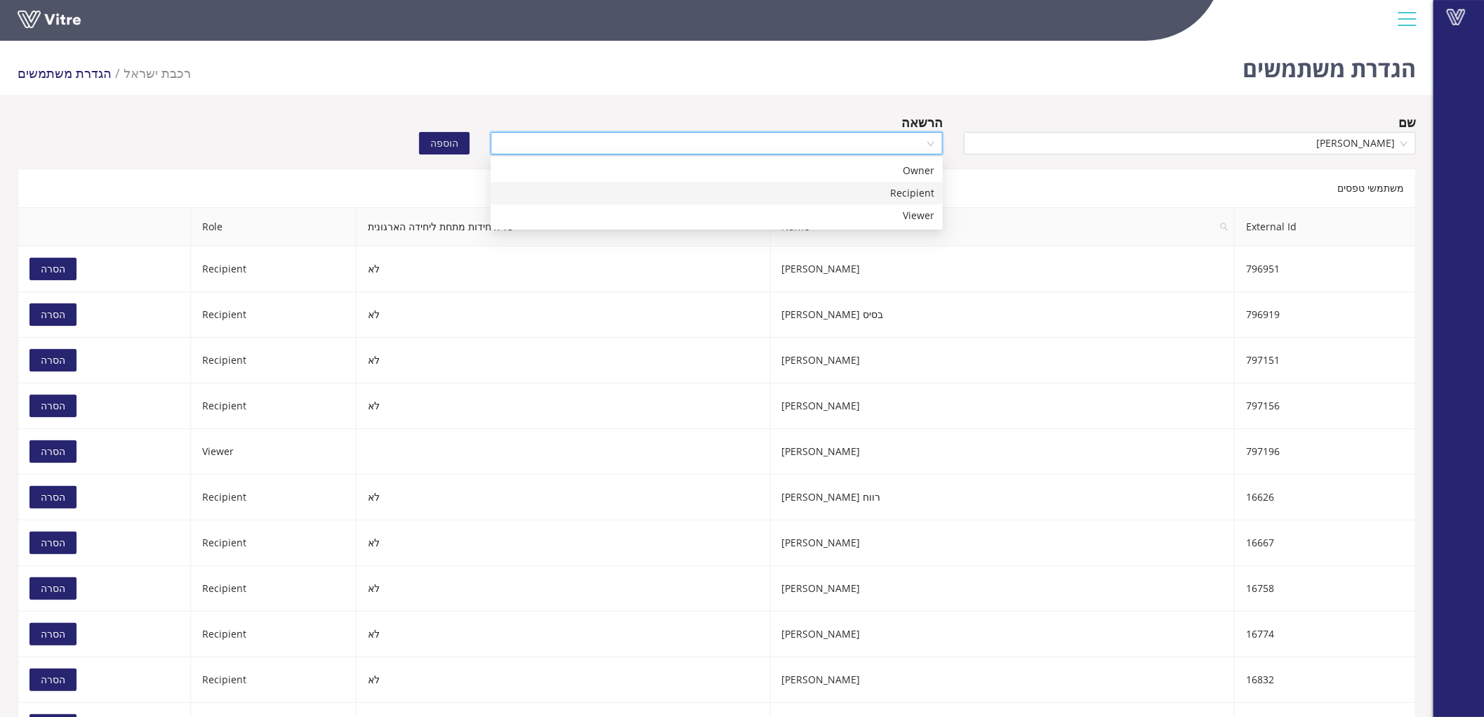
click at [904, 193] on div "Recipient" at bounding box center [716, 192] width 435 height 15
click at [440, 141] on span "הוספה" at bounding box center [444, 142] width 28 height 15
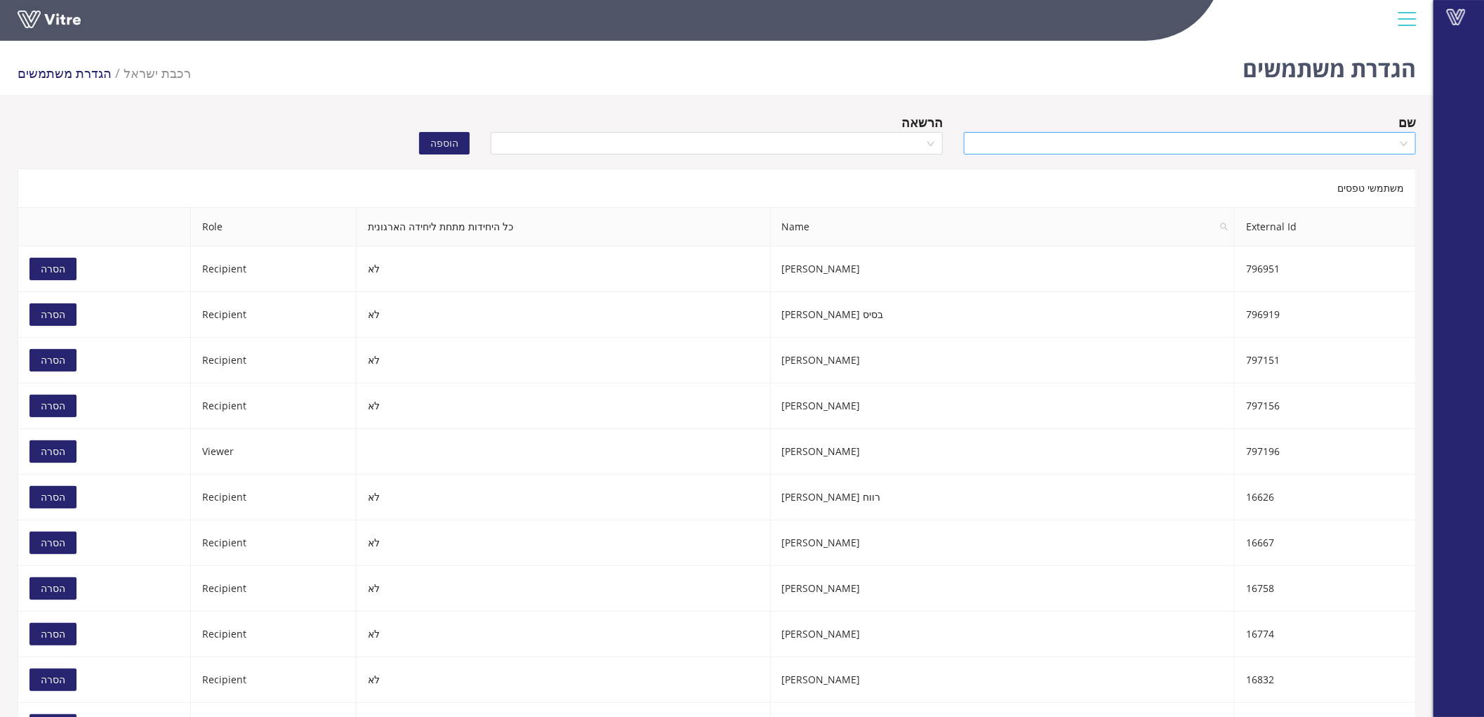
click at [1176, 141] on input "search" at bounding box center [1184, 143] width 425 height 21
paste input "זלמנוב"
type input "זלמנוב"
click at [1392, 169] on div "[PERSON_NAME]" at bounding box center [1189, 170] width 435 height 15
click at [865, 141] on input "search" at bounding box center [711, 143] width 425 height 21
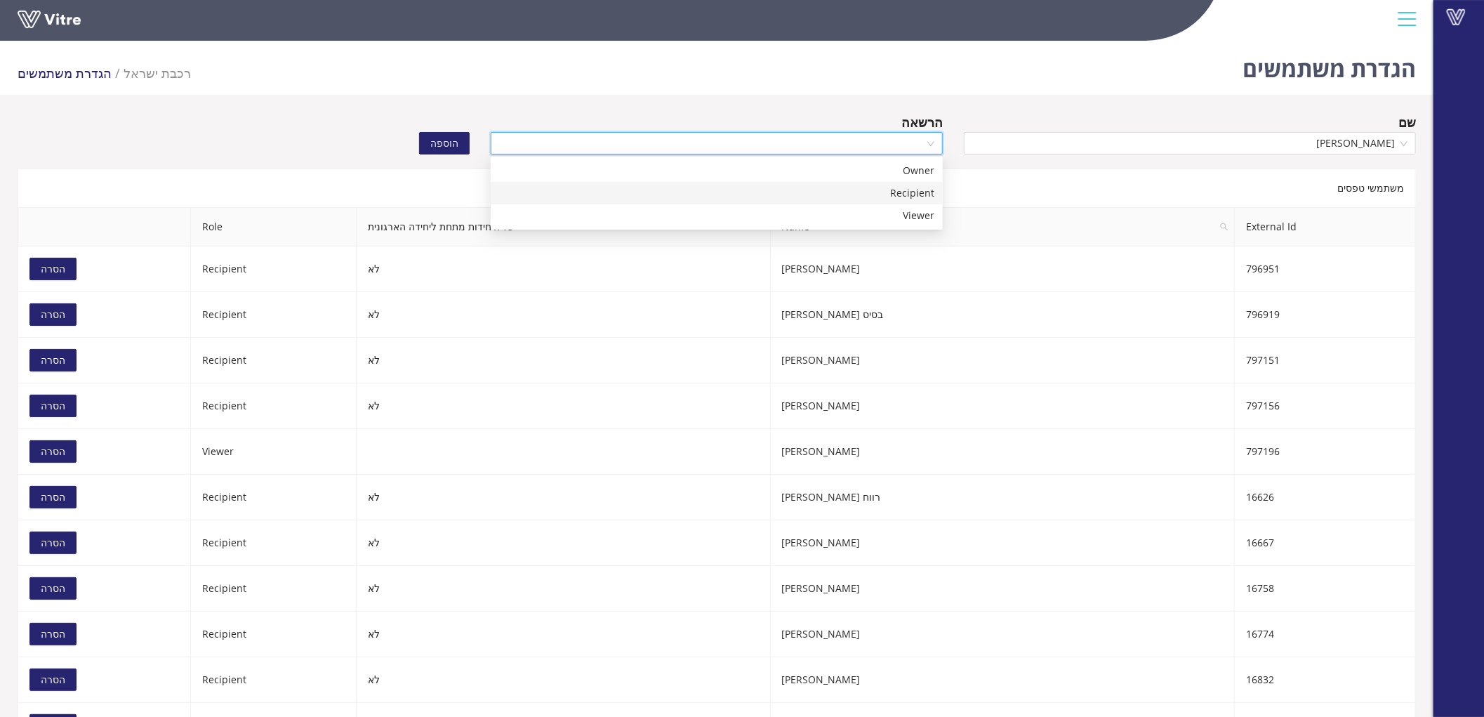
click at [918, 187] on div "Recipient" at bounding box center [716, 192] width 435 height 15
click at [451, 145] on span "הוספה" at bounding box center [444, 142] width 28 height 15
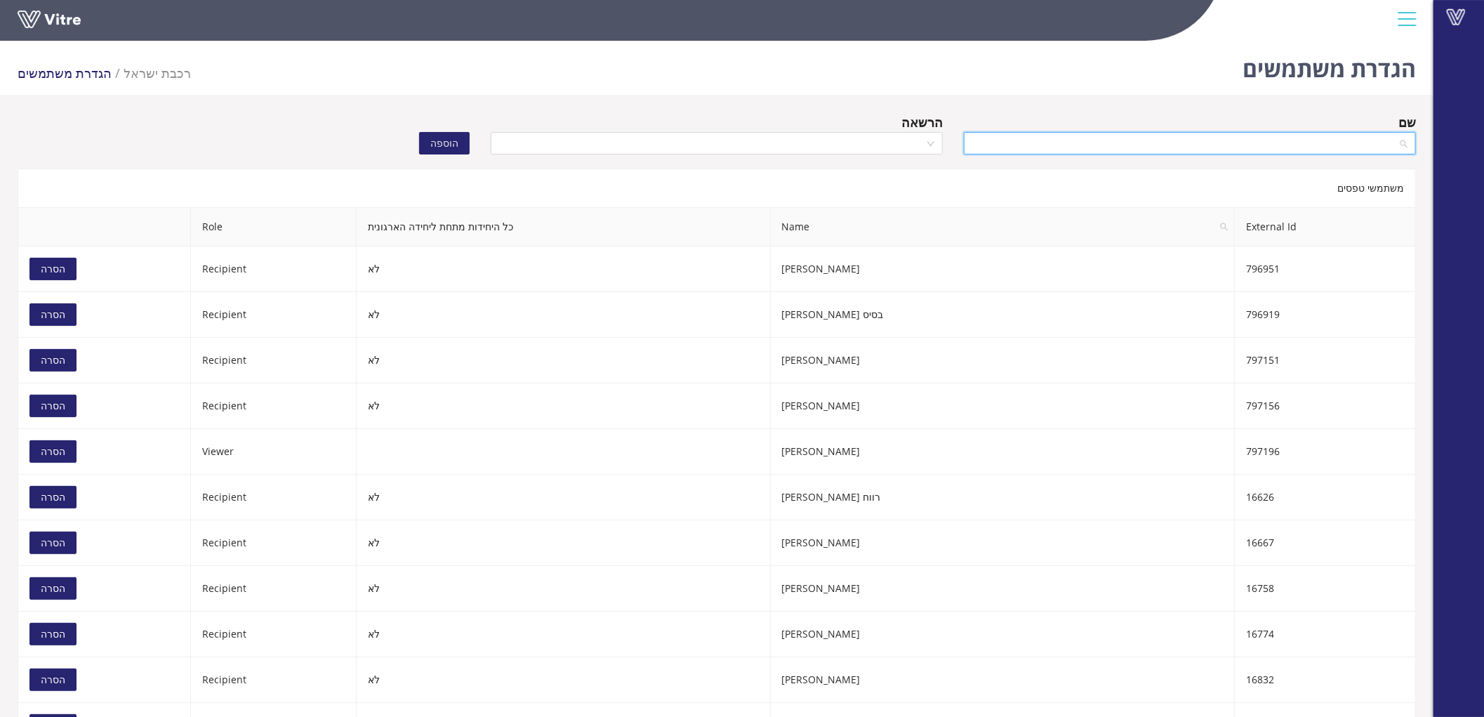
click at [1274, 143] on input "search" at bounding box center [1184, 143] width 425 height 21
paste input "עתאיקה"
type input "עתאיקה"
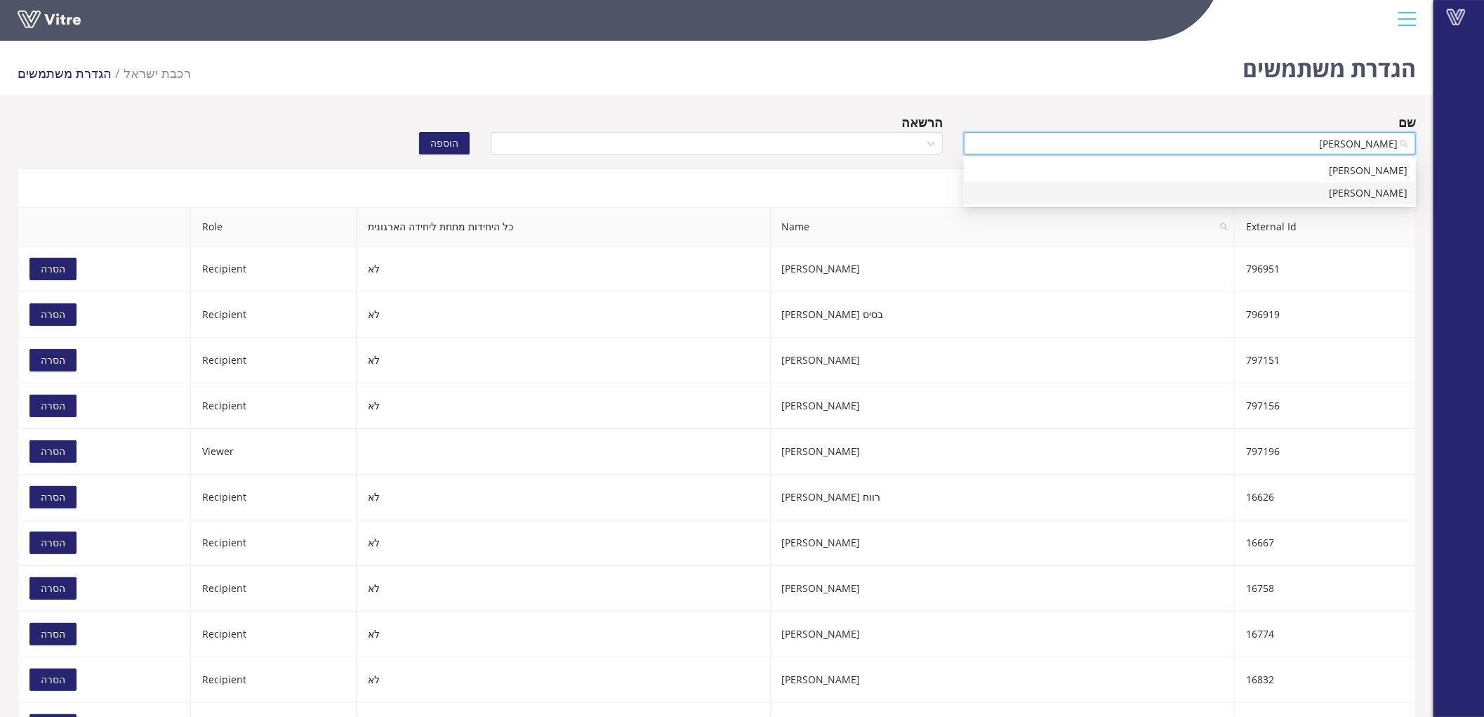
click at [1356, 192] on div "[PERSON_NAME]" at bounding box center [1189, 192] width 435 height 15
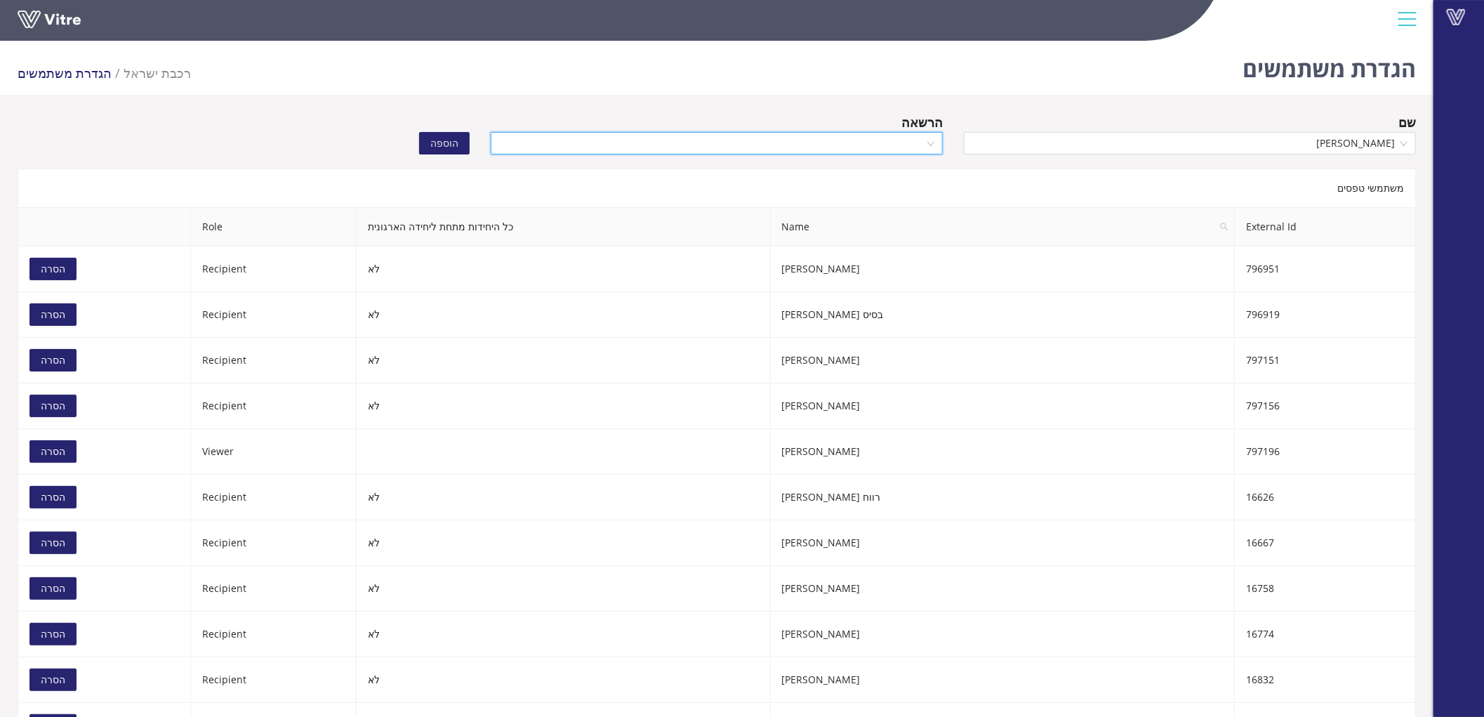
click at [877, 142] on input "search" at bounding box center [711, 143] width 425 height 21
click at [907, 192] on div "Recipient" at bounding box center [716, 192] width 435 height 15
click at [440, 138] on span "הוספה" at bounding box center [444, 142] width 28 height 15
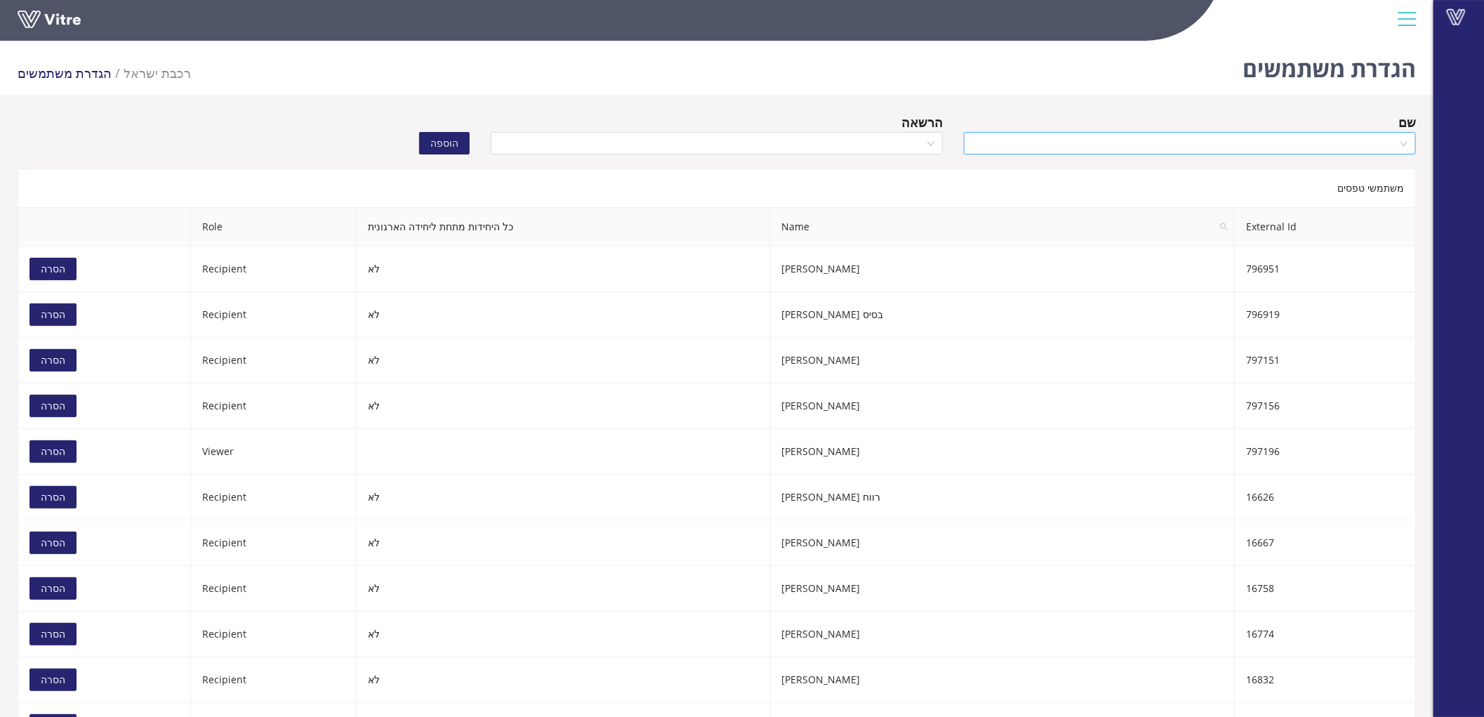
click at [1278, 145] on input "search" at bounding box center [1184, 143] width 425 height 21
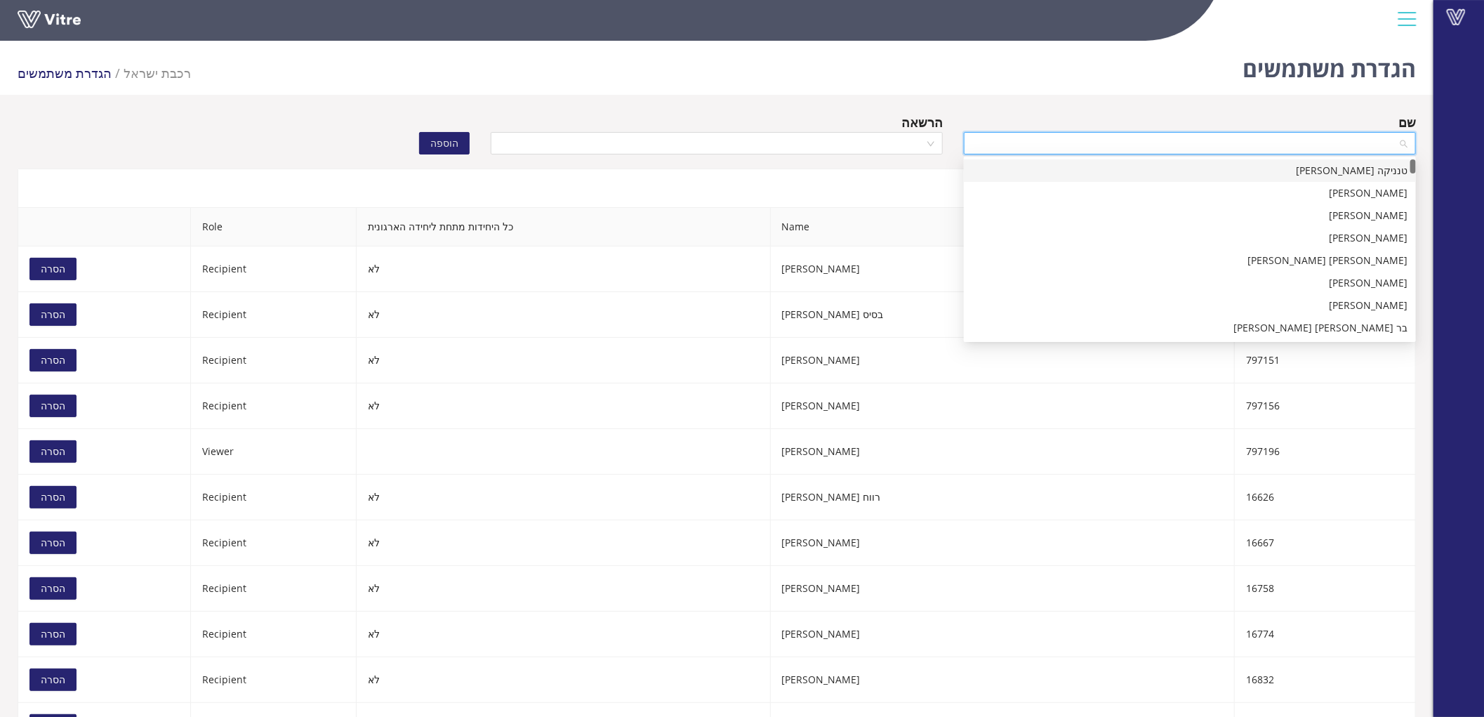
paste input "עשייבה"
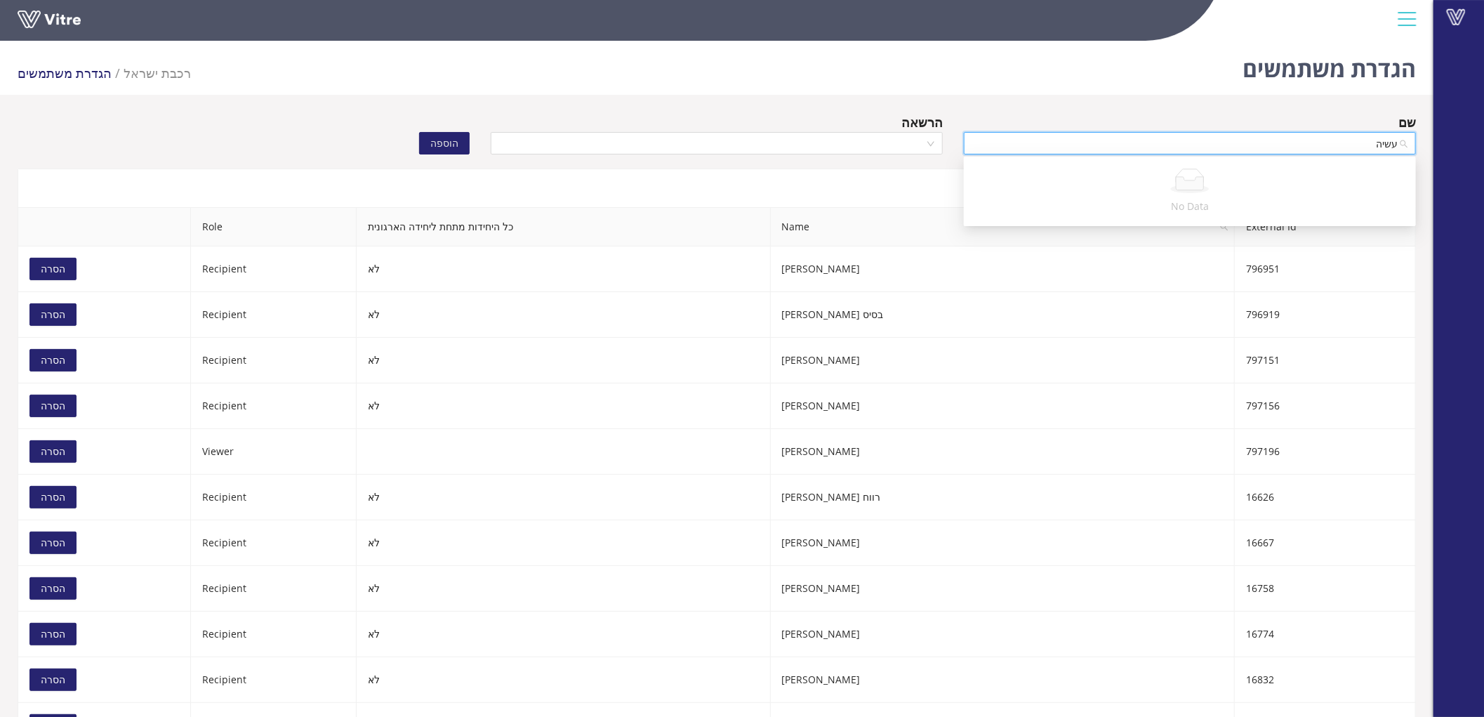
type input "עשי"
click at [1285, 167] on div "[PERSON_NAME]" at bounding box center [1189, 170] width 435 height 15
click at [886, 147] on input "search" at bounding box center [711, 143] width 425 height 21
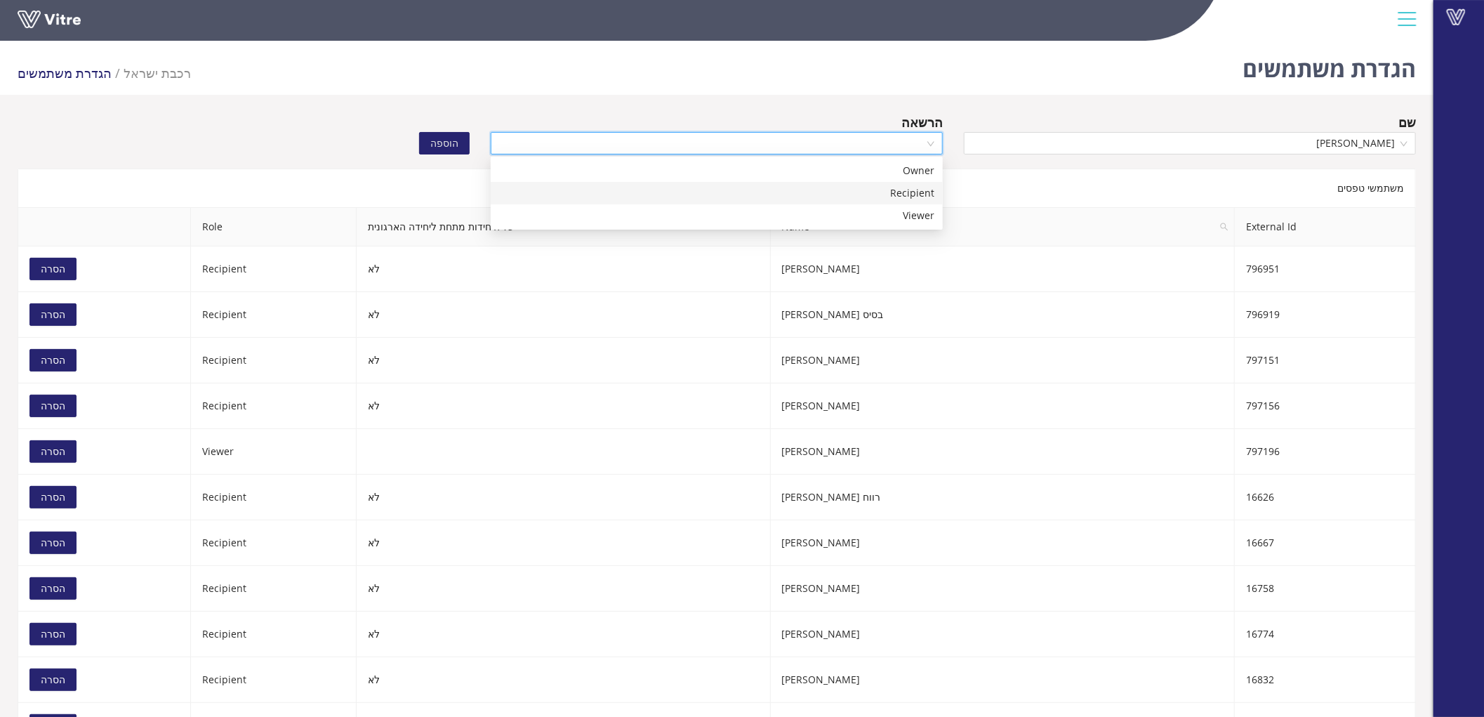
click at [890, 185] on div "Recipient" at bounding box center [716, 192] width 435 height 15
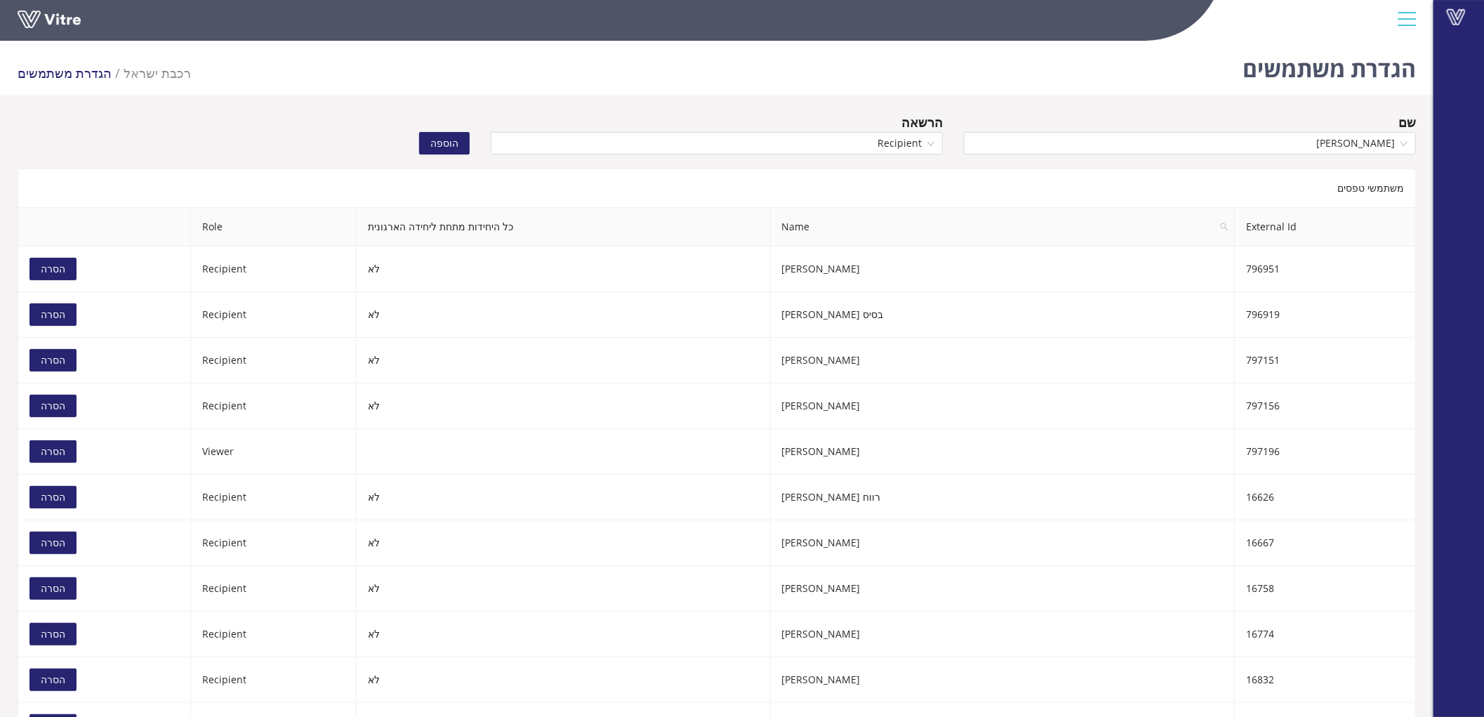
click at [448, 142] on span "הוספה" at bounding box center [444, 142] width 28 height 15
click at [1324, 143] on input "search" at bounding box center [1184, 143] width 425 height 21
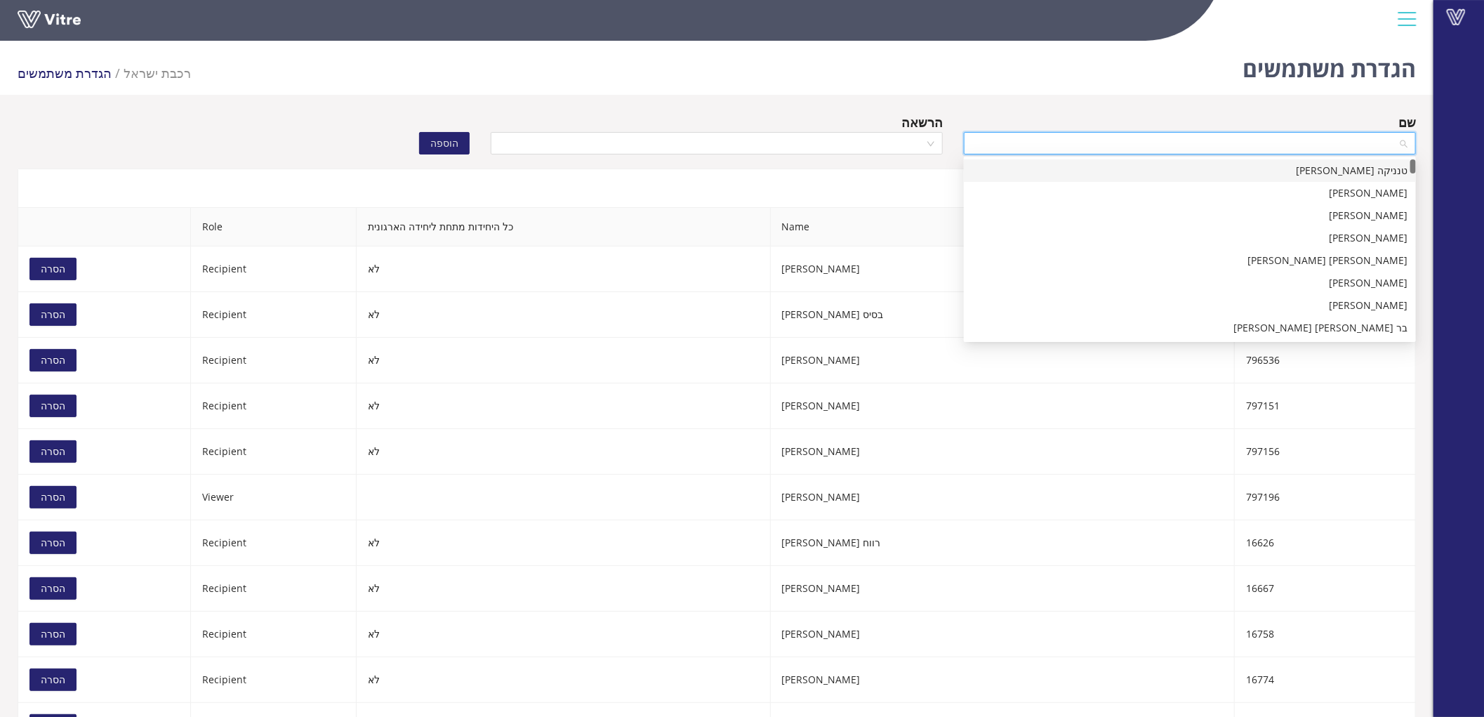
paste input "לבייב"
type input "לבייב"
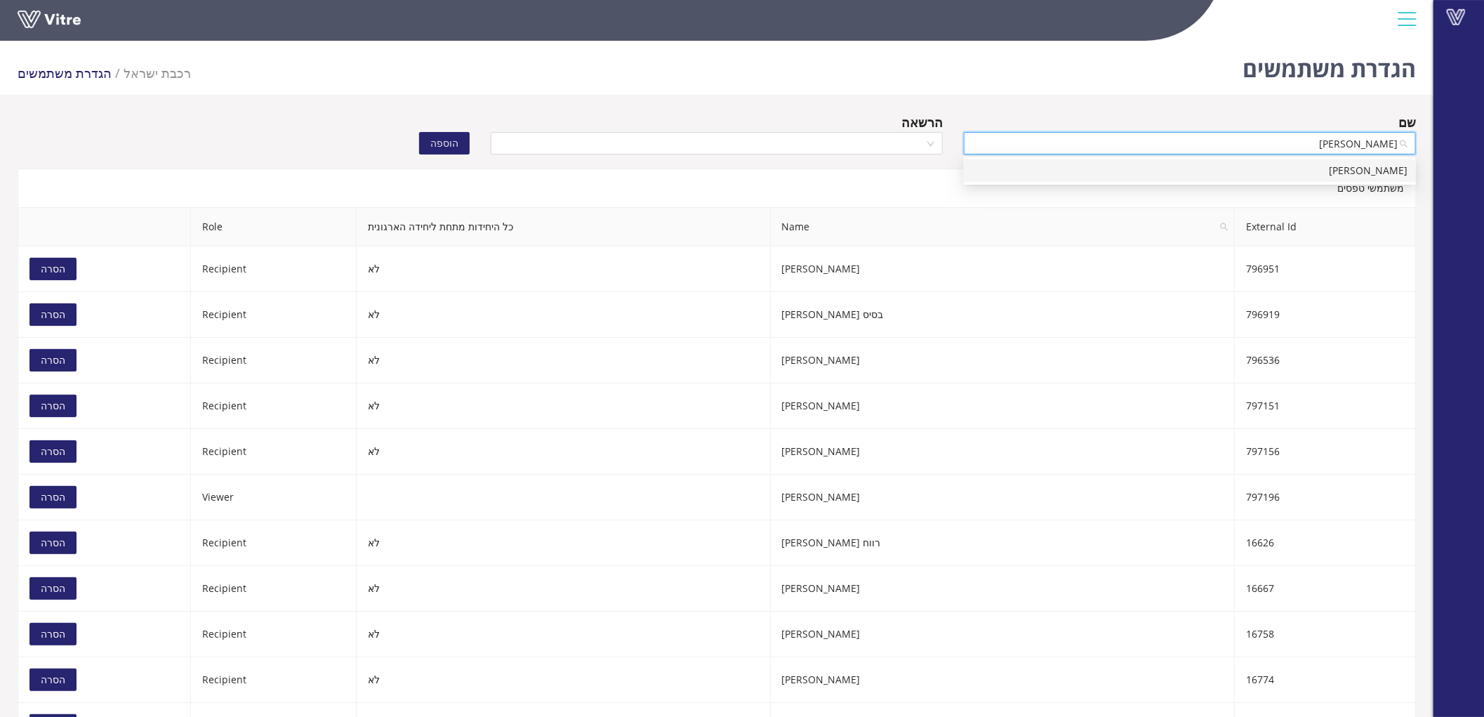
click at [1352, 171] on div "[PERSON_NAME]" at bounding box center [1189, 170] width 435 height 15
click at [844, 149] on input "search" at bounding box center [711, 143] width 425 height 21
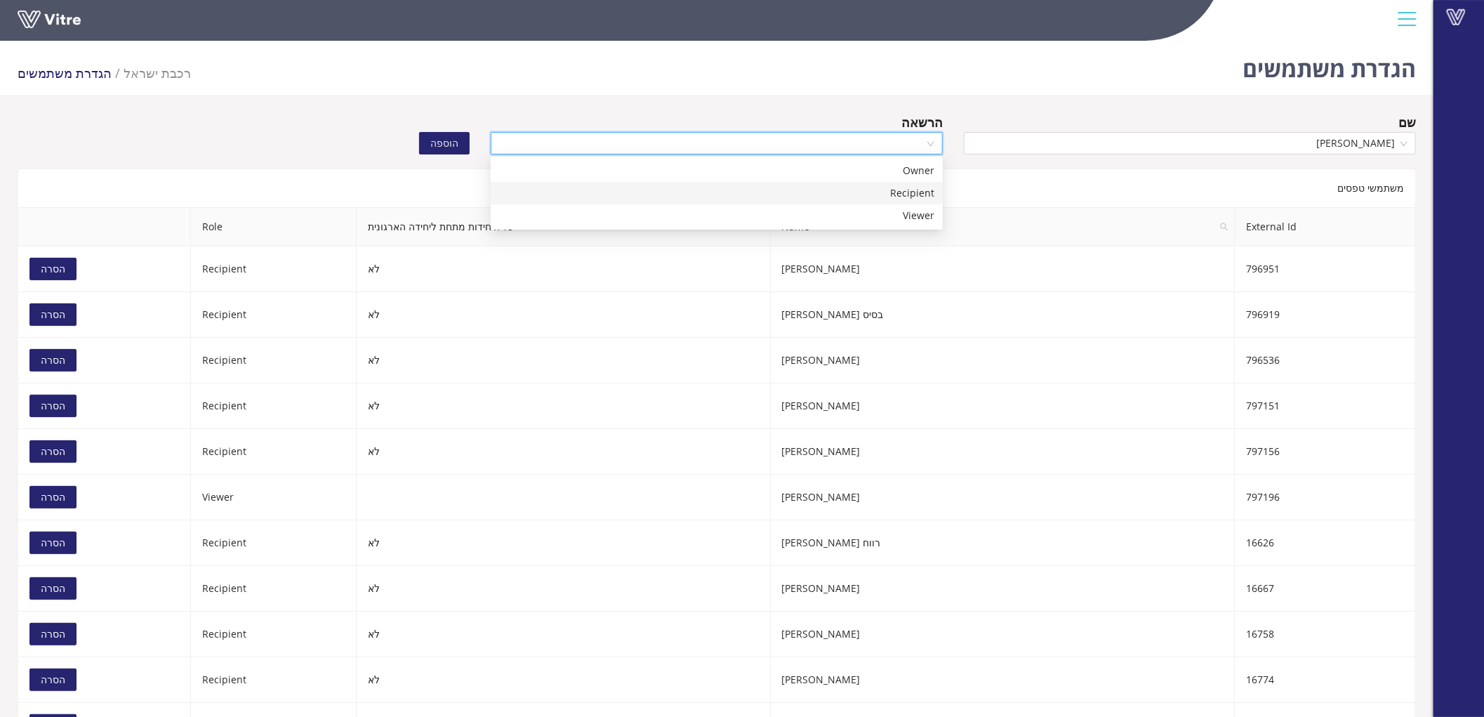
drag, startPoint x: 873, startPoint y: 192, endPoint x: 750, endPoint y: 166, distance: 126.1
click at [872, 192] on div "Recipient" at bounding box center [716, 192] width 435 height 15
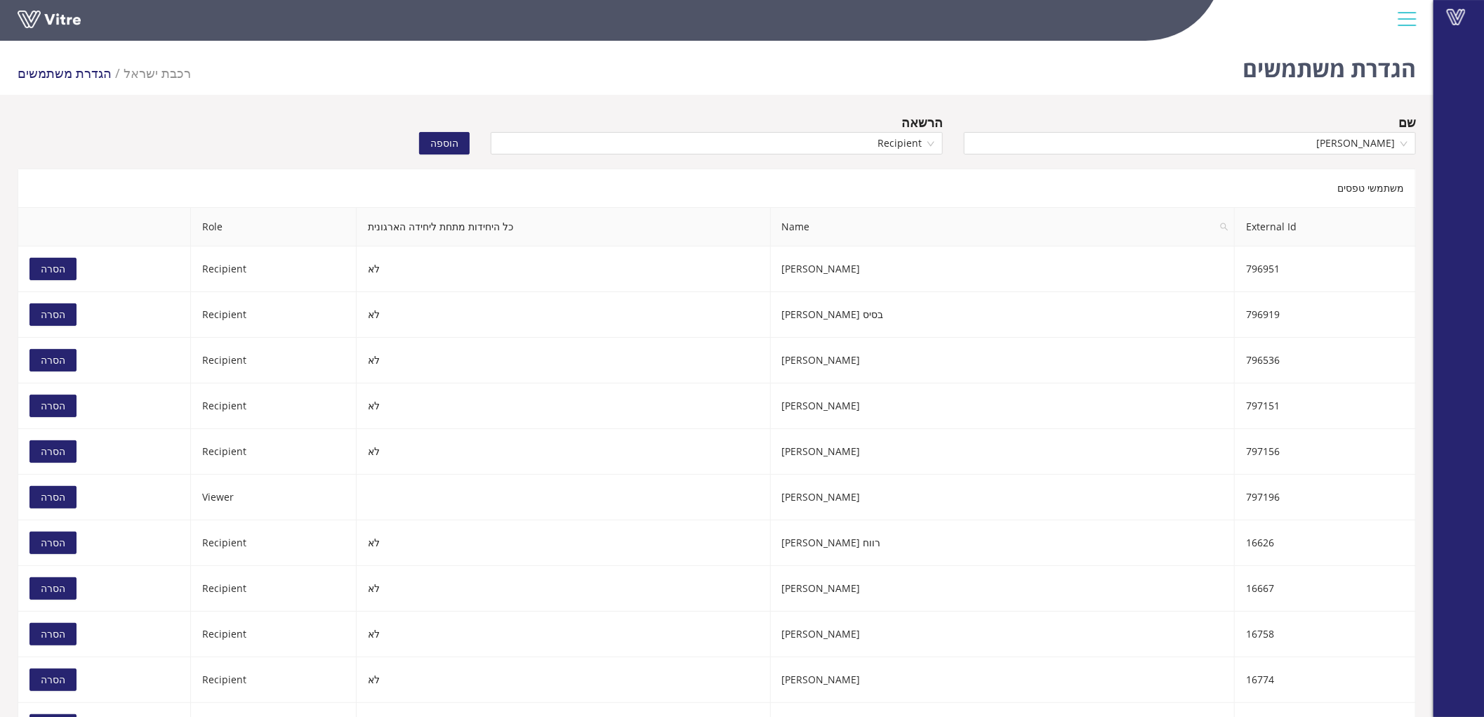
click at [445, 132] on button "הוספה" at bounding box center [444, 143] width 51 height 22
click at [1363, 140] on input "search" at bounding box center [1184, 143] width 425 height 21
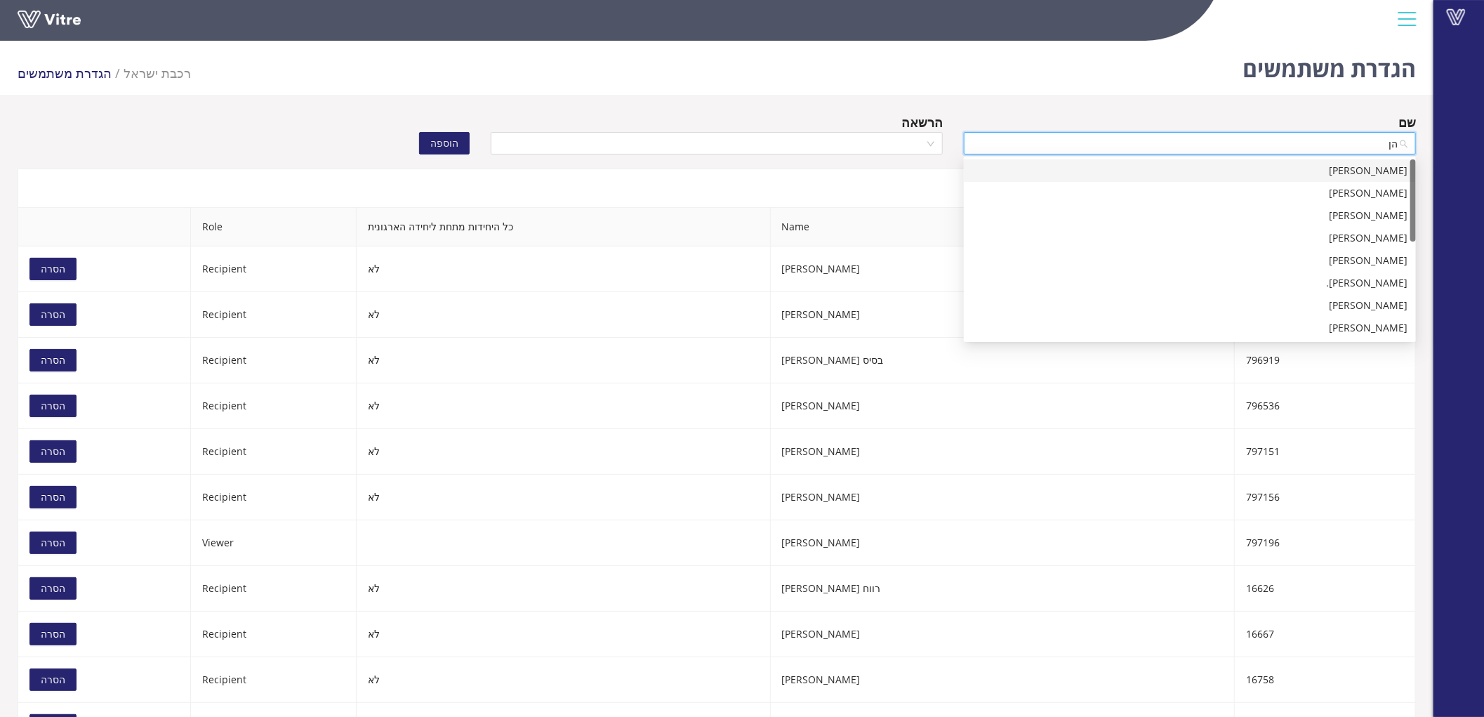
type input "ה"
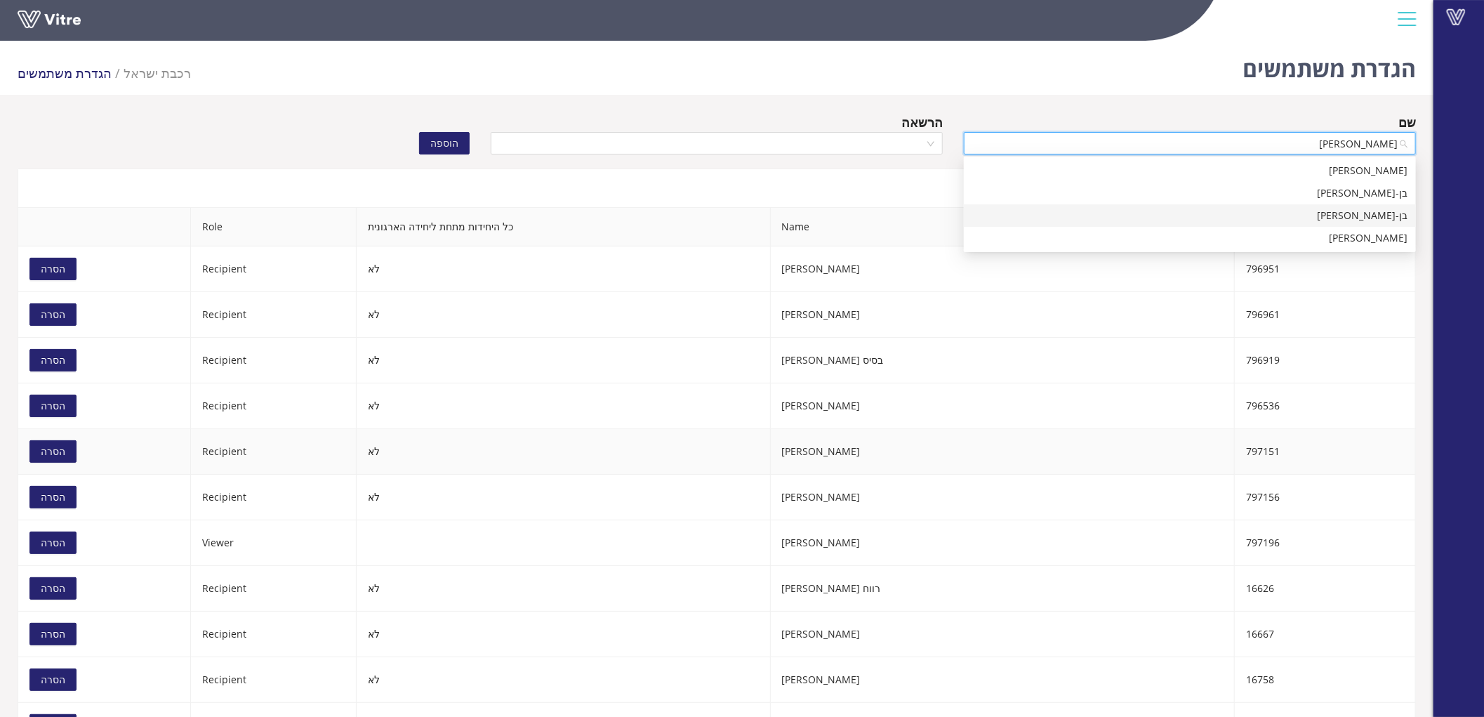
type input "בן-י"
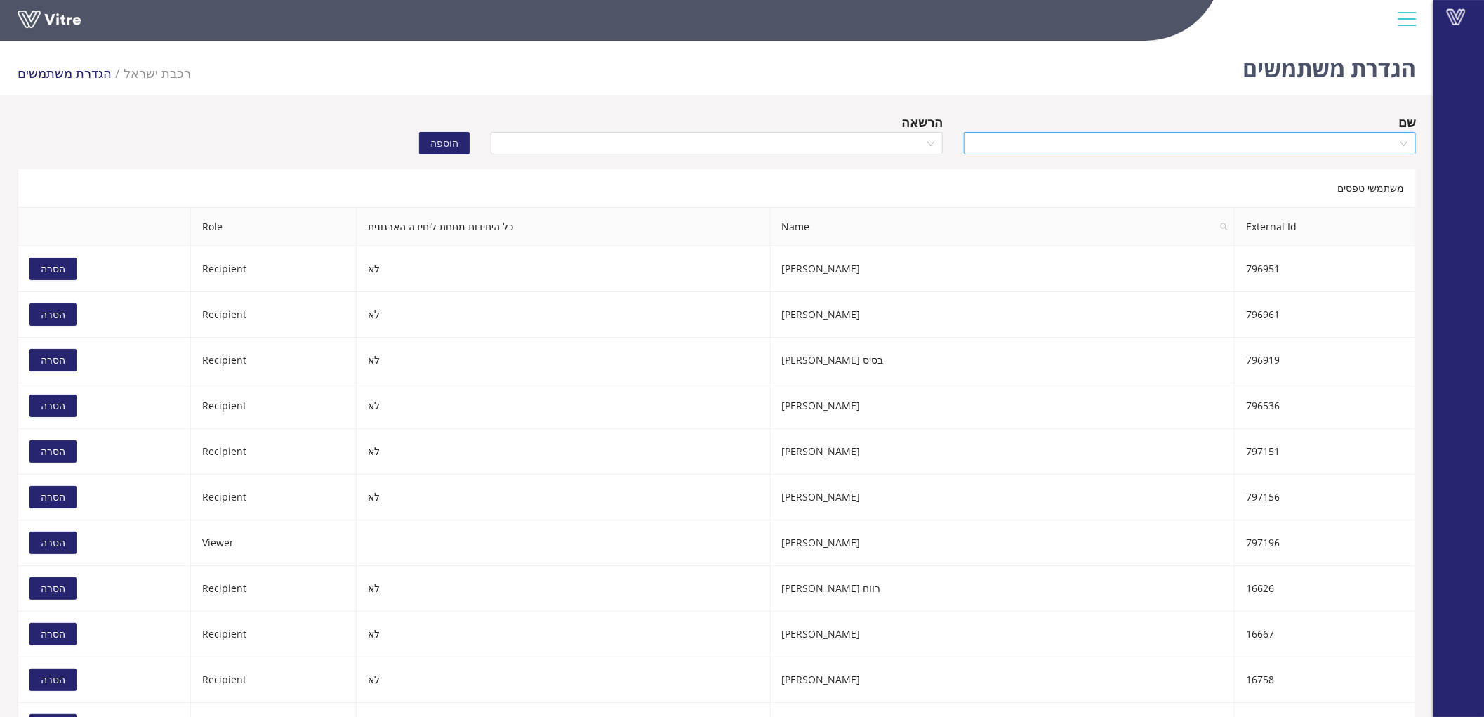
click at [1176, 143] on input "search" at bounding box center [1184, 143] width 425 height 21
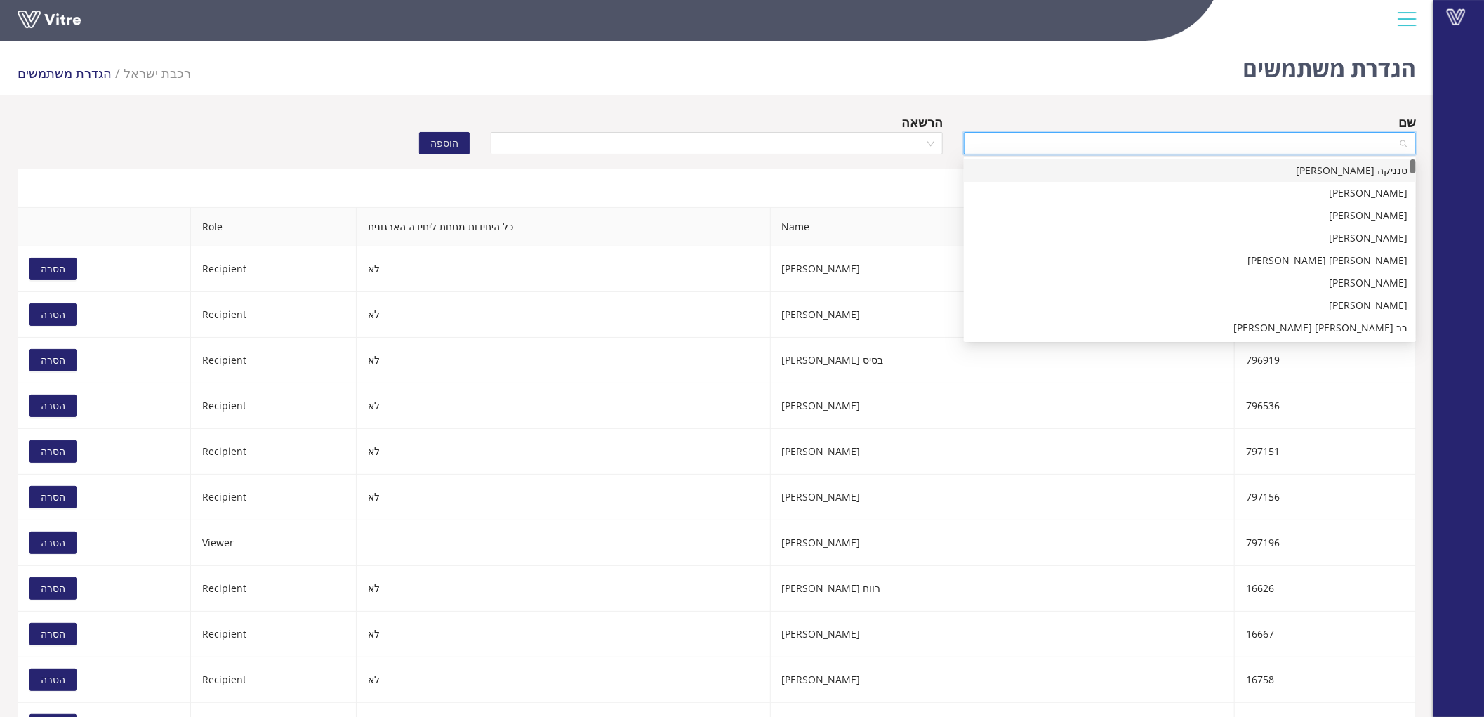
paste input "לזרוביץ"
type input "לזרוביץ"
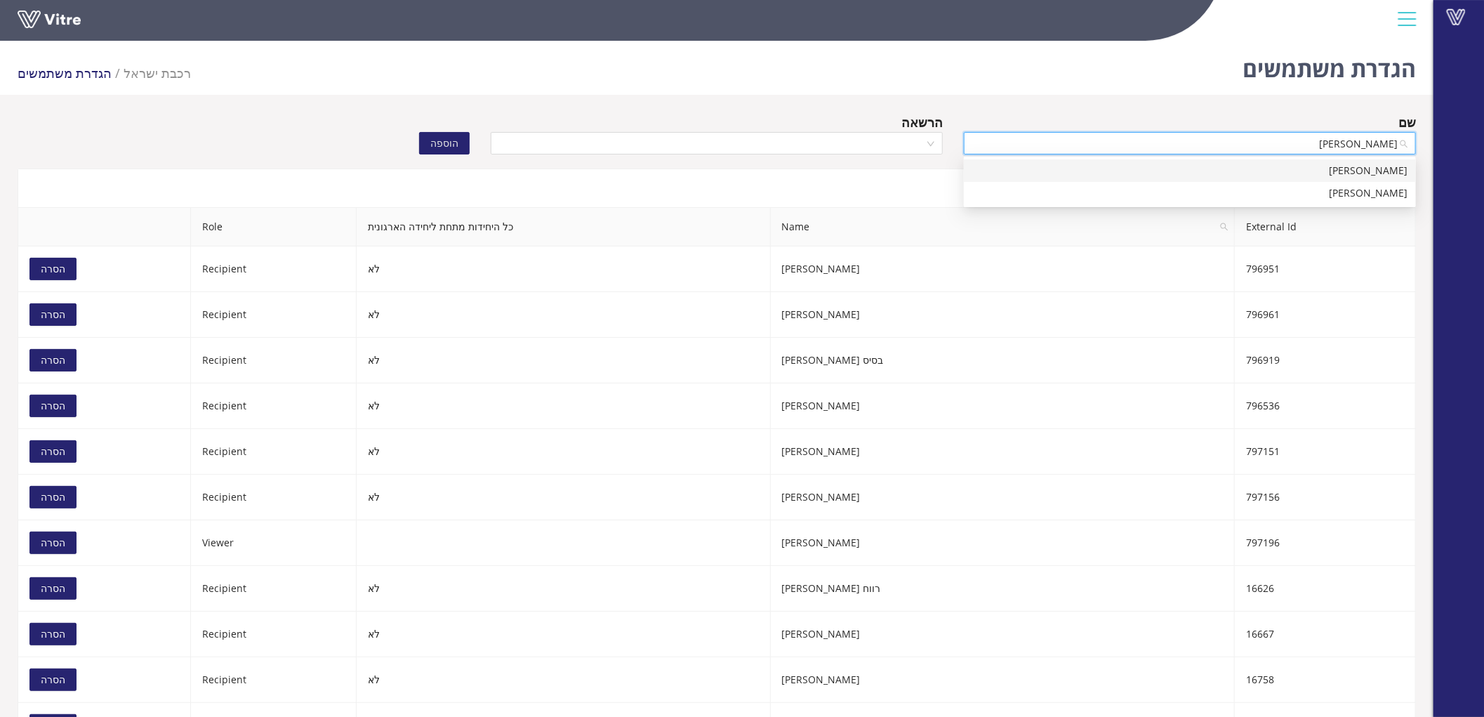
click at [1344, 170] on div "[PERSON_NAME]" at bounding box center [1189, 170] width 435 height 15
click at [850, 138] on input "search" at bounding box center [711, 143] width 425 height 21
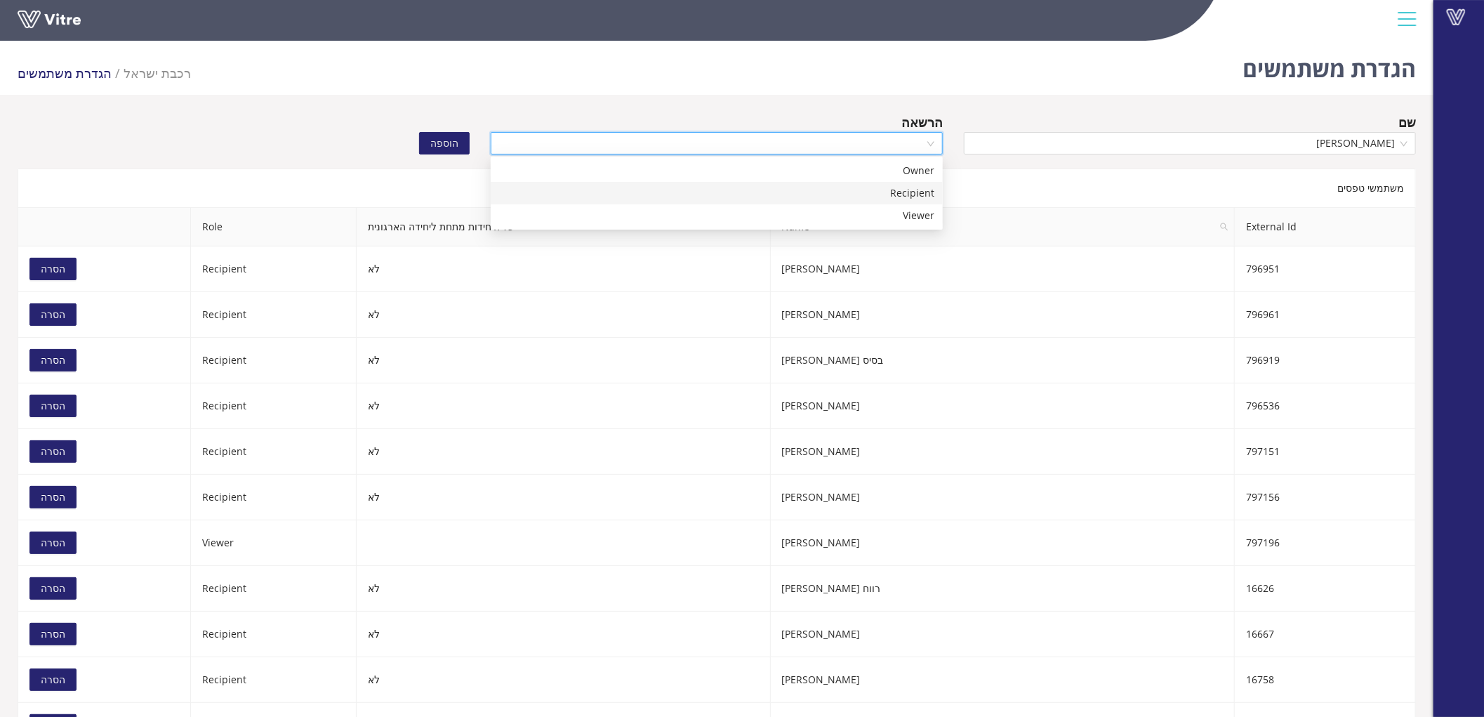
drag, startPoint x: 898, startPoint y: 194, endPoint x: 769, endPoint y: 171, distance: 131.2
click at [897, 194] on div "Recipient" at bounding box center [716, 192] width 435 height 15
click at [453, 142] on span "הוספה" at bounding box center [444, 142] width 28 height 15
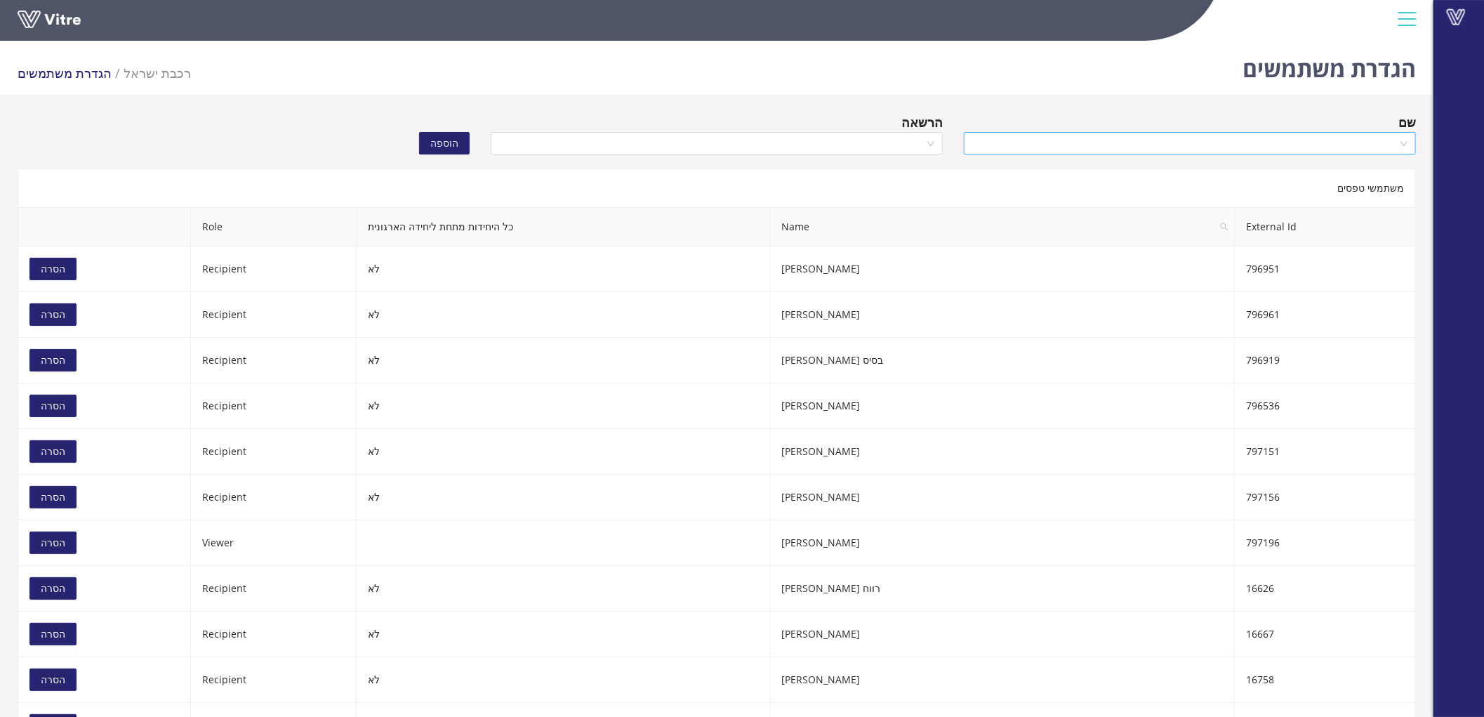
click at [1141, 147] on input "search" at bounding box center [1184, 143] width 425 height 21
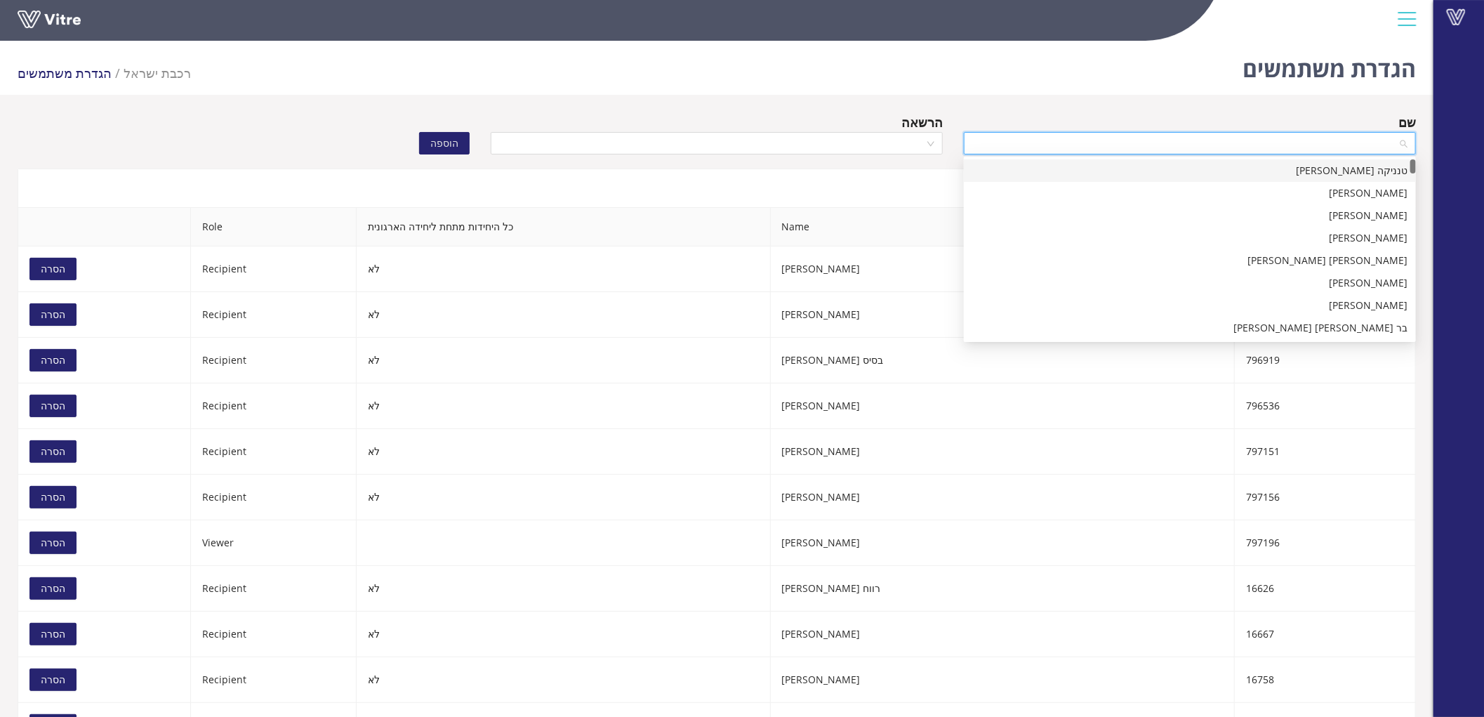
paste input "קובל"
type input "קובל"
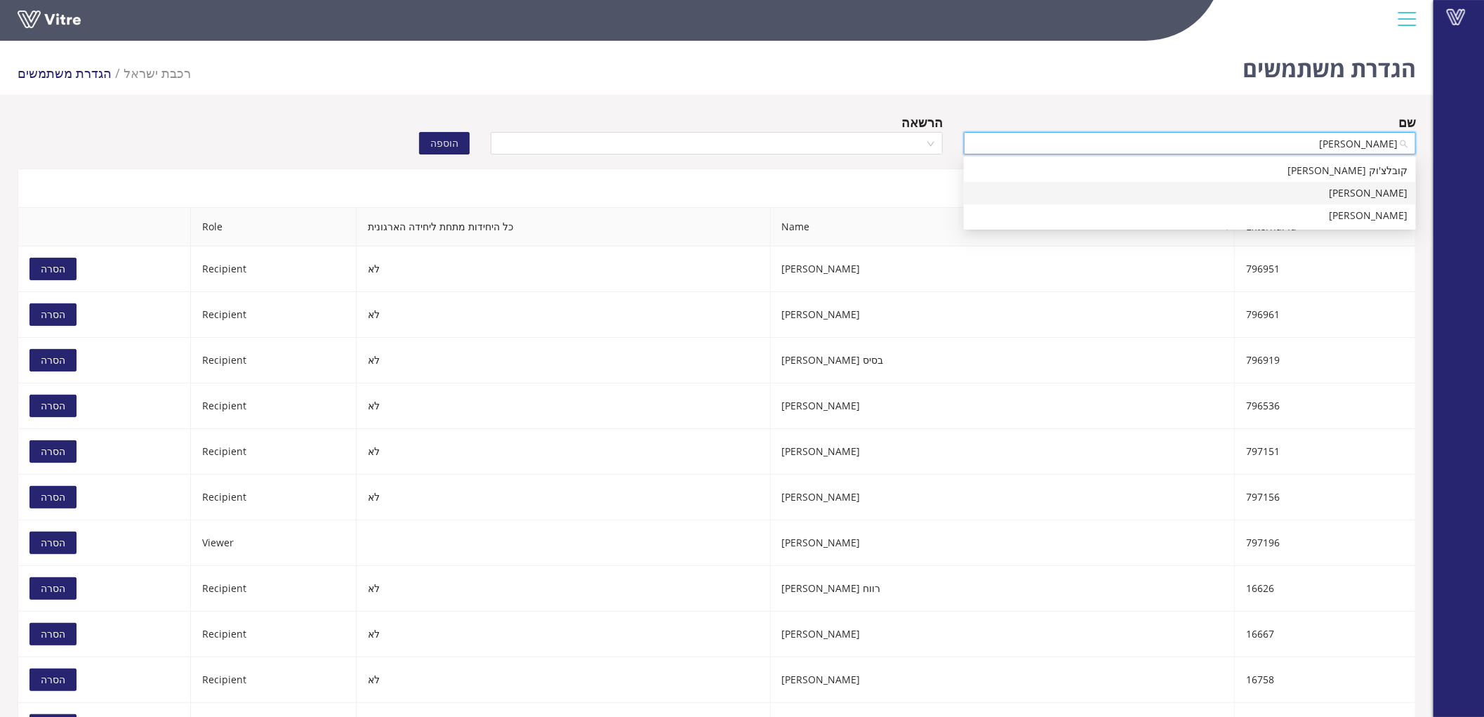
click at [1362, 194] on div "[PERSON_NAME]" at bounding box center [1189, 192] width 435 height 15
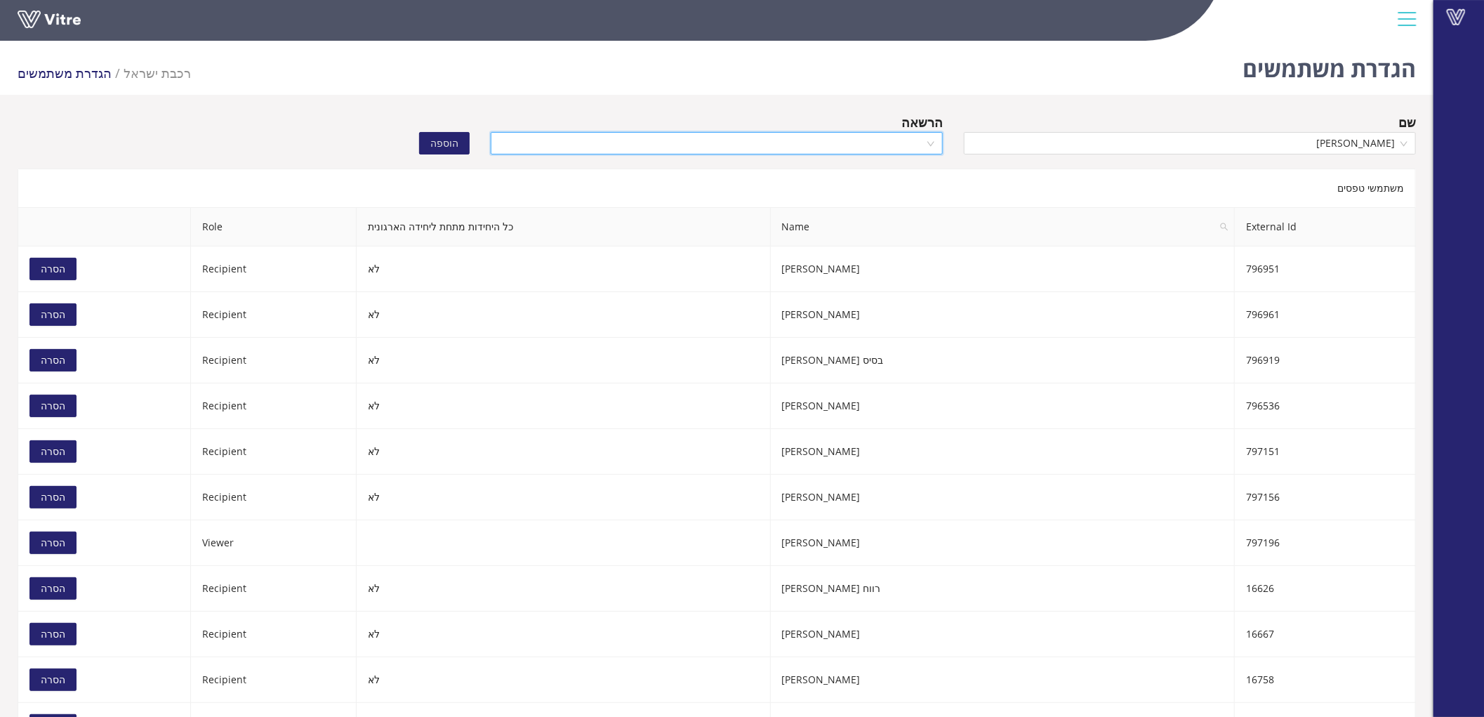
click at [845, 148] on input "search" at bounding box center [711, 143] width 425 height 21
click at [862, 194] on div "Recipient" at bounding box center [716, 192] width 435 height 15
click at [460, 138] on button "הוספה" at bounding box center [444, 143] width 51 height 22
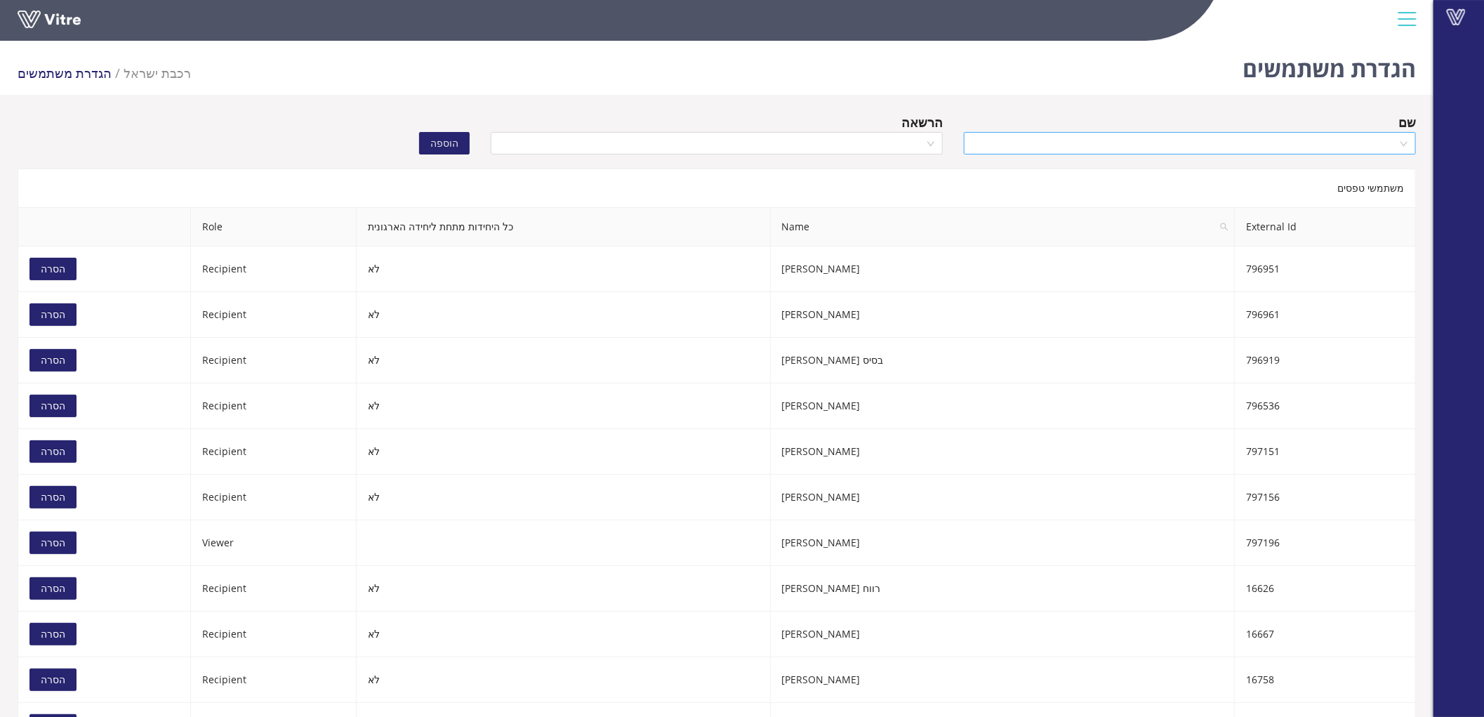
click at [1204, 138] on input "search" at bounding box center [1184, 143] width 425 height 21
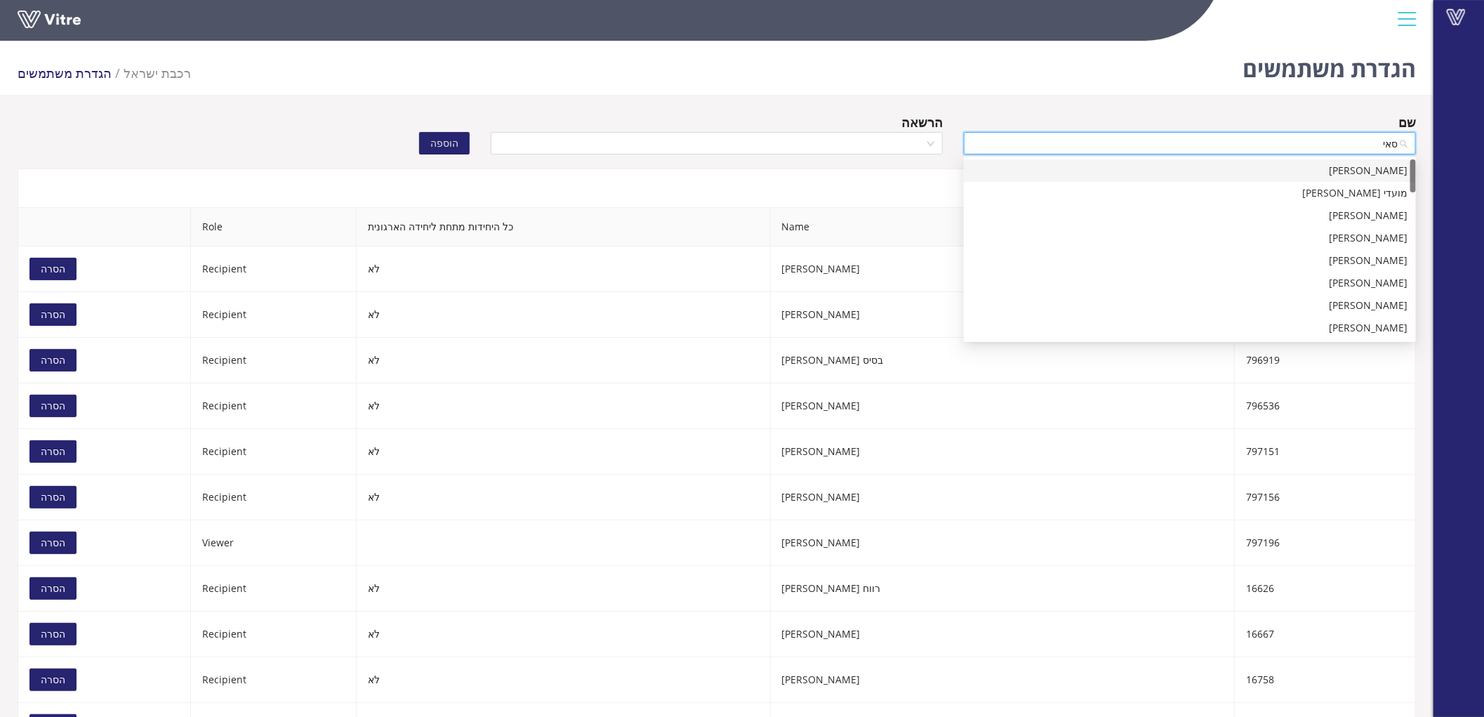
type input "סאיל"
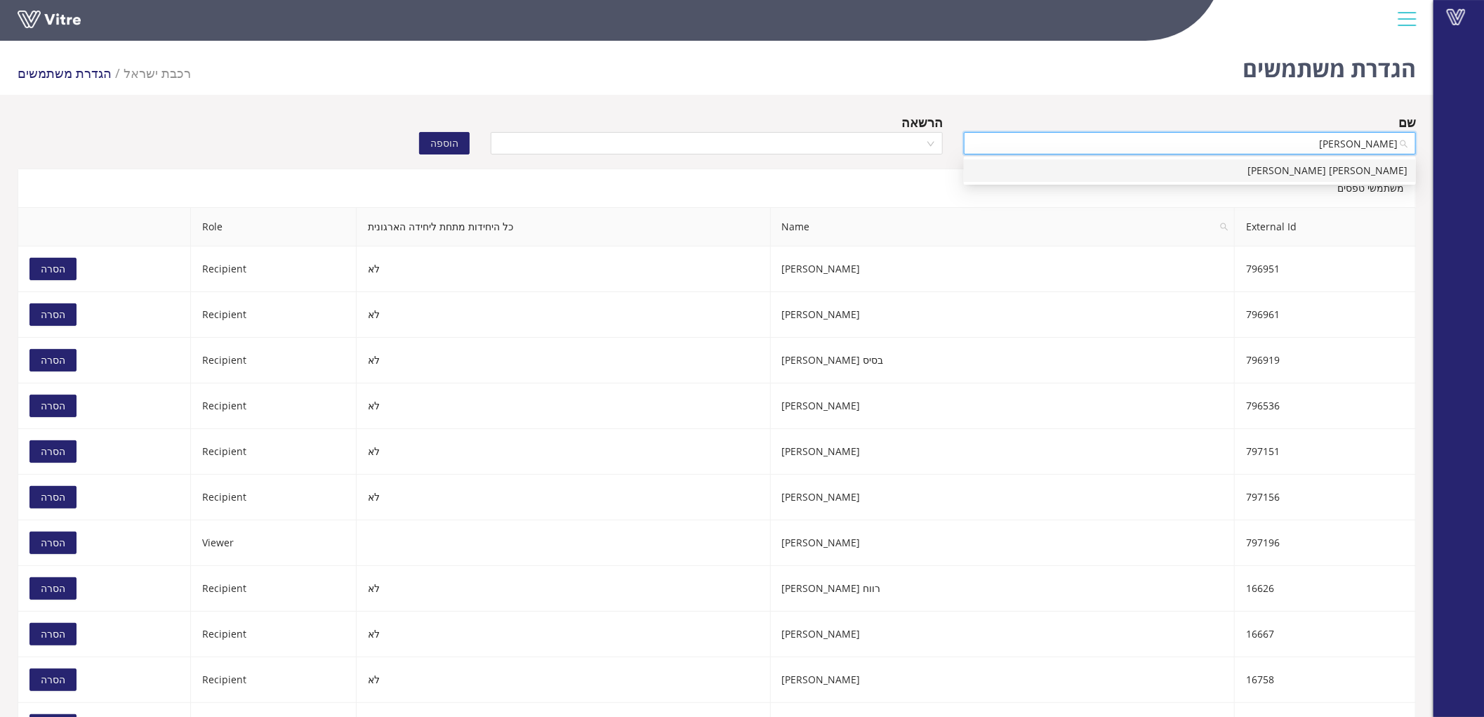
click at [1216, 163] on div "[PERSON_NAME] [PERSON_NAME]" at bounding box center [1189, 170] width 435 height 15
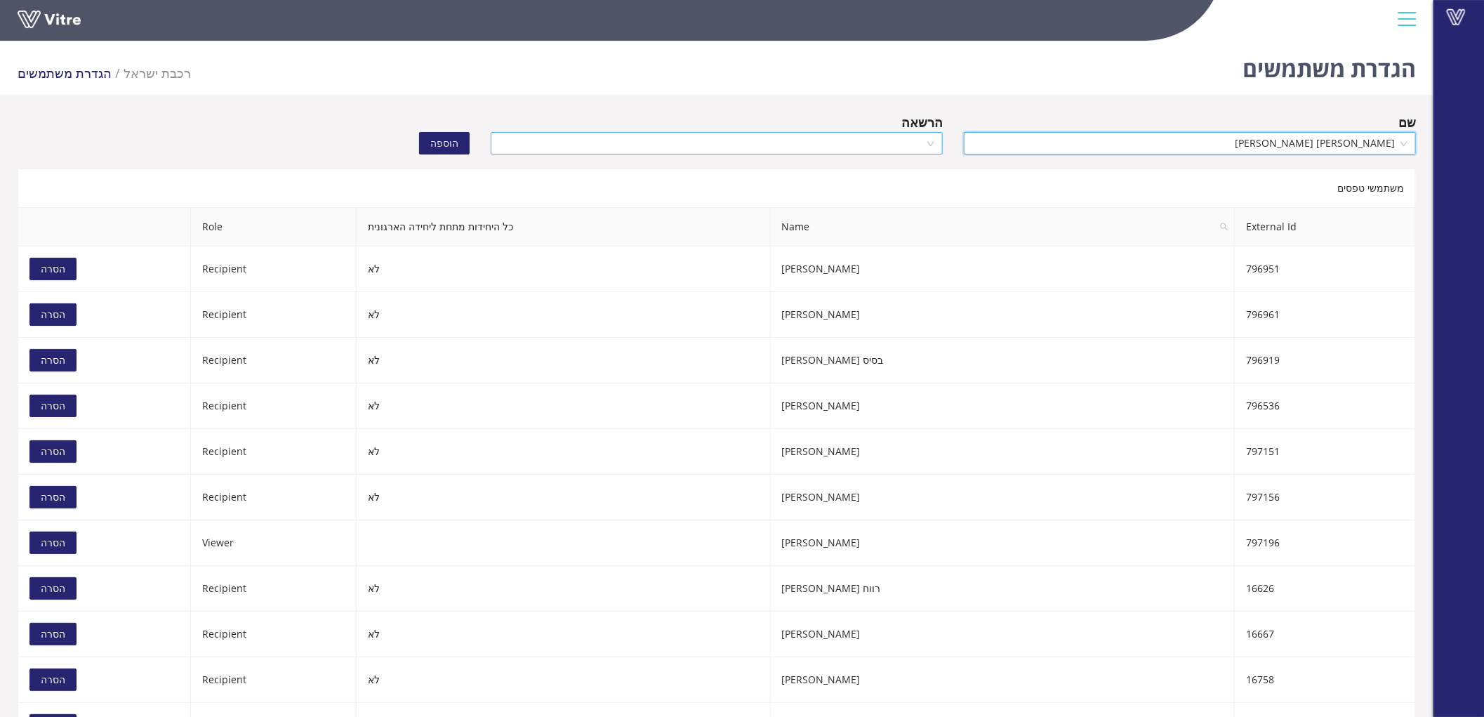
click at [844, 145] on input "search" at bounding box center [711, 143] width 425 height 21
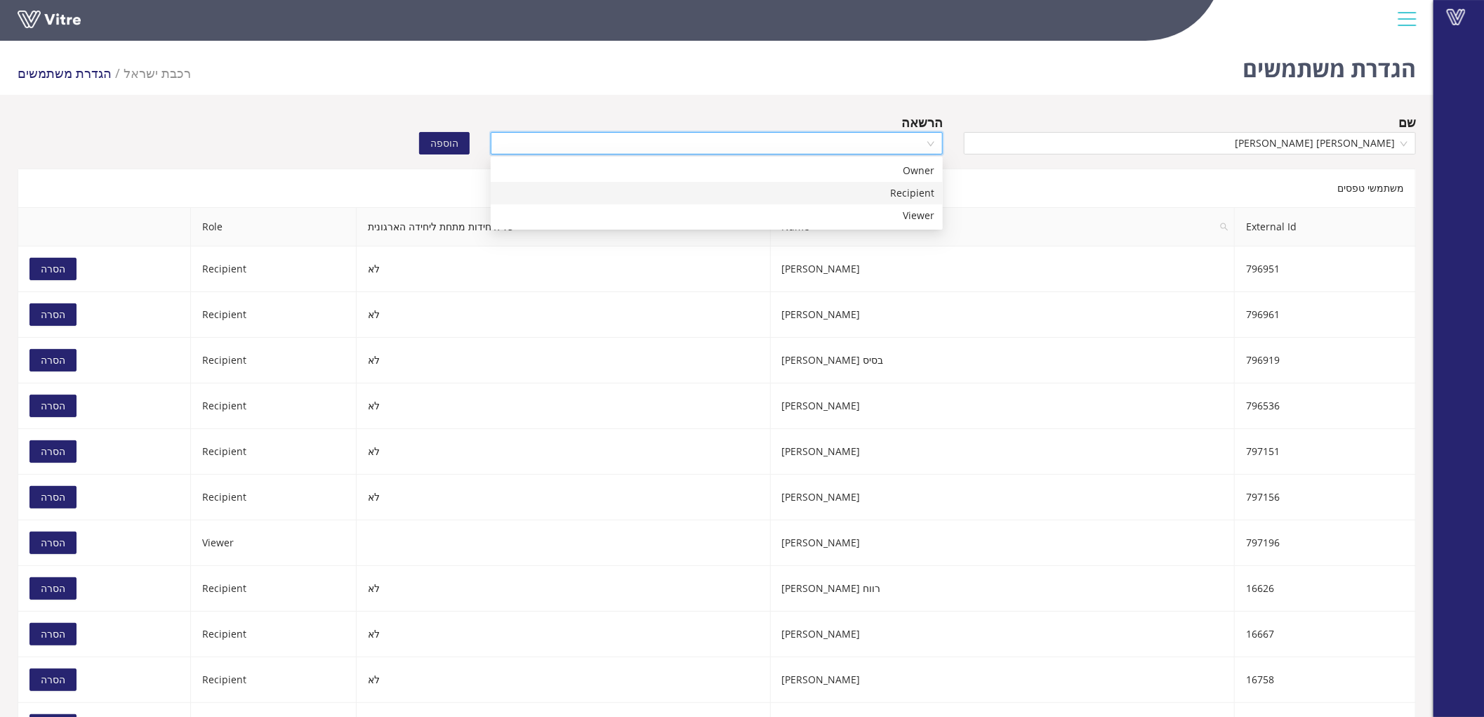
click at [882, 187] on div "Recipient" at bounding box center [716, 192] width 435 height 15
click at [456, 143] on span "הוספה" at bounding box center [444, 142] width 28 height 15
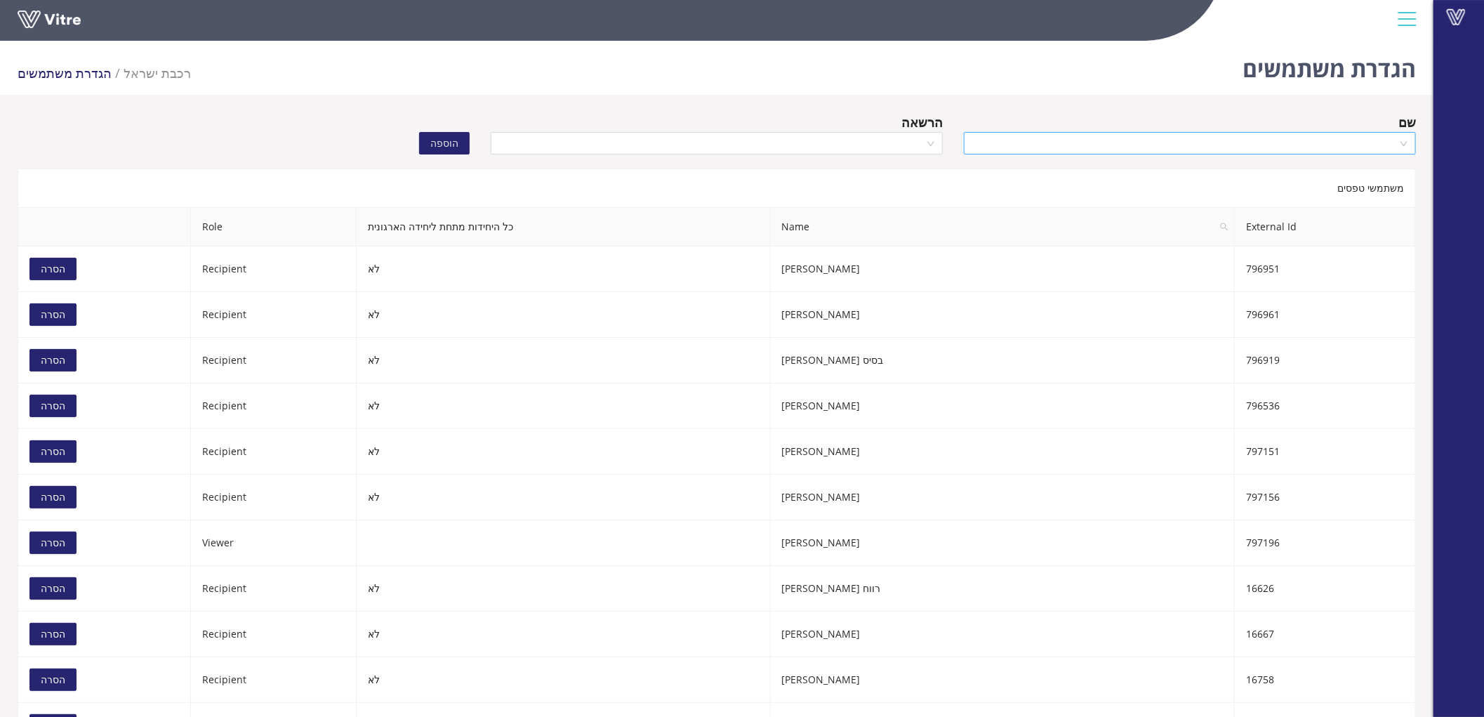
click at [1202, 143] on input "search" at bounding box center [1184, 143] width 425 height 21
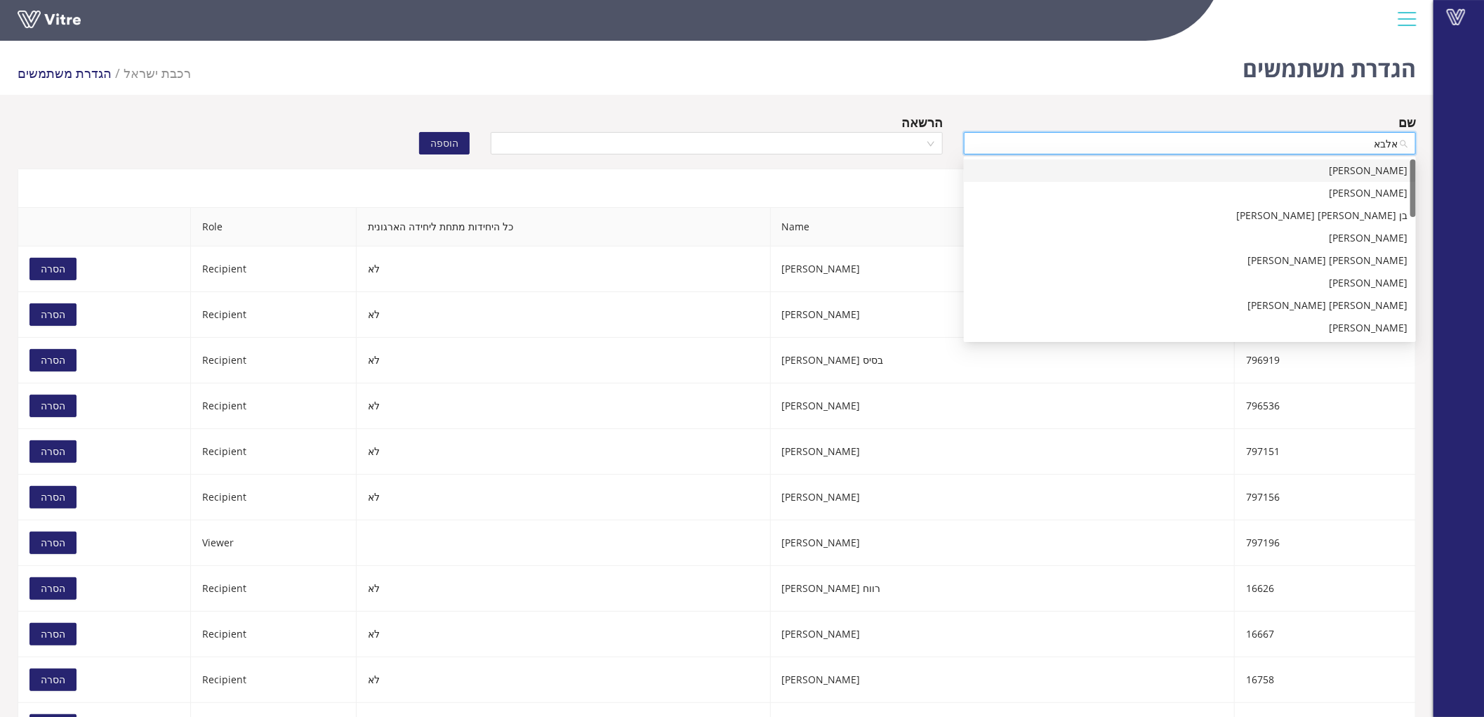
type input "אלבאז"
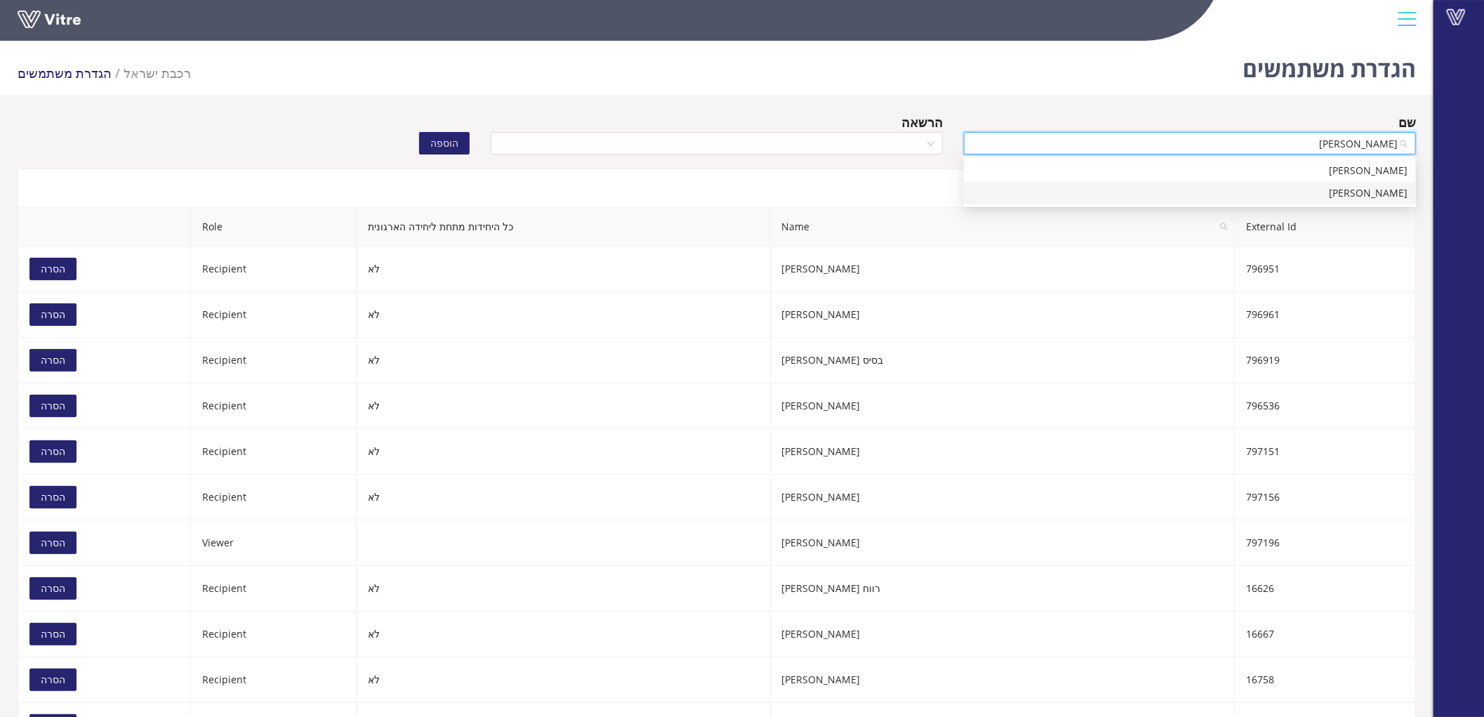
click at [1212, 193] on div "[PERSON_NAME]" at bounding box center [1189, 192] width 435 height 15
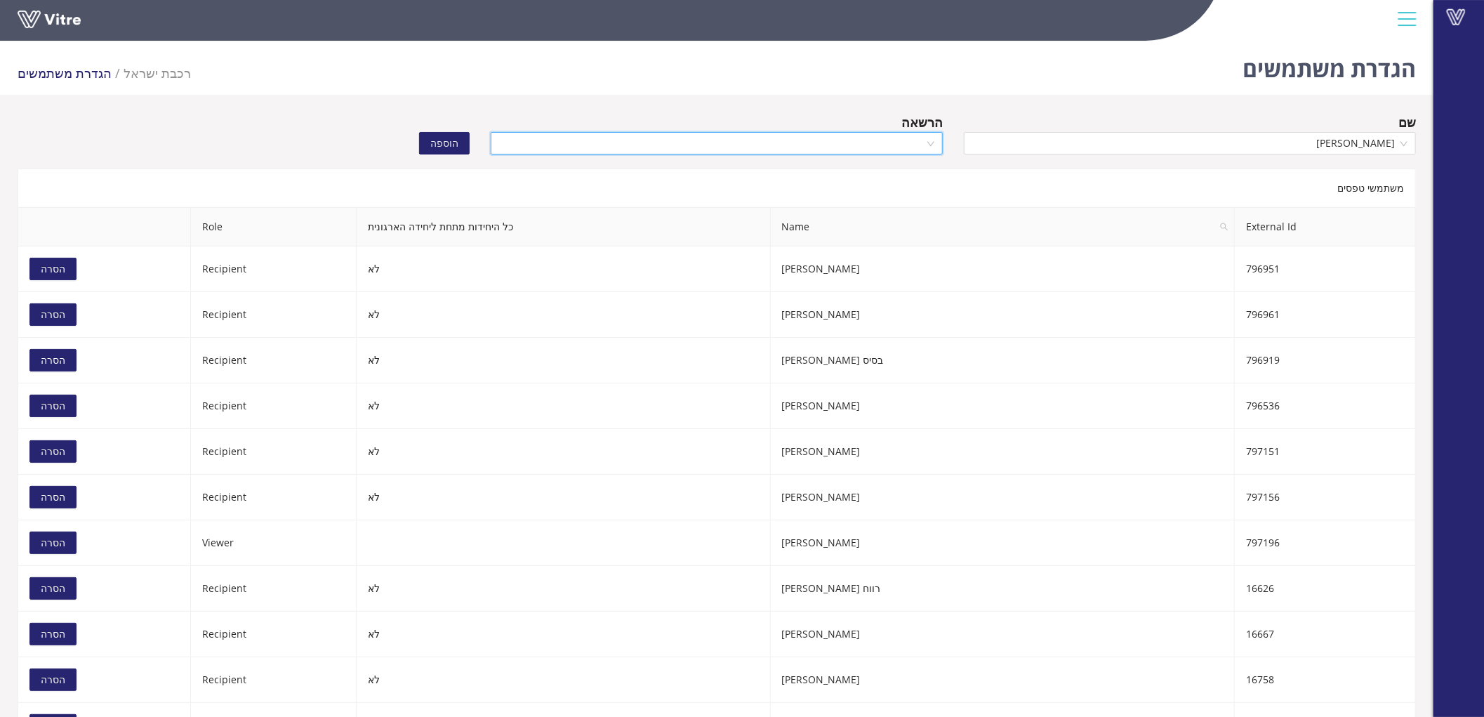
click at [873, 150] on input "search" at bounding box center [711, 143] width 425 height 21
click at [881, 186] on div "Recipient" at bounding box center [716, 192] width 435 height 15
click at [456, 147] on span "הוספה" at bounding box center [444, 142] width 28 height 15
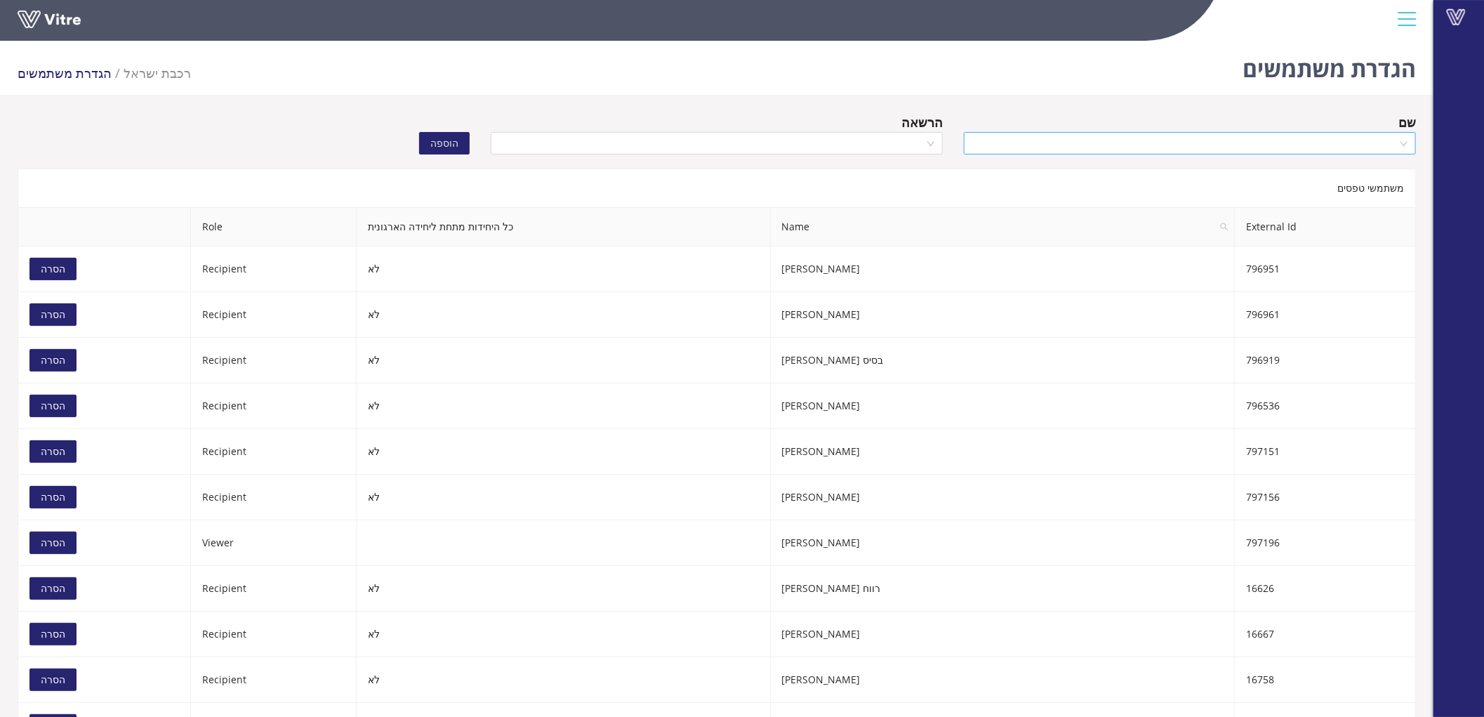
drag, startPoint x: 1201, startPoint y: 128, endPoint x: 1190, endPoint y: 146, distance: 21.1
click at [1201, 128] on div "שם" at bounding box center [1190, 122] width 452 height 20
click at [1188, 151] on input "search" at bounding box center [1184, 143] width 425 height 21
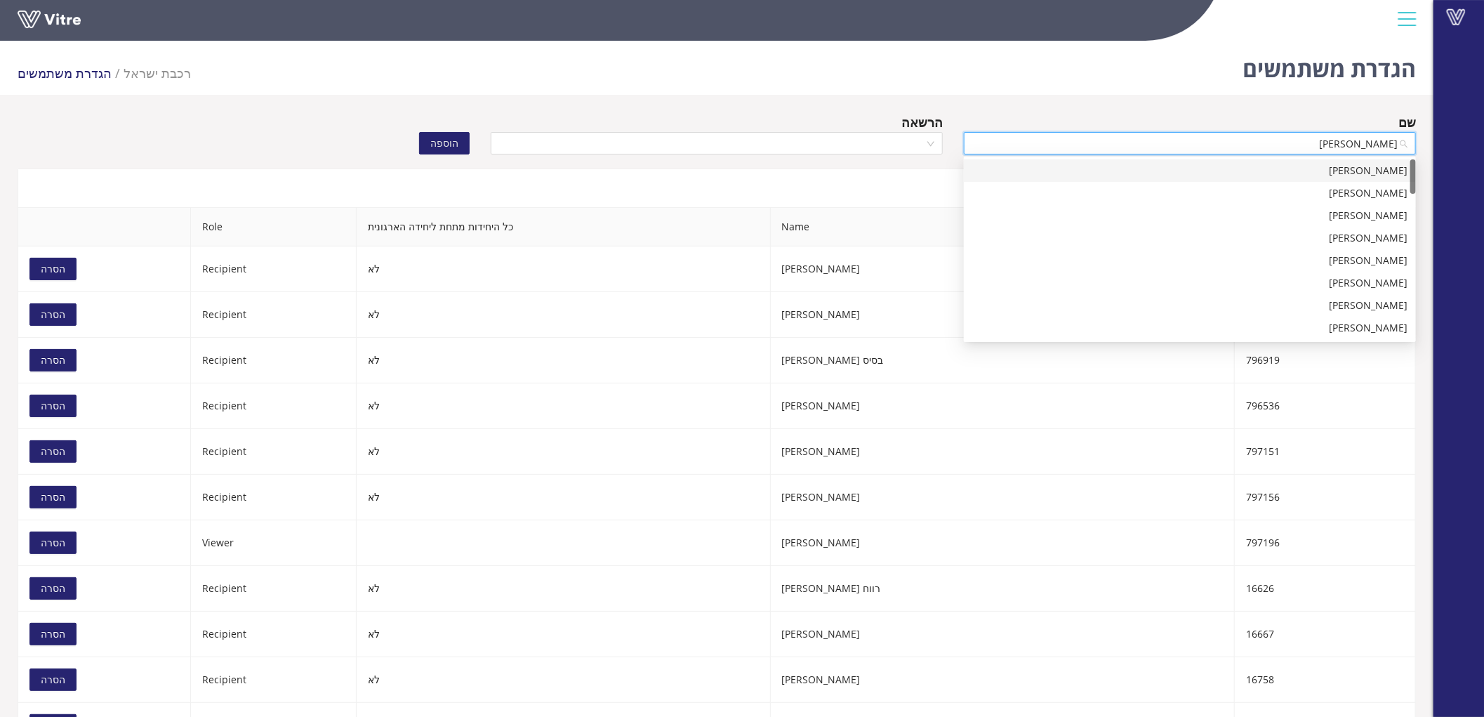
type input "אבו פר"
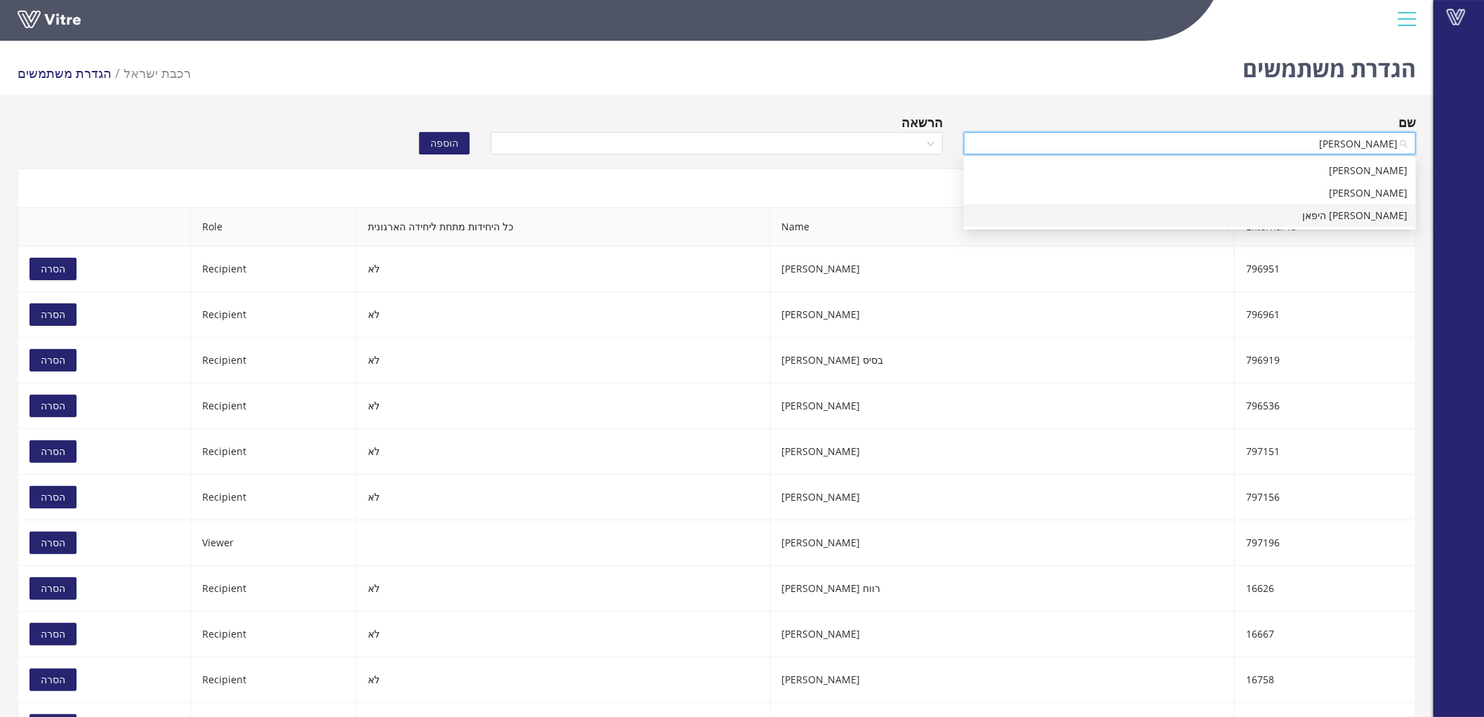
click at [1322, 215] on div "[PERSON_NAME] היפאן" at bounding box center [1189, 215] width 435 height 15
click at [851, 148] on input "search" at bounding box center [711, 143] width 425 height 21
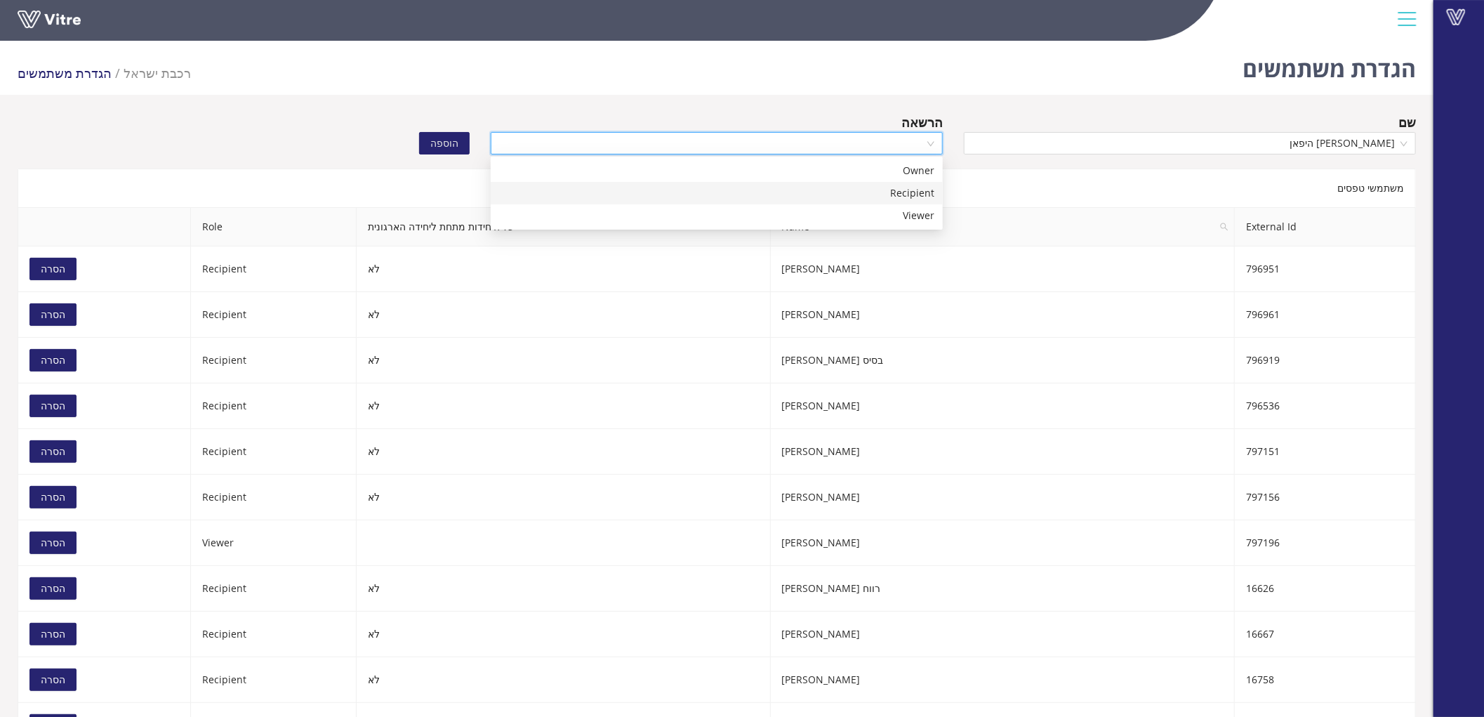
click at [871, 186] on div "Recipient" at bounding box center [716, 192] width 435 height 15
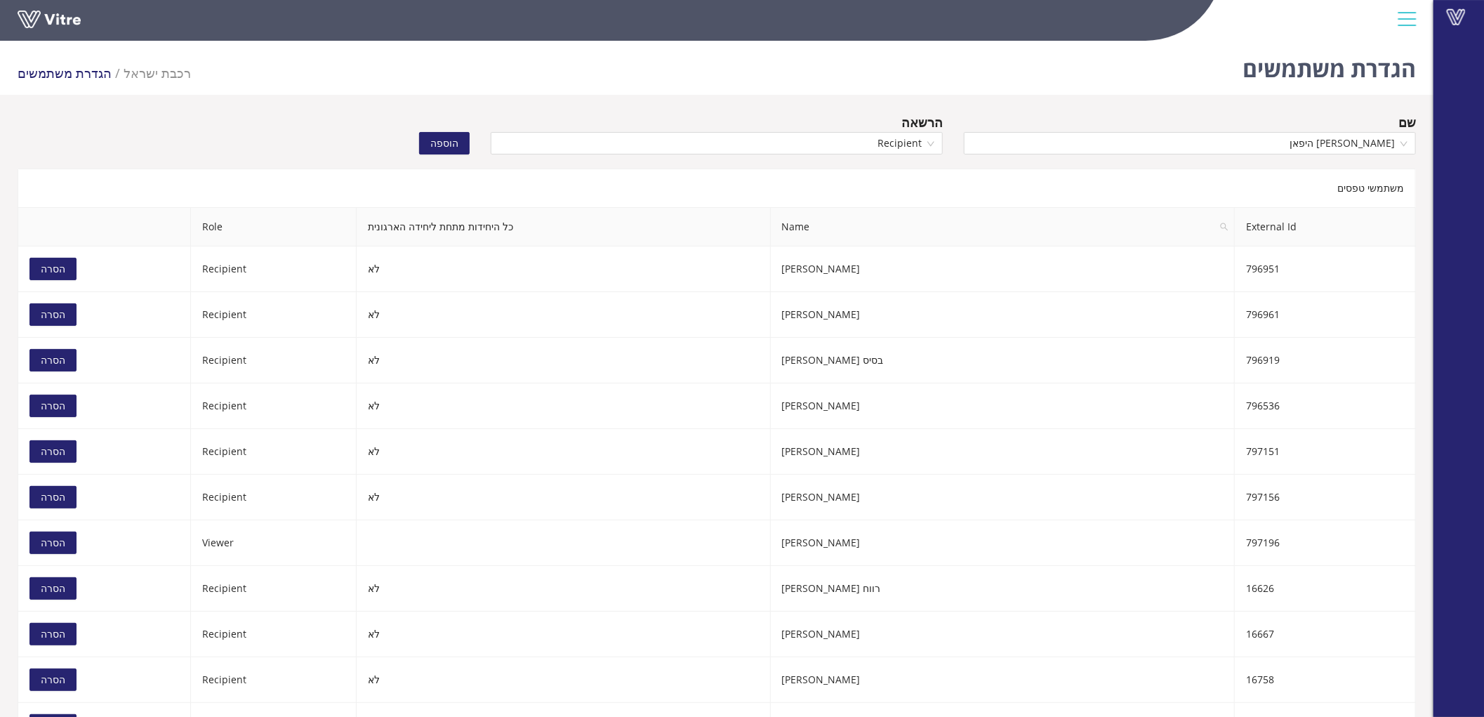
click at [459, 138] on button "הוספה" at bounding box center [444, 143] width 51 height 22
click at [1345, 142] on input "search" at bounding box center [1184, 143] width 425 height 21
paste input "792577"
type input "792577"
click at [1287, 144] on input "search" at bounding box center [1184, 143] width 425 height 21
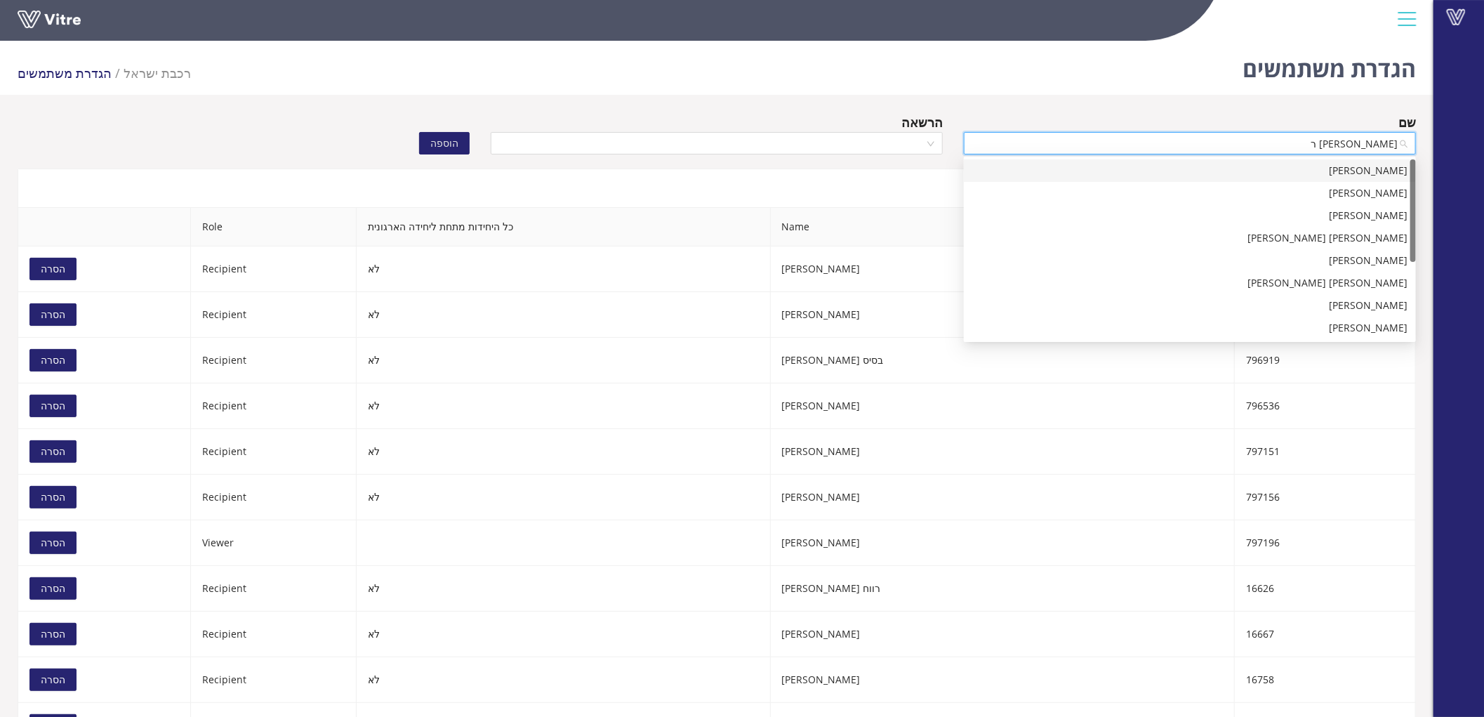
type input "[PERSON_NAME] רו"
click at [1376, 278] on div "[PERSON_NAME]." at bounding box center [1189, 282] width 435 height 15
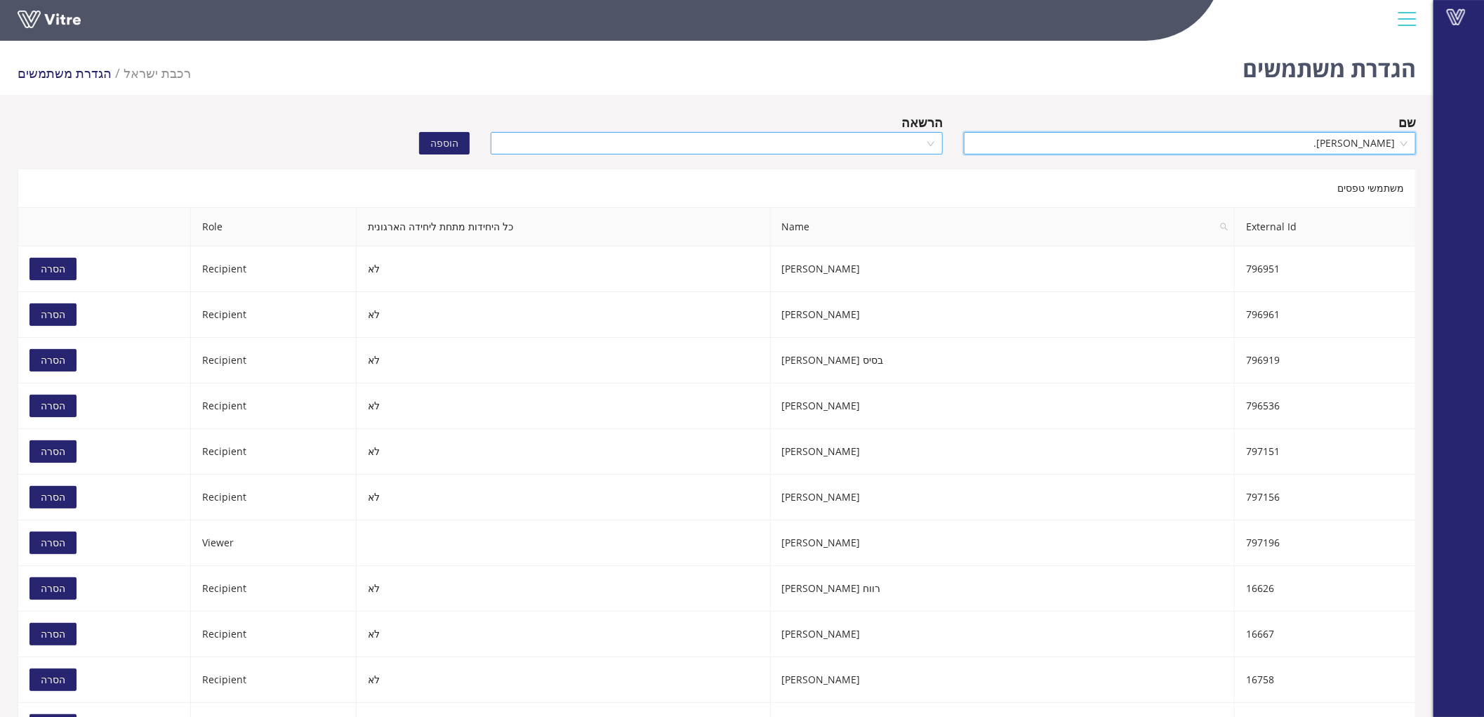
click at [813, 132] on div at bounding box center [717, 143] width 452 height 22
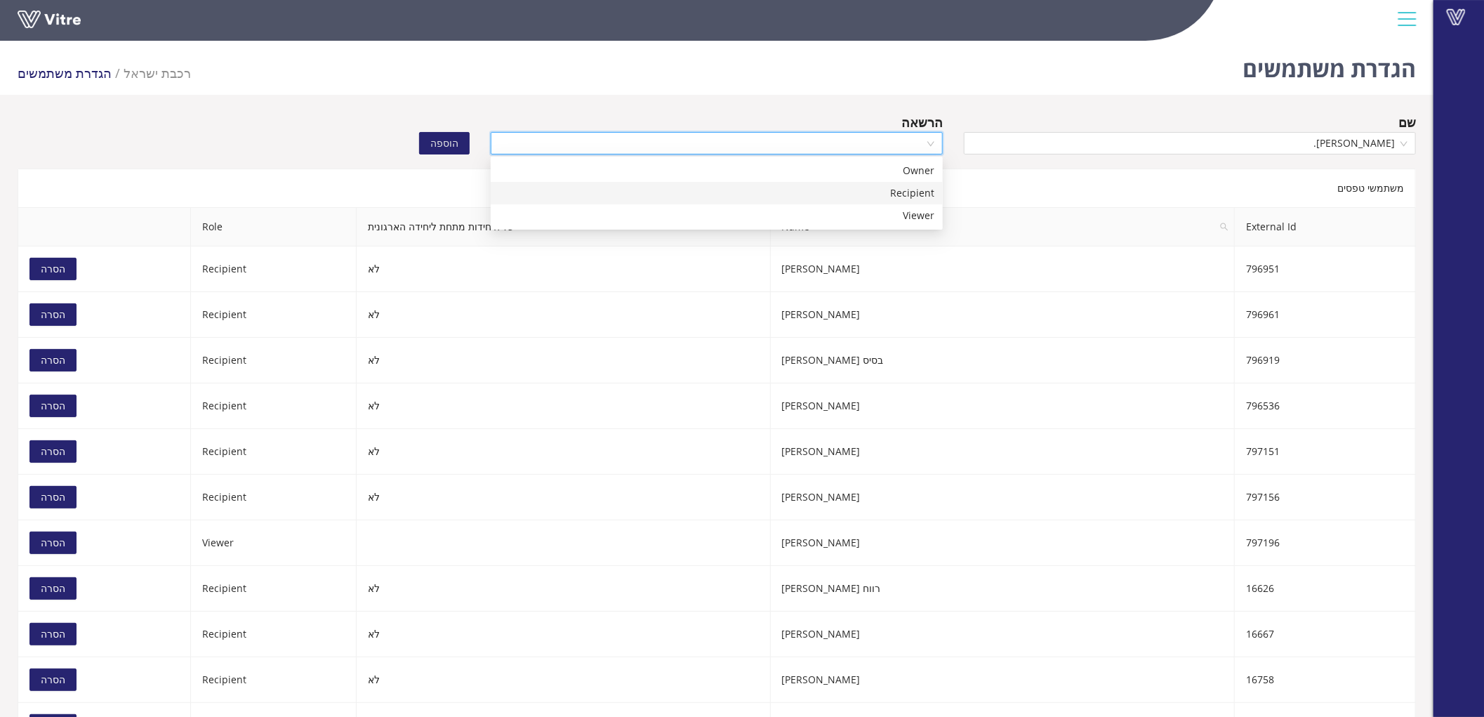
click at [889, 191] on div "Recipient" at bounding box center [716, 192] width 435 height 15
click at [430, 142] on button "הוספה" at bounding box center [444, 143] width 51 height 22
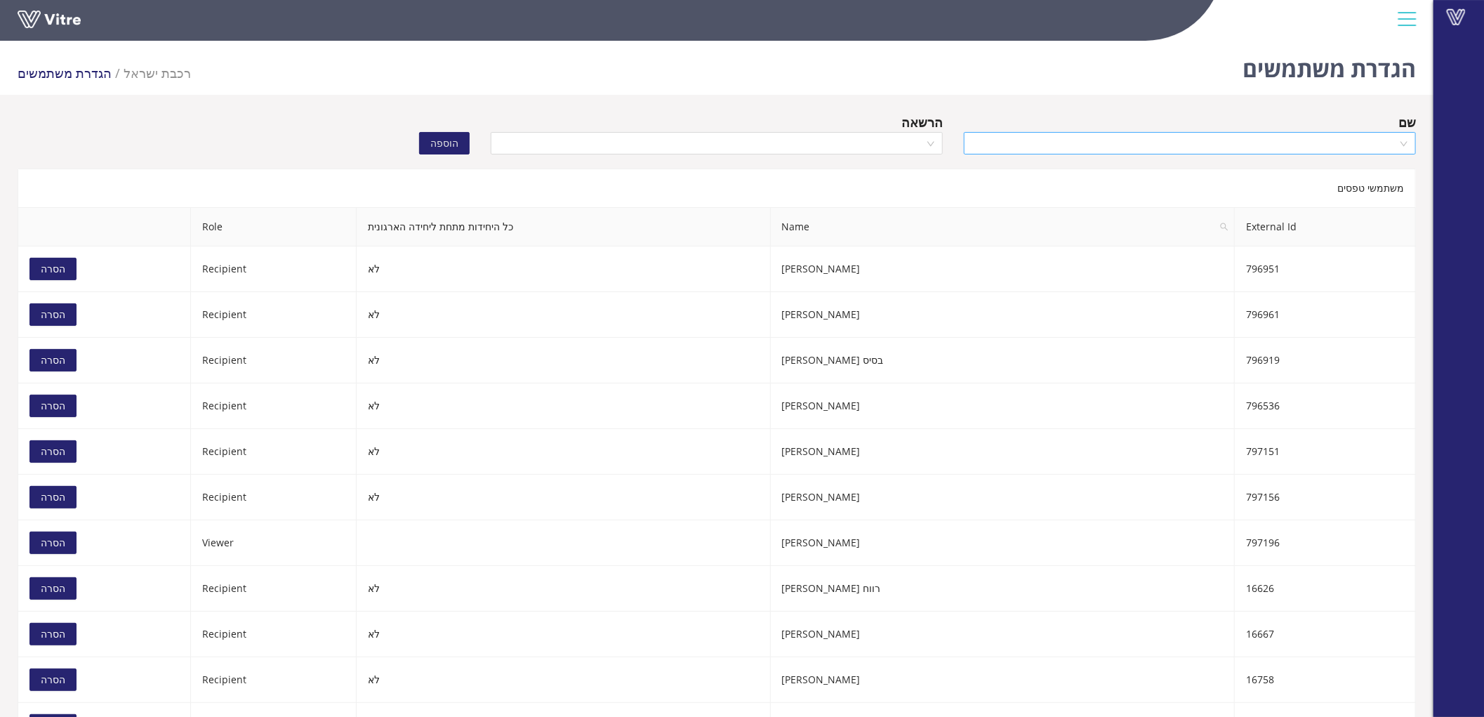
click at [1308, 149] on input "search" at bounding box center [1184, 143] width 425 height 21
type input "[PERSON_NAME]"
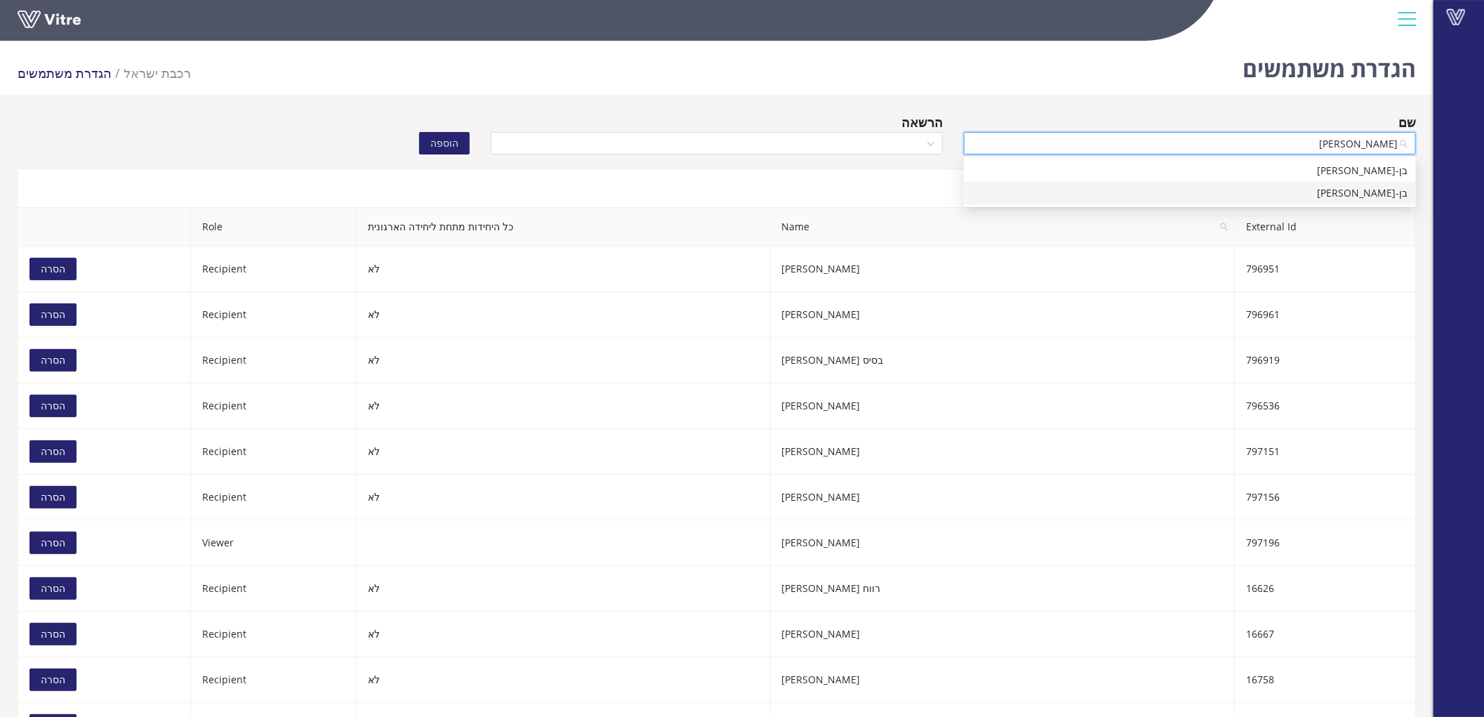
click at [1320, 190] on div "בן-[PERSON_NAME]" at bounding box center [1189, 192] width 435 height 15
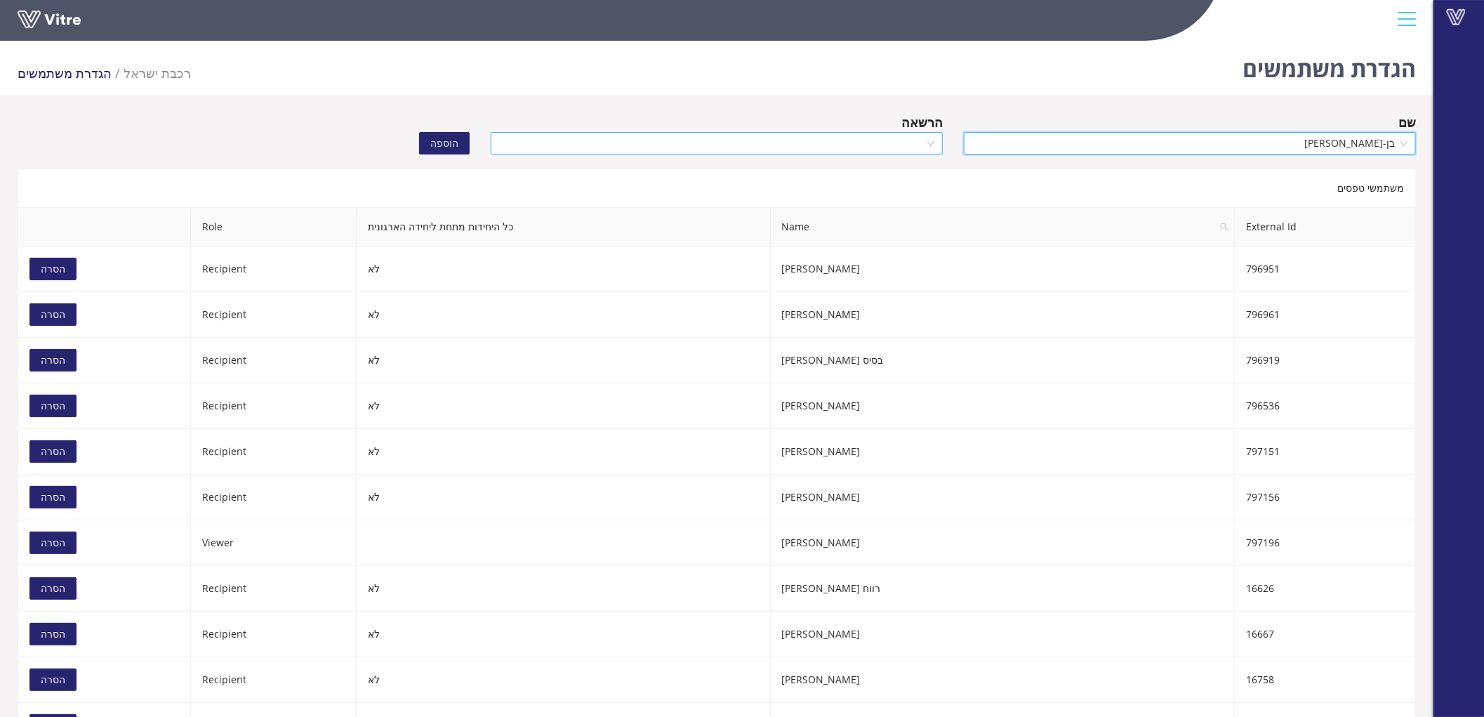
click at [911, 140] on input "search" at bounding box center [711, 143] width 425 height 21
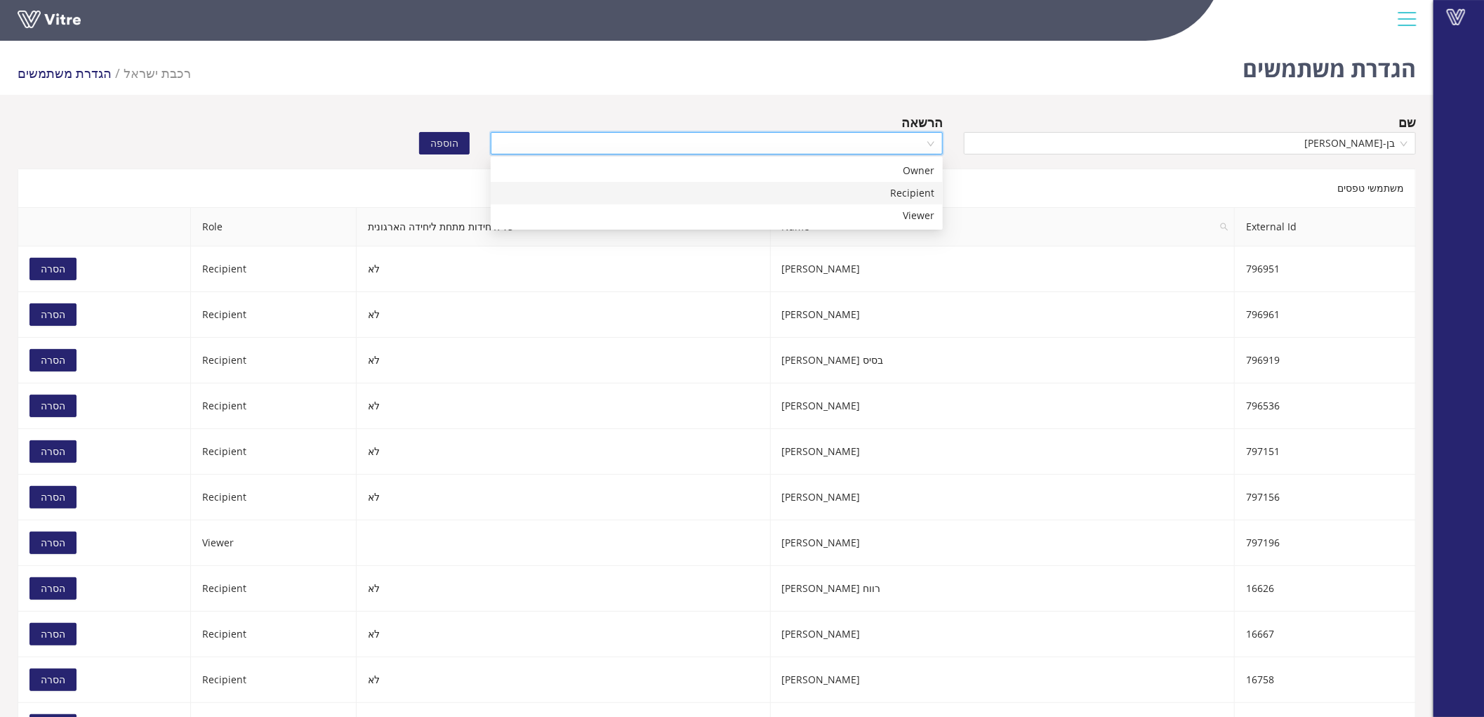
click at [911, 182] on div "Recipient" at bounding box center [717, 193] width 452 height 22
click at [452, 145] on span "הוספה" at bounding box center [444, 142] width 28 height 15
